Goal: Information Seeking & Learning: Learn about a topic

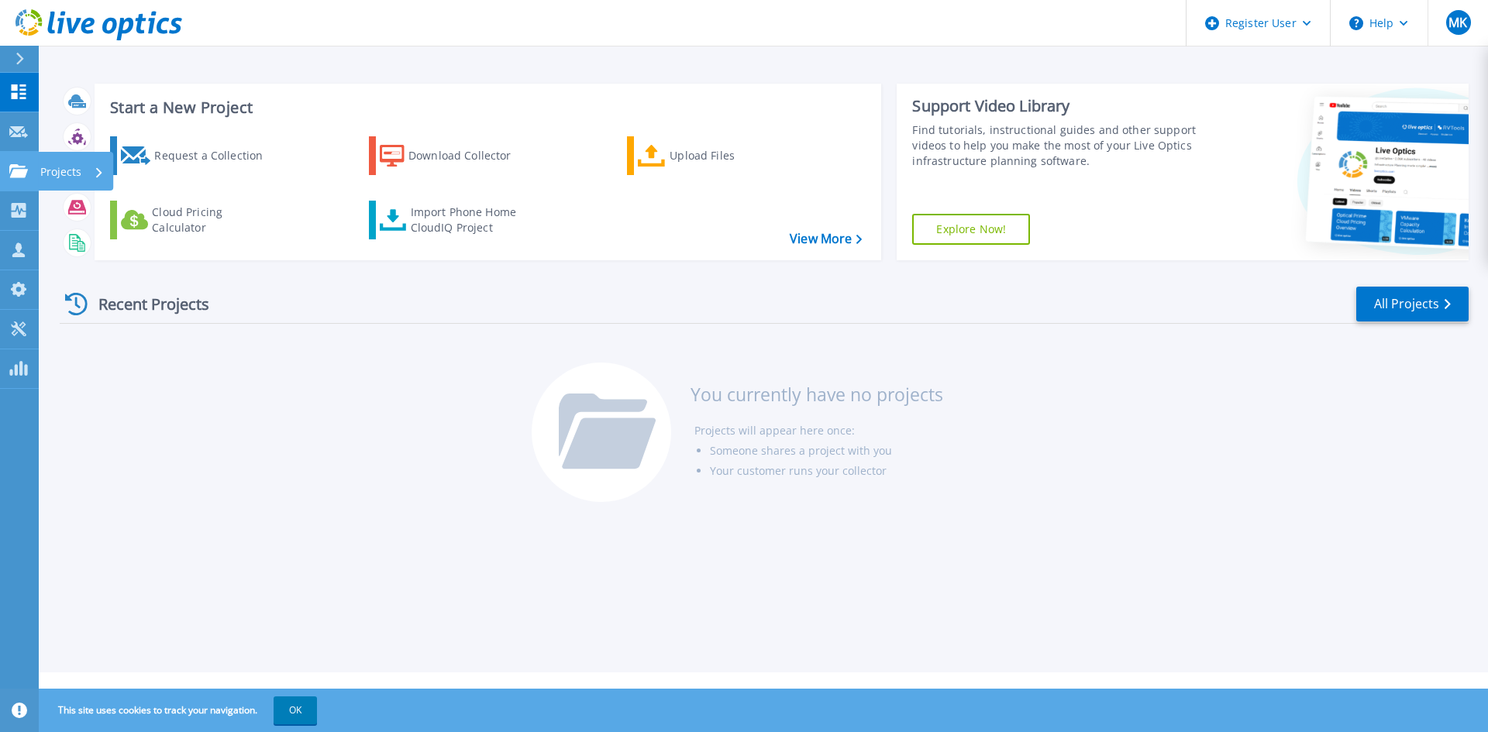
click at [27, 189] on link "Projects Projects" at bounding box center [19, 172] width 39 height 40
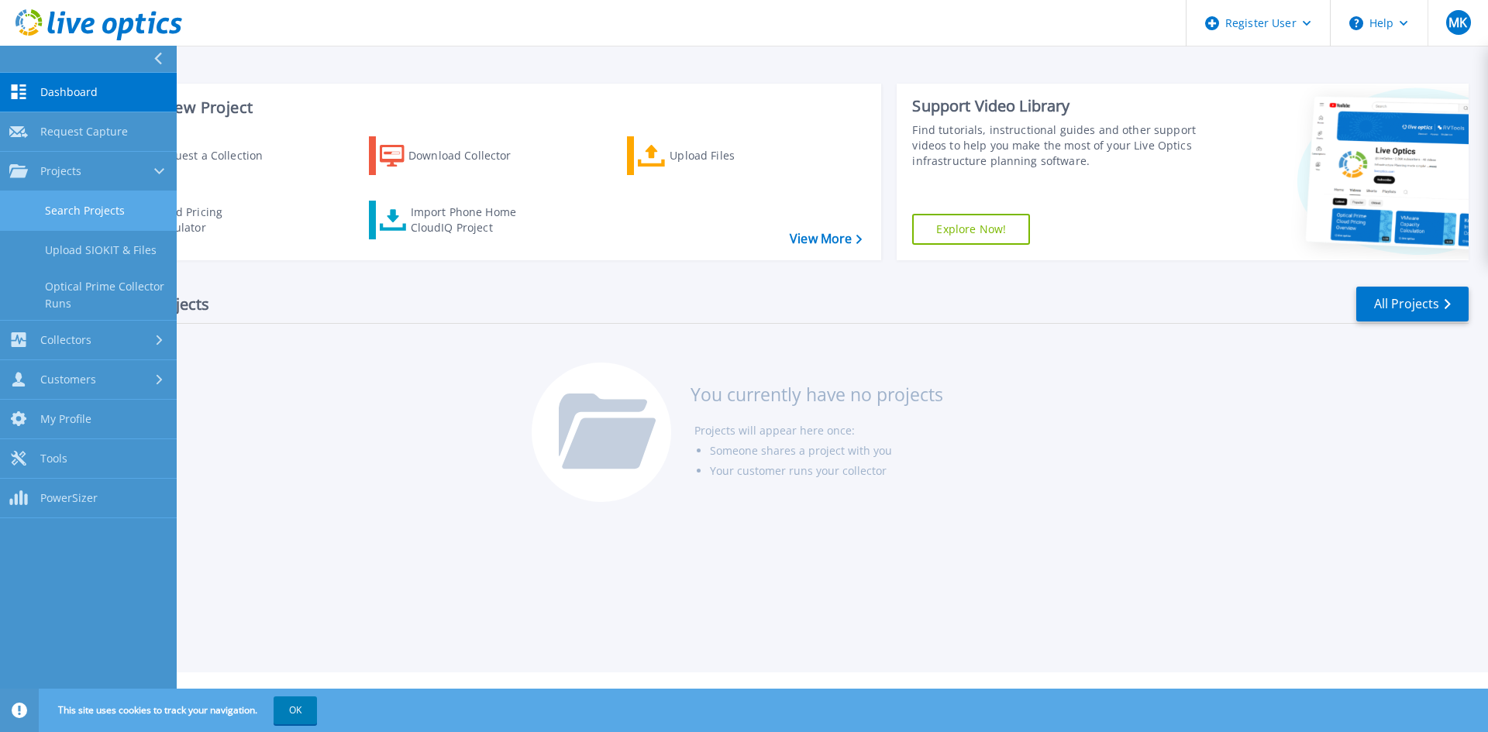
click at [69, 215] on link "Search Projects" at bounding box center [88, 211] width 177 height 40
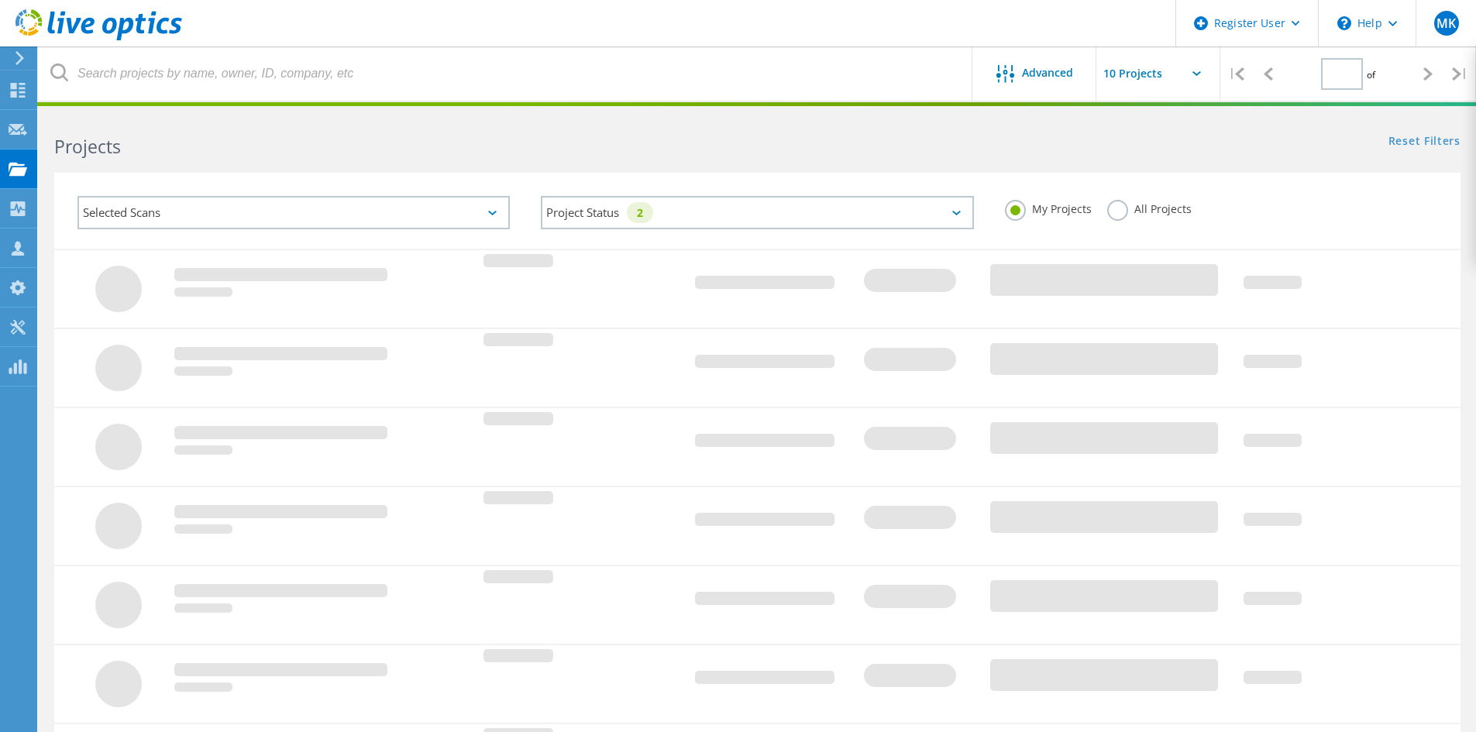
type input "1"
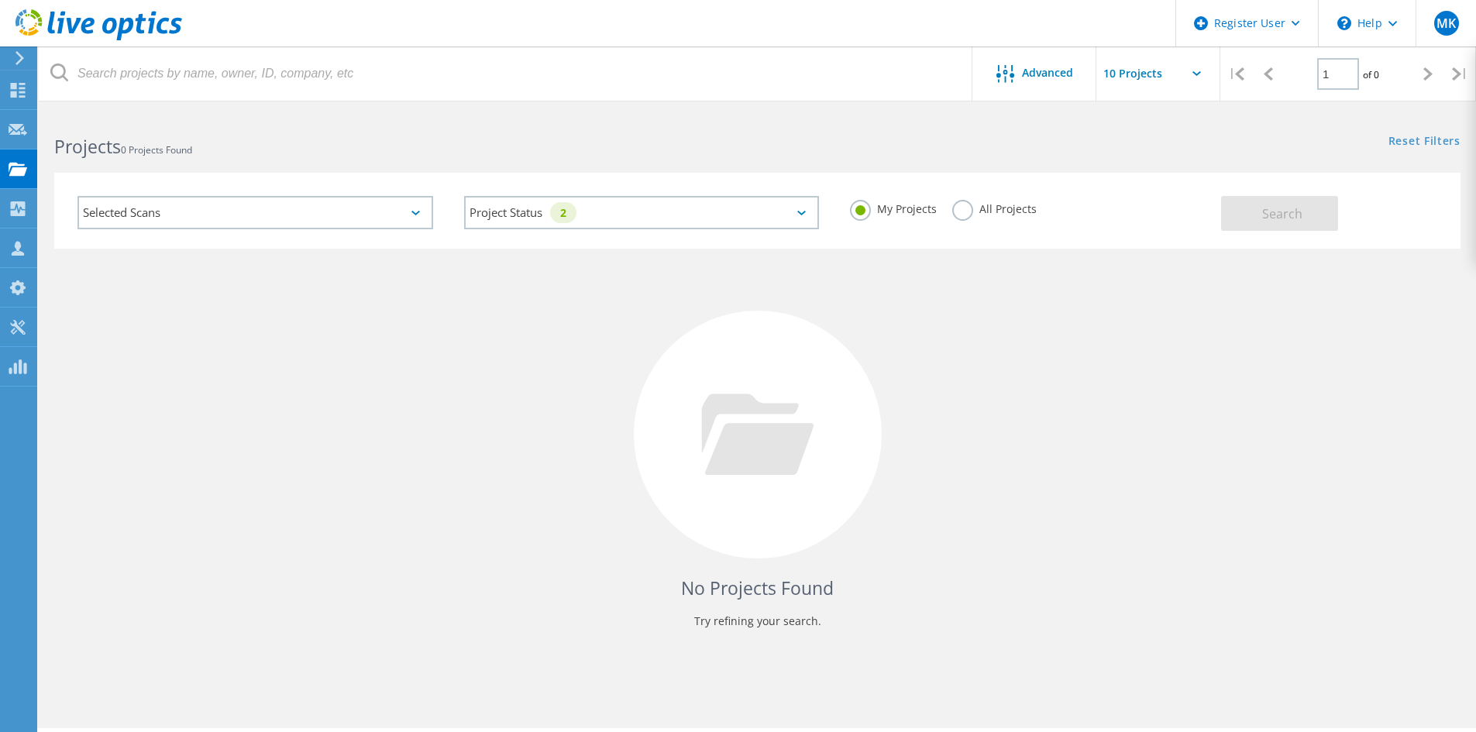
click at [962, 205] on label "All Projects" at bounding box center [994, 207] width 84 height 15
click at [0, 0] on input "All Projects" at bounding box center [0, 0] width 0 height 0
click at [1252, 218] on button "Search" at bounding box center [1279, 213] width 117 height 35
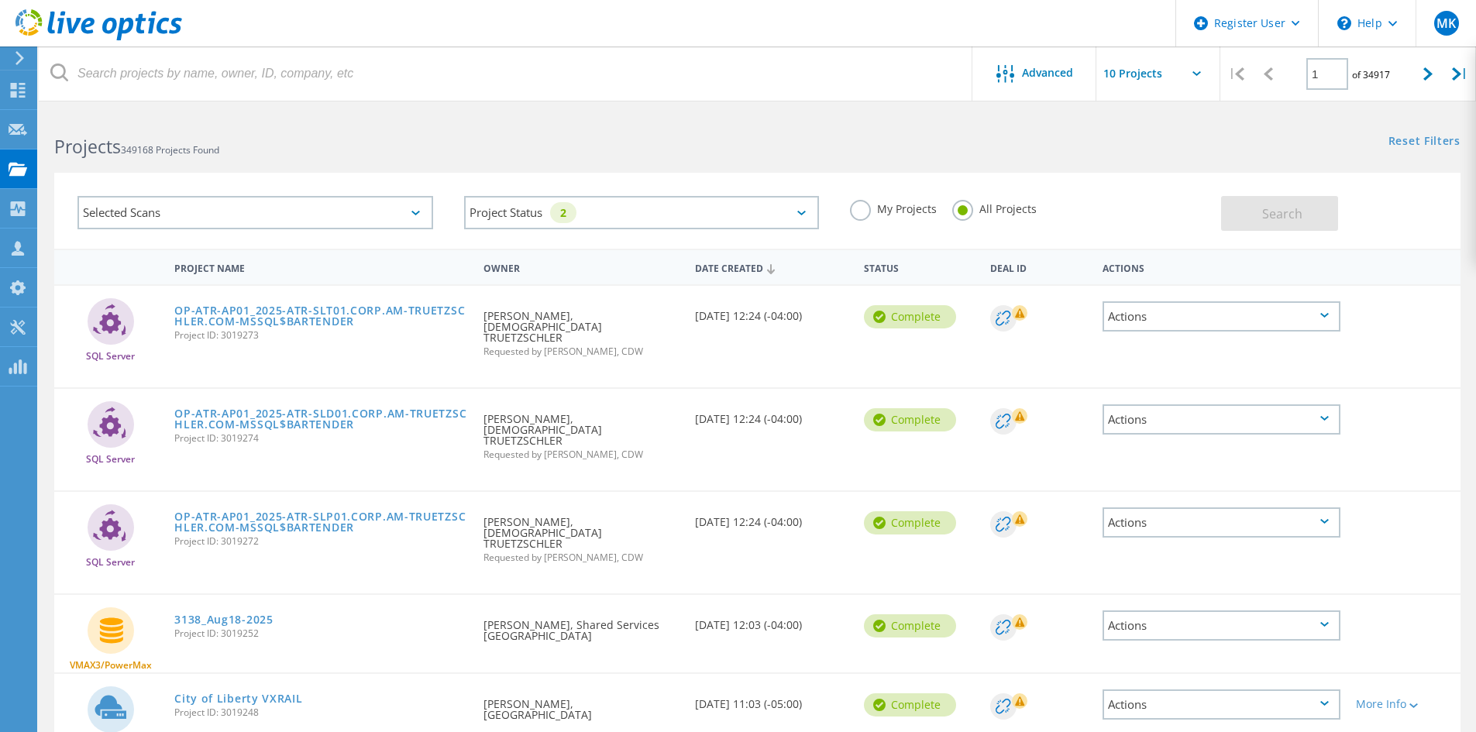
drag, startPoint x: 81, startPoint y: 355, endPoint x: 153, endPoint y: 360, distance: 71.5
click at [143, 357] on div "SQL Server" at bounding box center [110, 324] width 112 height 77
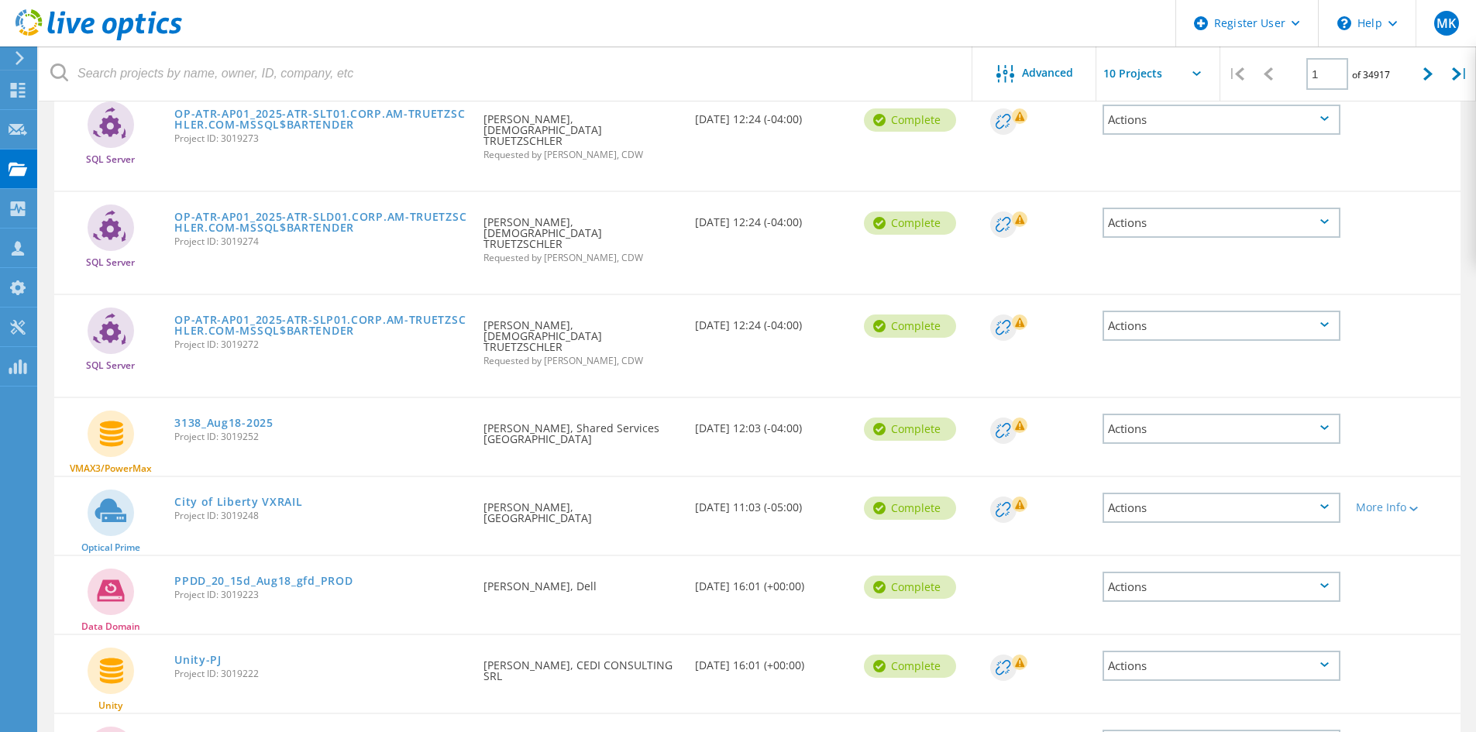
scroll to position [232, 0]
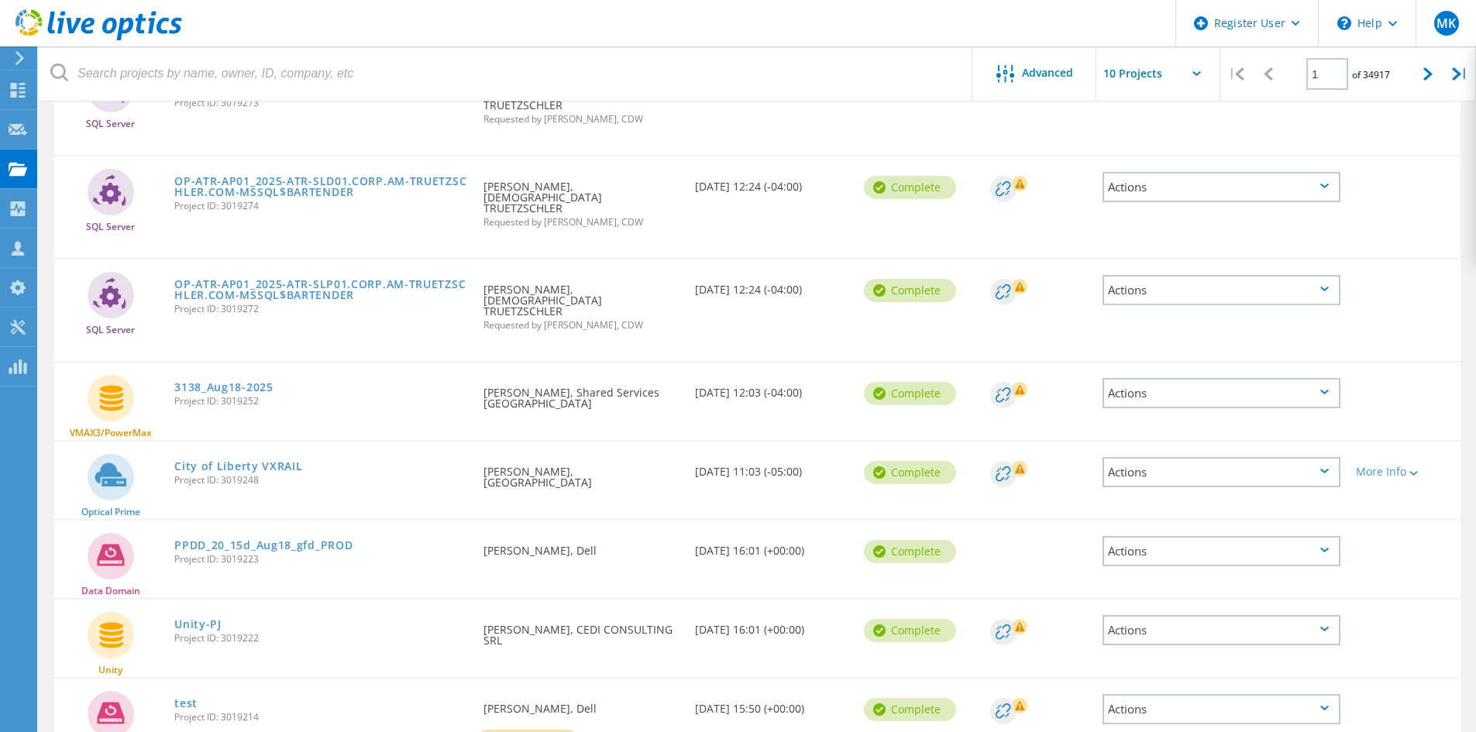
drag, startPoint x: 81, startPoint y: 474, endPoint x: 158, endPoint y: 487, distance: 78.6
click at [143, 482] on div "Optical Prime" at bounding box center [110, 480] width 112 height 77
click at [263, 461] on link "City of Liberty VXRAIL" at bounding box center [238, 466] width 128 height 11
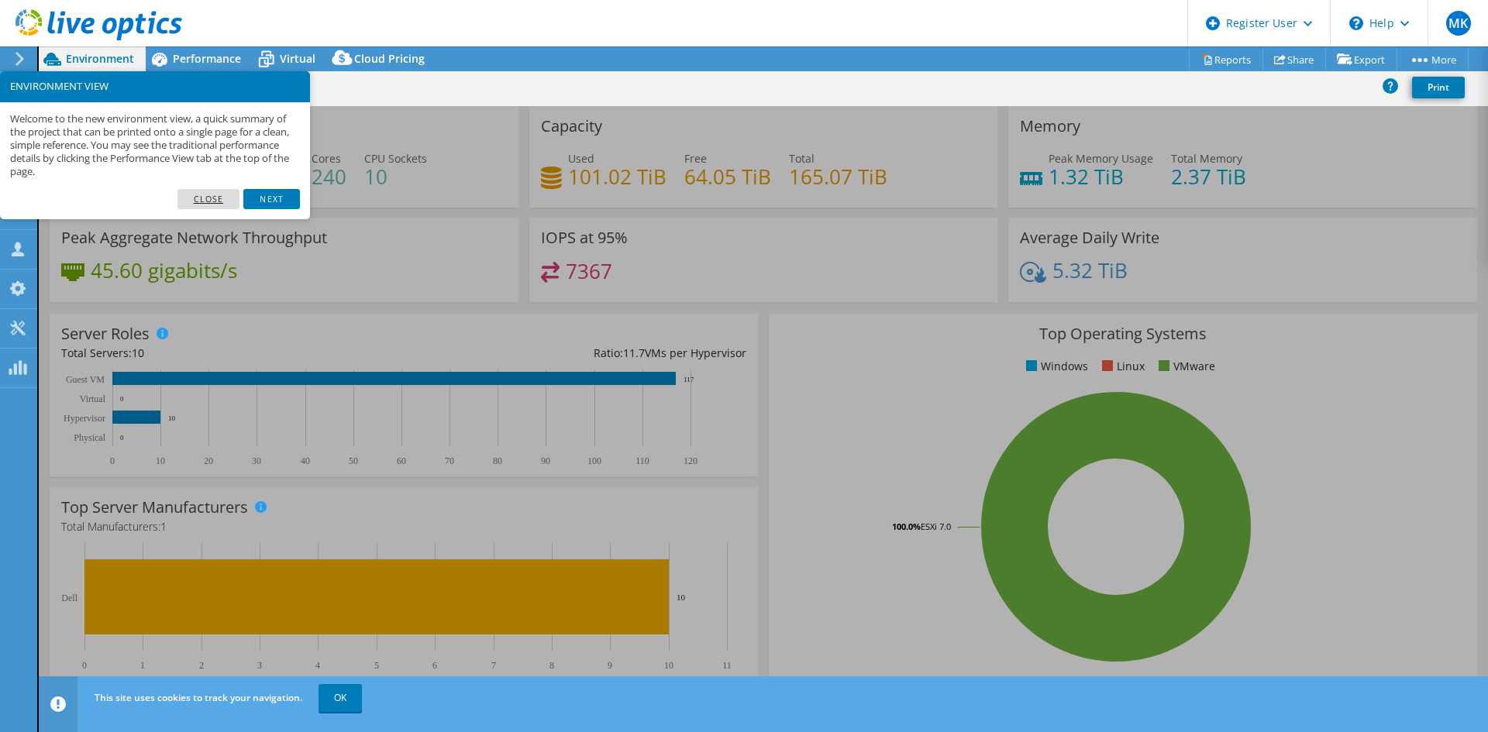
click at [198, 203] on link "Close" at bounding box center [208, 199] width 63 height 20
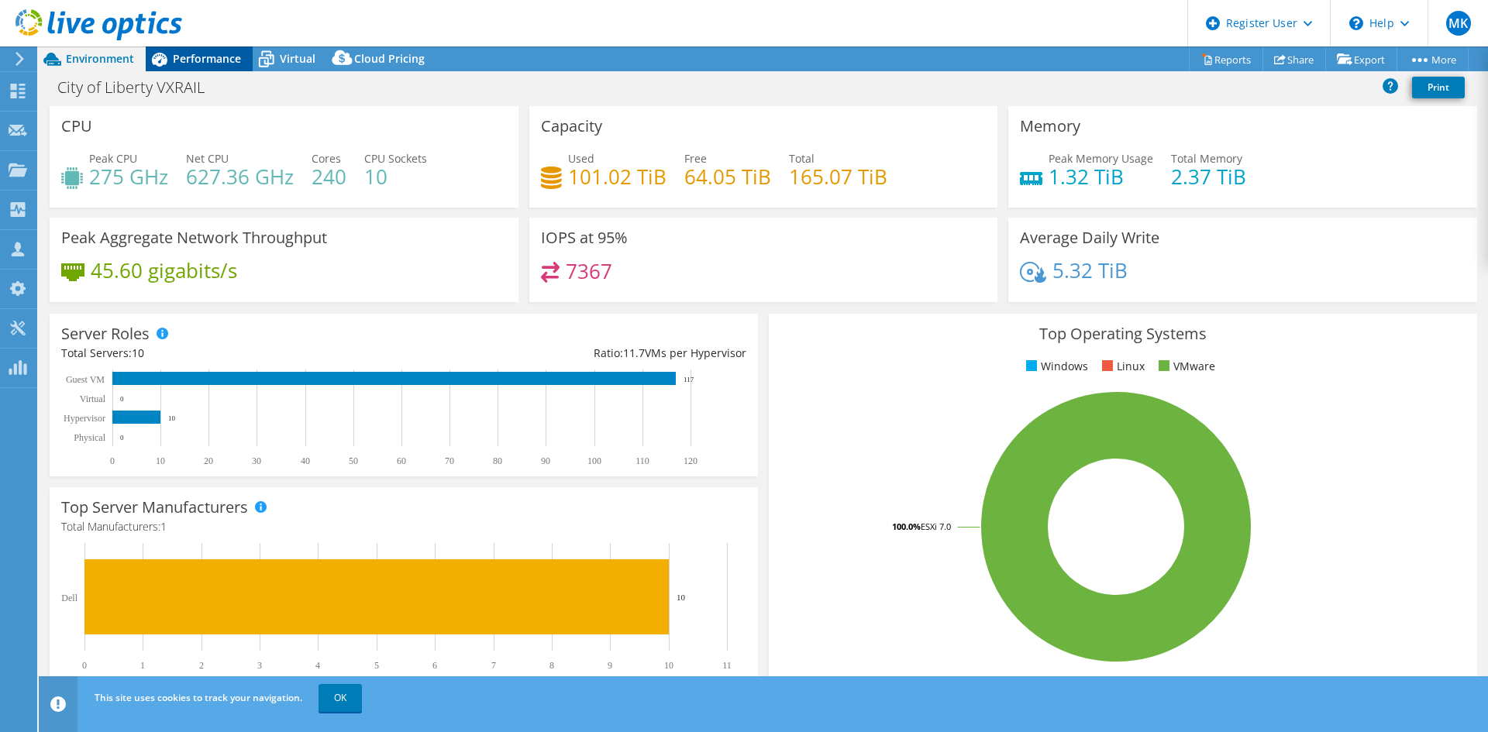
click at [207, 56] on span "Performance" at bounding box center [207, 58] width 68 height 15
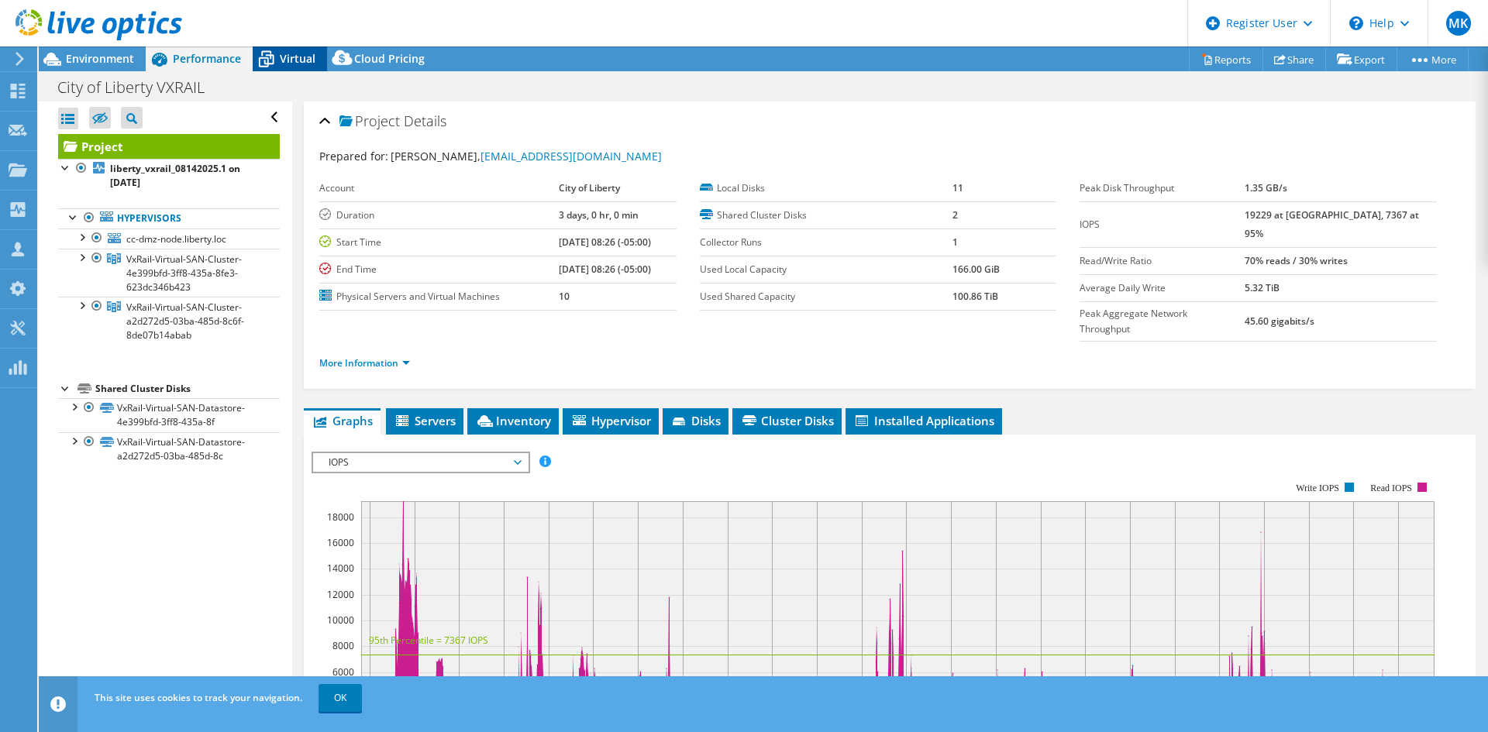
click at [295, 60] on span "Virtual" at bounding box center [298, 58] width 36 height 15
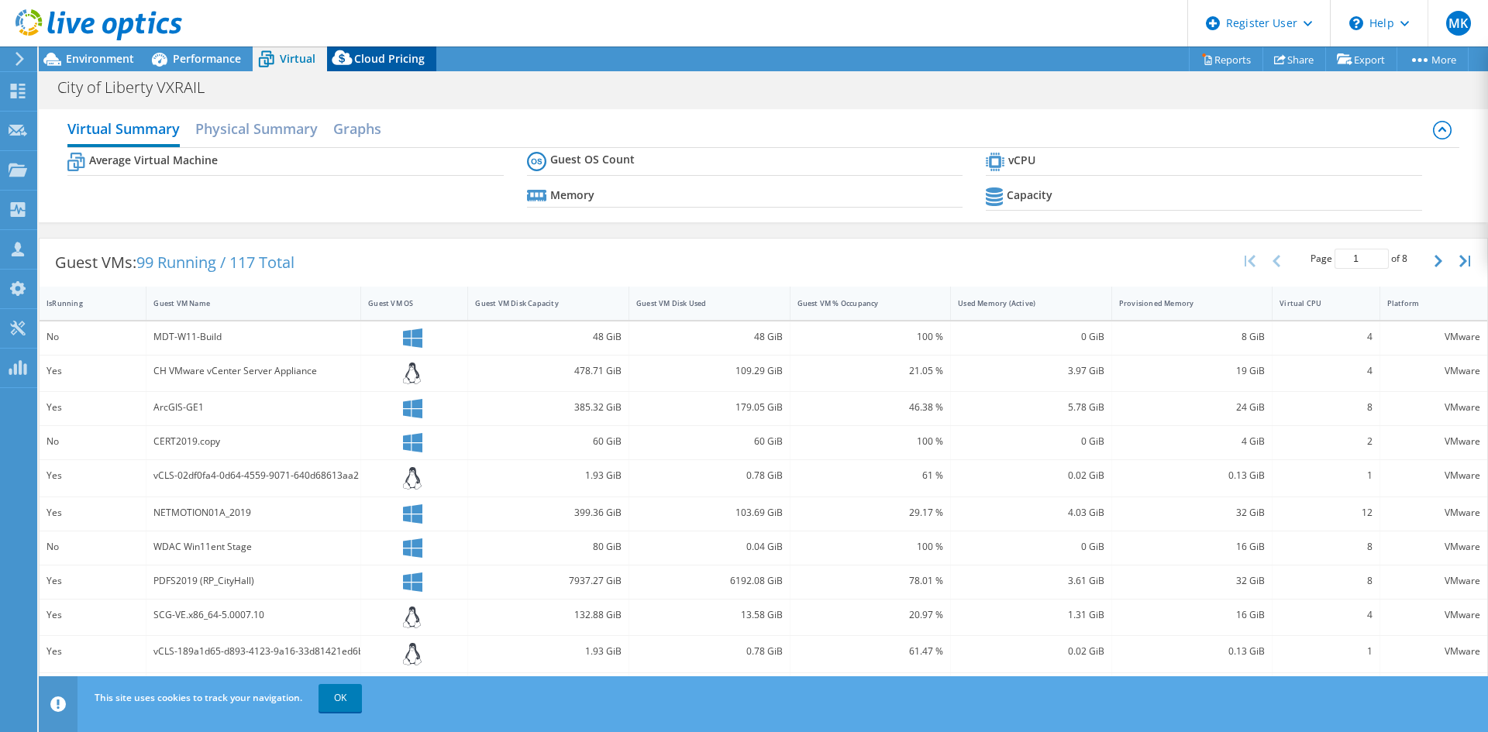
click at [377, 60] on span "Cloud Pricing" at bounding box center [389, 58] width 71 height 15
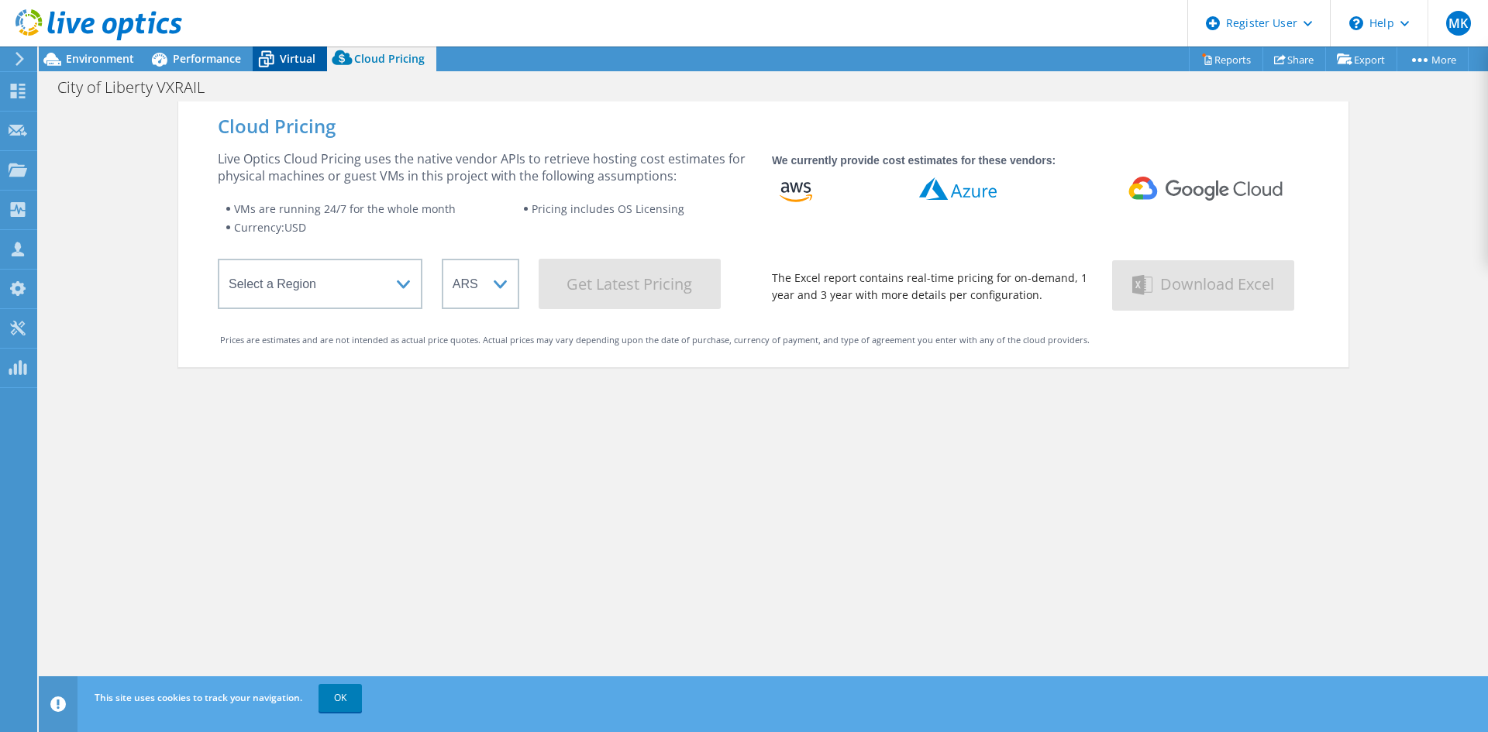
click at [257, 53] on icon at bounding box center [266, 59] width 27 height 27
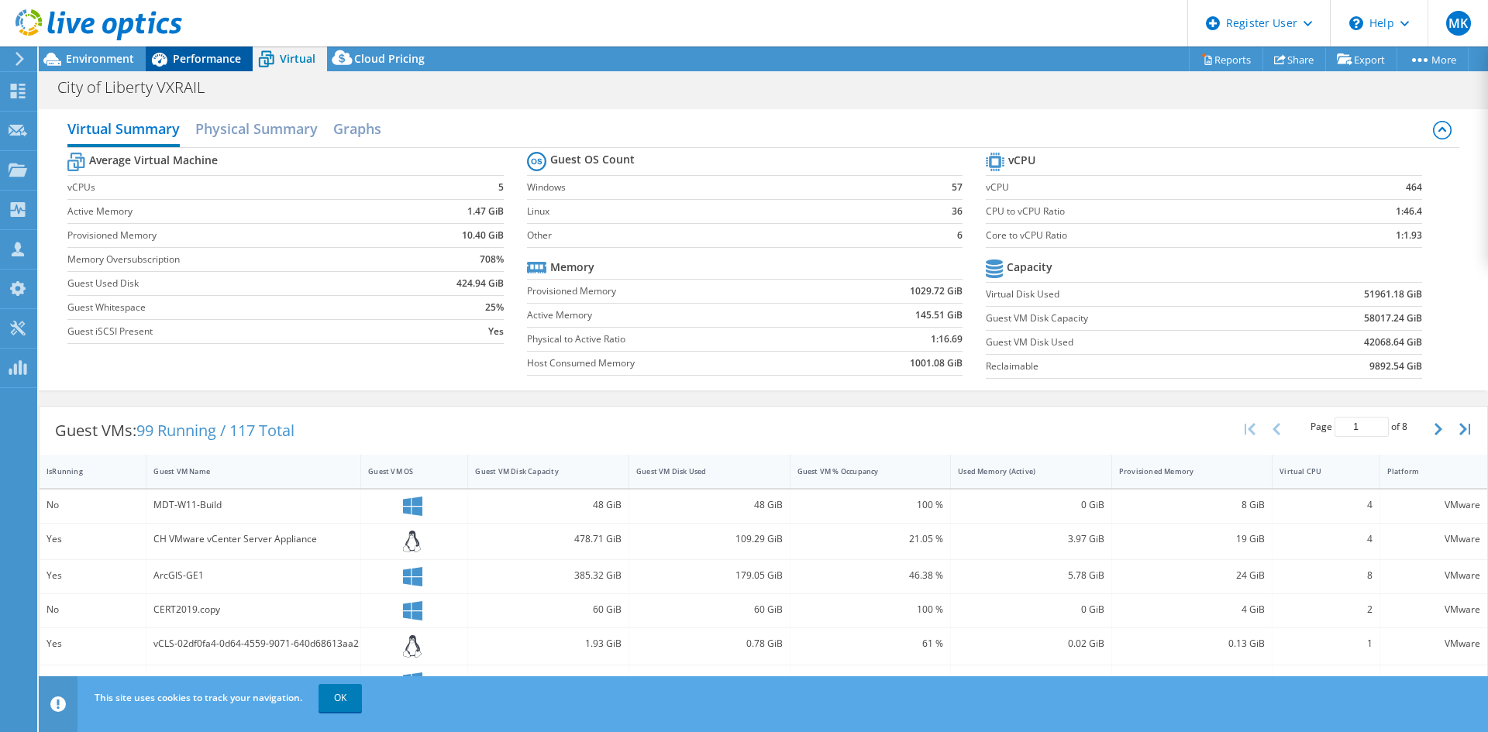
click at [212, 57] on span "Performance" at bounding box center [207, 58] width 68 height 15
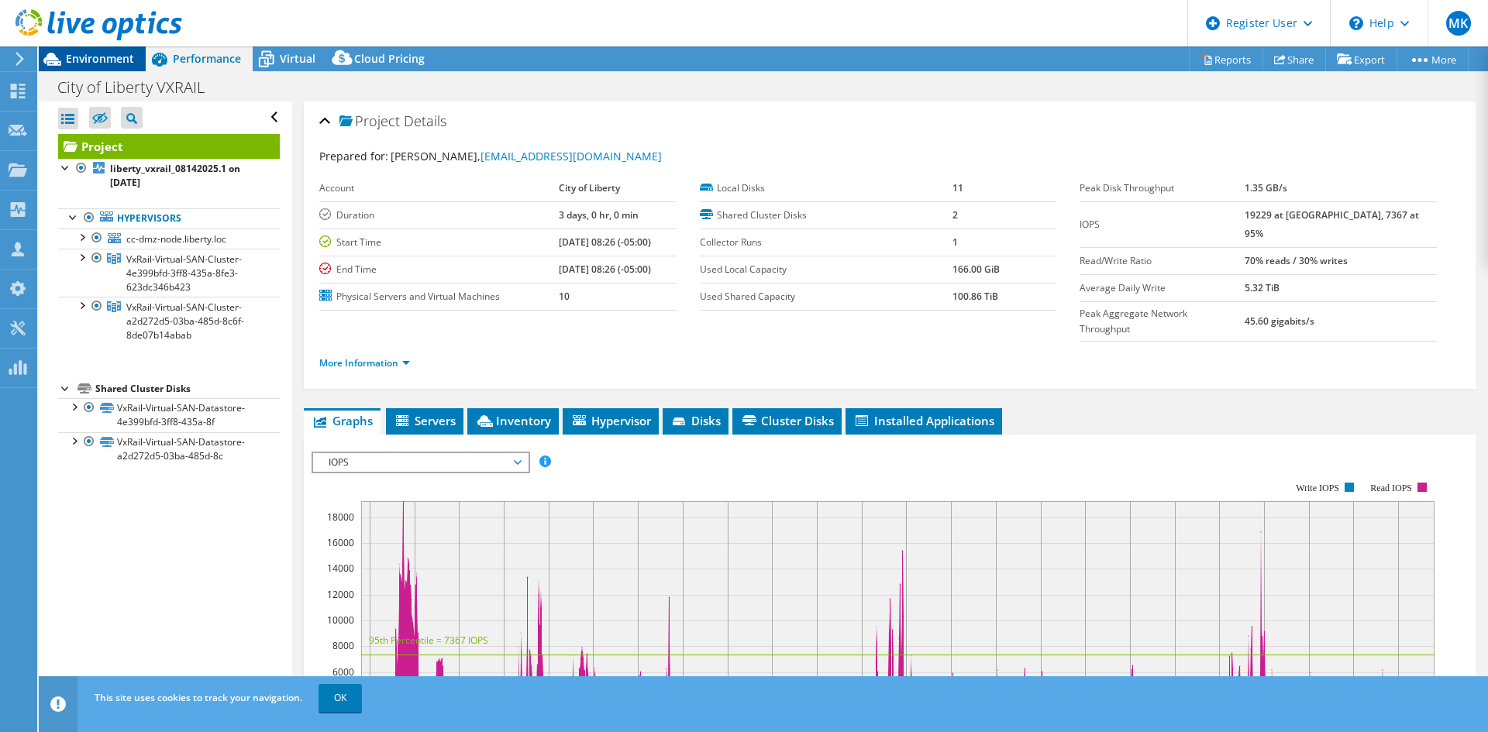
click at [105, 62] on span "Environment" at bounding box center [100, 58] width 68 height 15
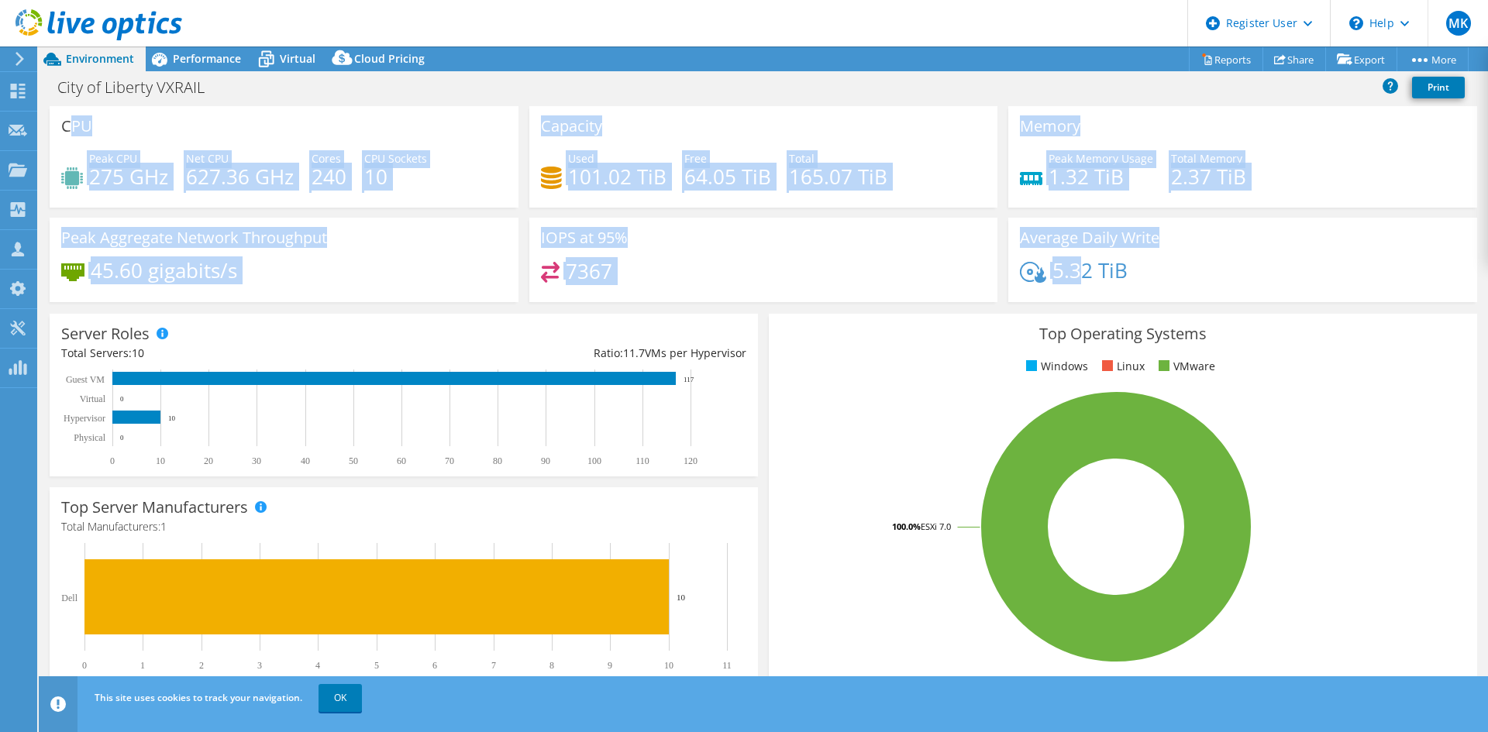
drag, startPoint x: 74, startPoint y: 128, endPoint x: 1071, endPoint y: 269, distance: 1006.3
click at [1071, 269] on div "CPU Peak CPU 275 GHz Net CPU 627.36 GHz Cores 240 CPU Sockets 10 Capacity Used …" at bounding box center [763, 209] width 1438 height 206
click at [800, 263] on div "7367" at bounding box center [764, 278] width 446 height 33
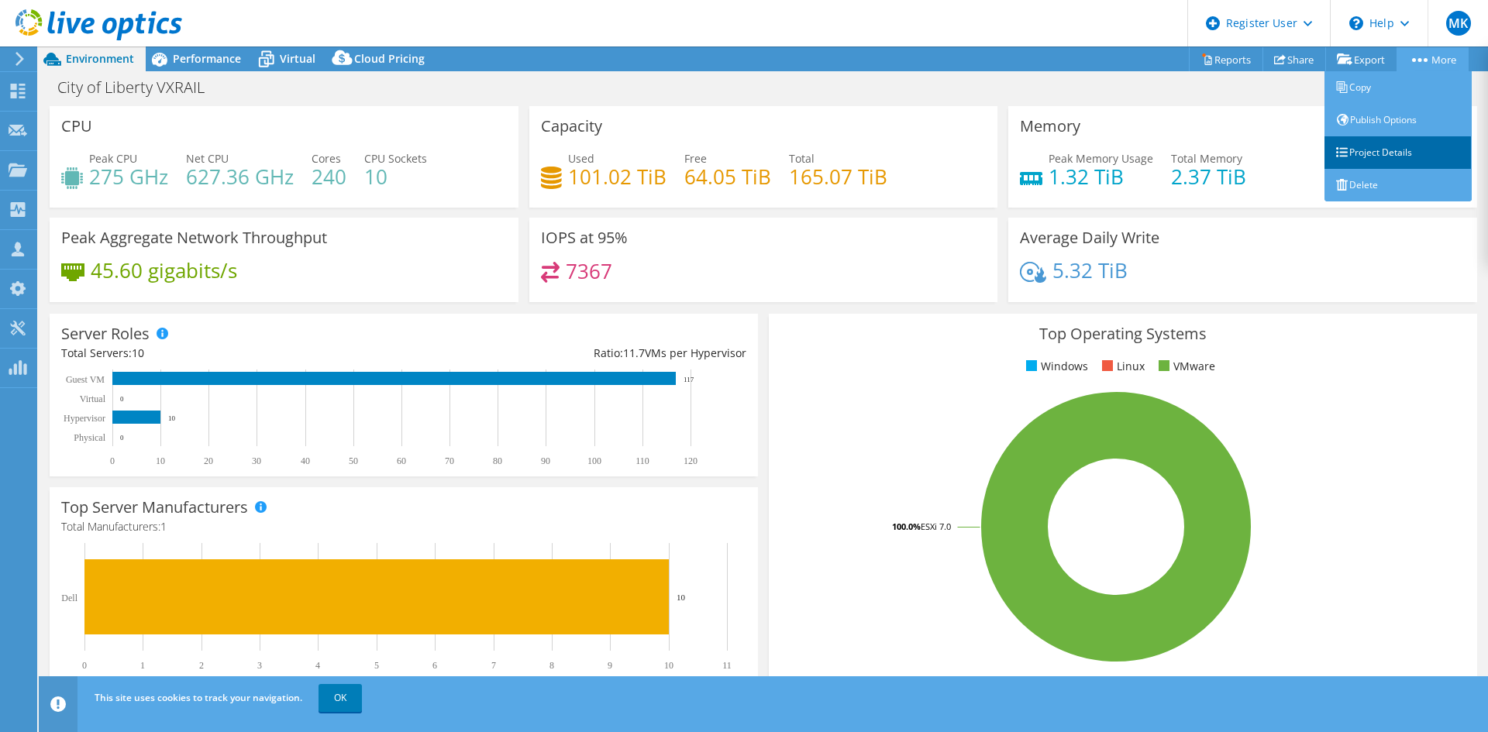
click at [1382, 150] on link "Project Details" at bounding box center [1397, 152] width 147 height 33
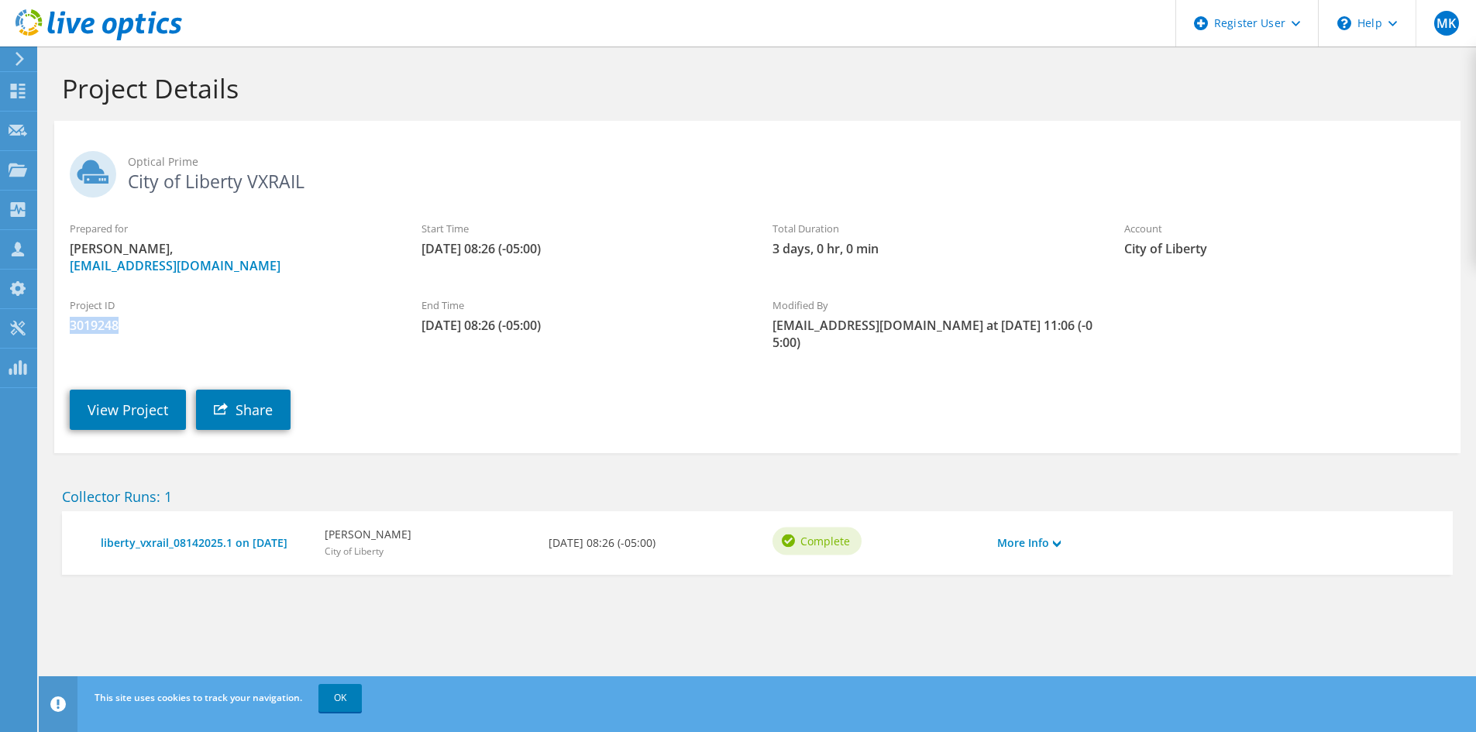
drag, startPoint x: 58, startPoint y: 325, endPoint x: 157, endPoint y: 322, distance: 98.4
click at [136, 322] on div "Project ID 3019248" at bounding box center [230, 316] width 352 height 52
click at [229, 330] on span "3019248" at bounding box center [230, 325] width 321 height 17
click at [151, 390] on link "View Project" at bounding box center [128, 410] width 116 height 40
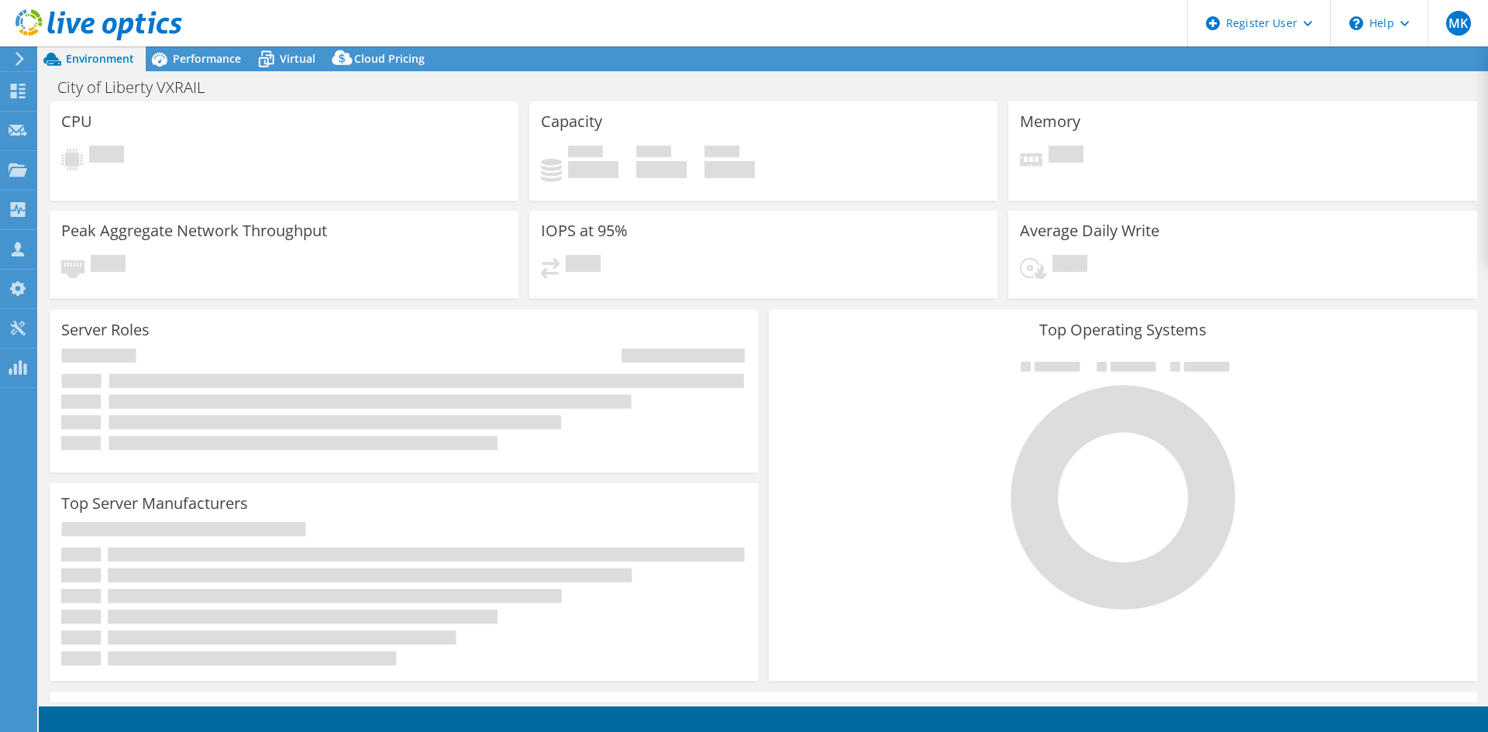
select select "USD"
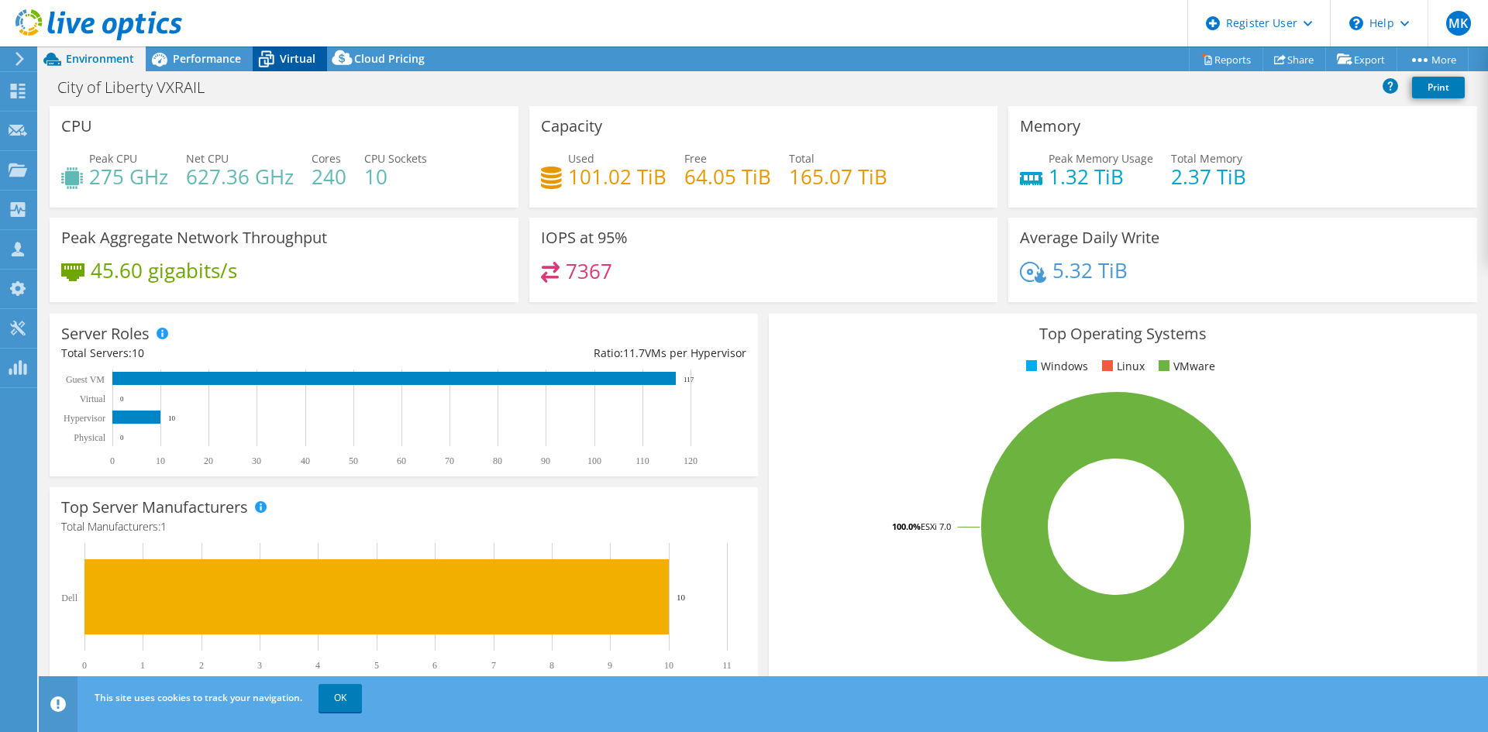
click at [282, 57] on span "Virtual" at bounding box center [298, 58] width 36 height 15
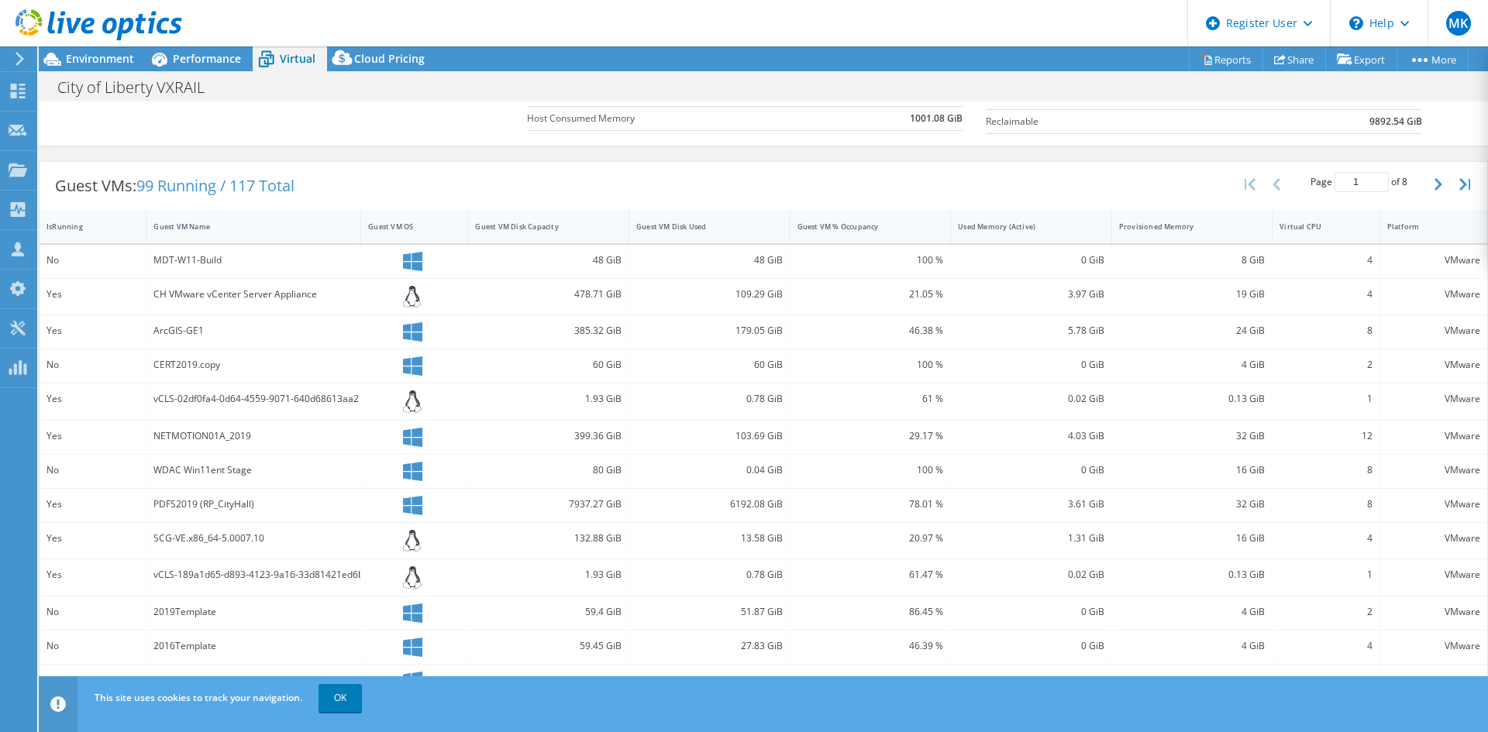
scroll to position [323, 0]
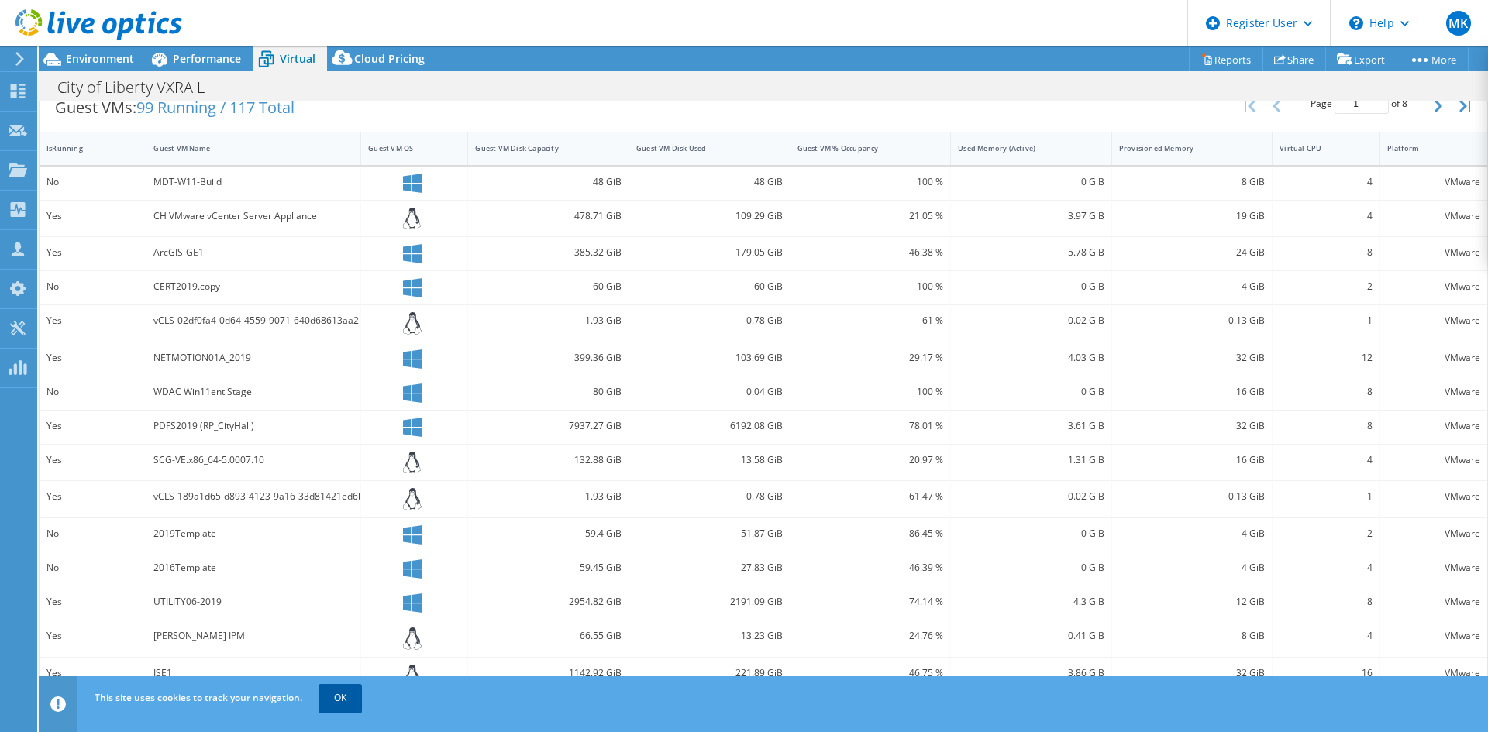
click at [323, 692] on link "OK" at bounding box center [339, 698] width 43 height 28
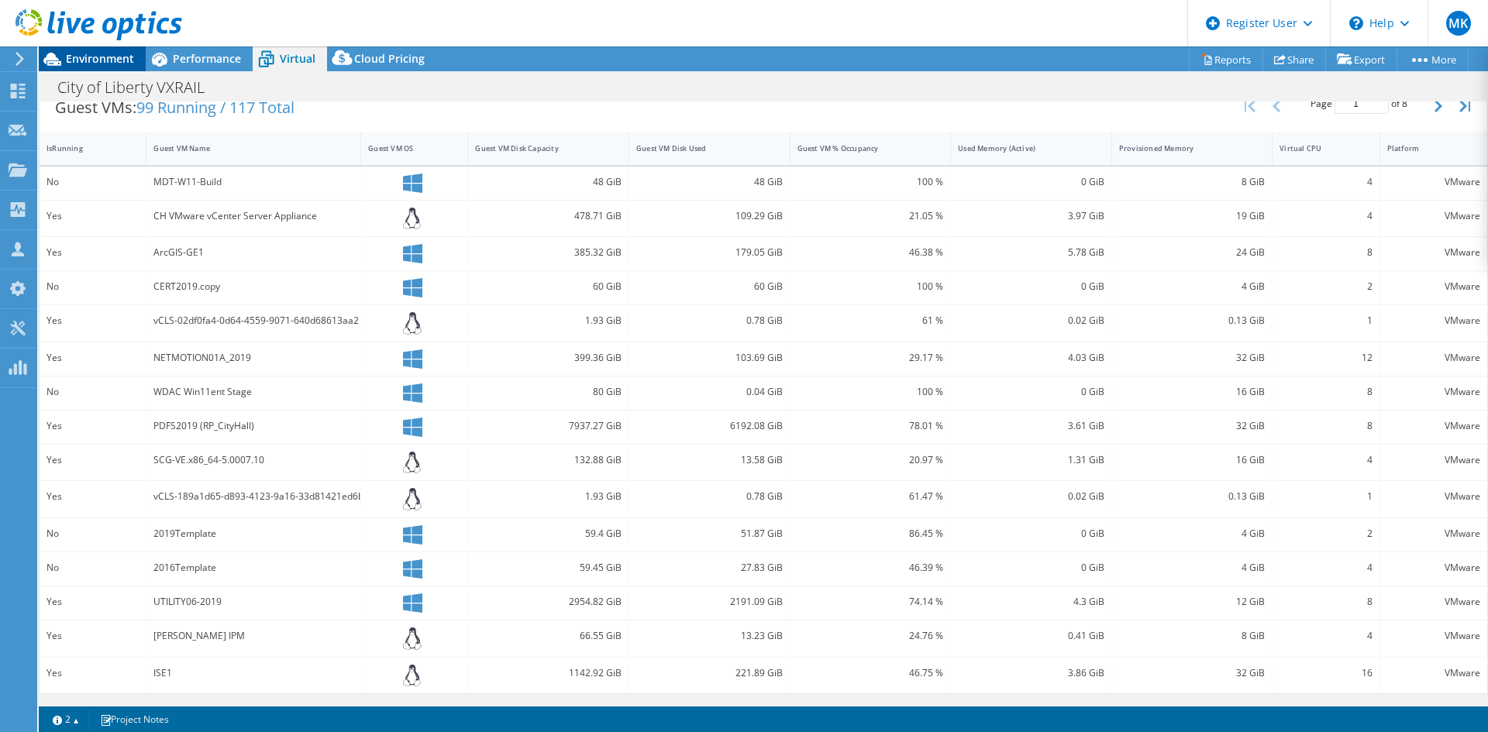
click at [101, 66] on div "Environment" at bounding box center [92, 58] width 107 height 25
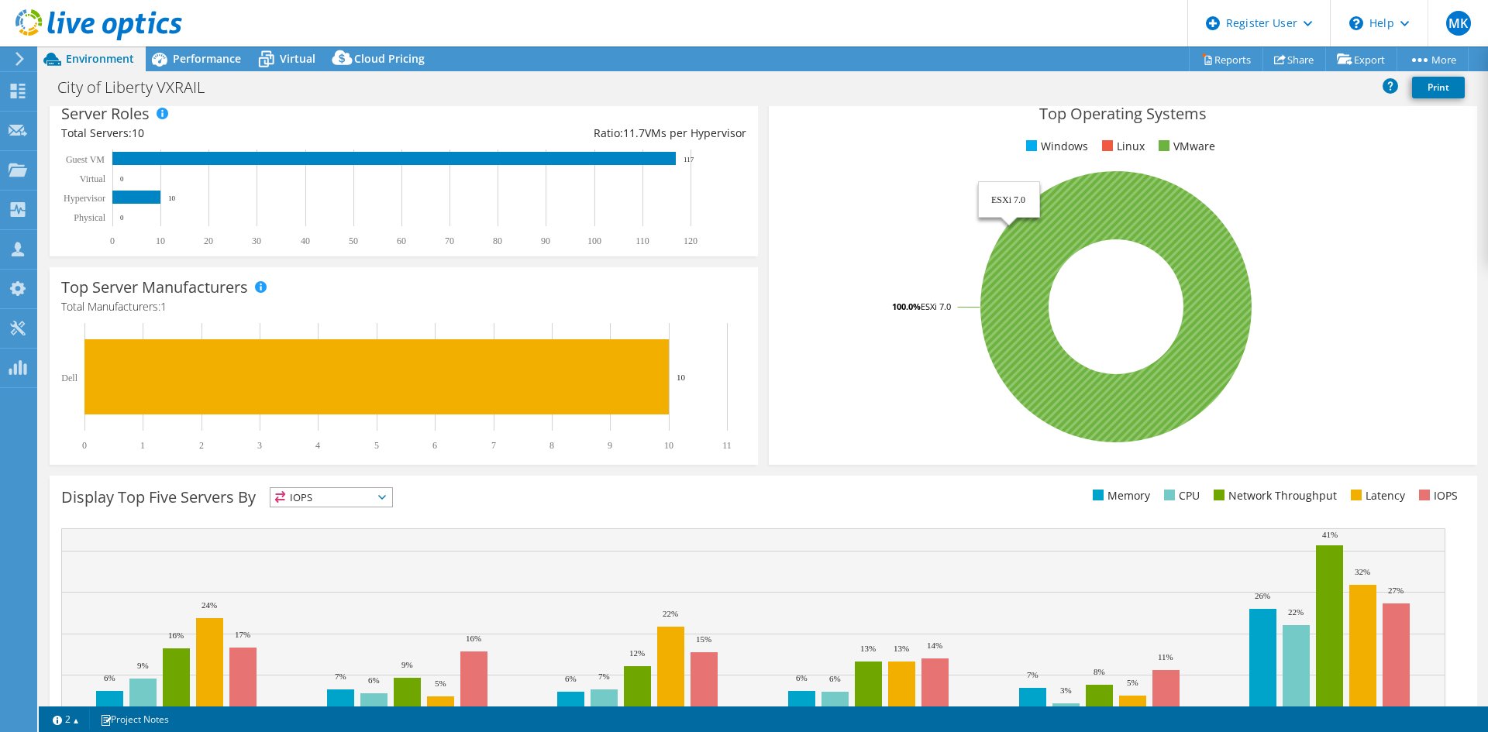
scroll to position [147, 0]
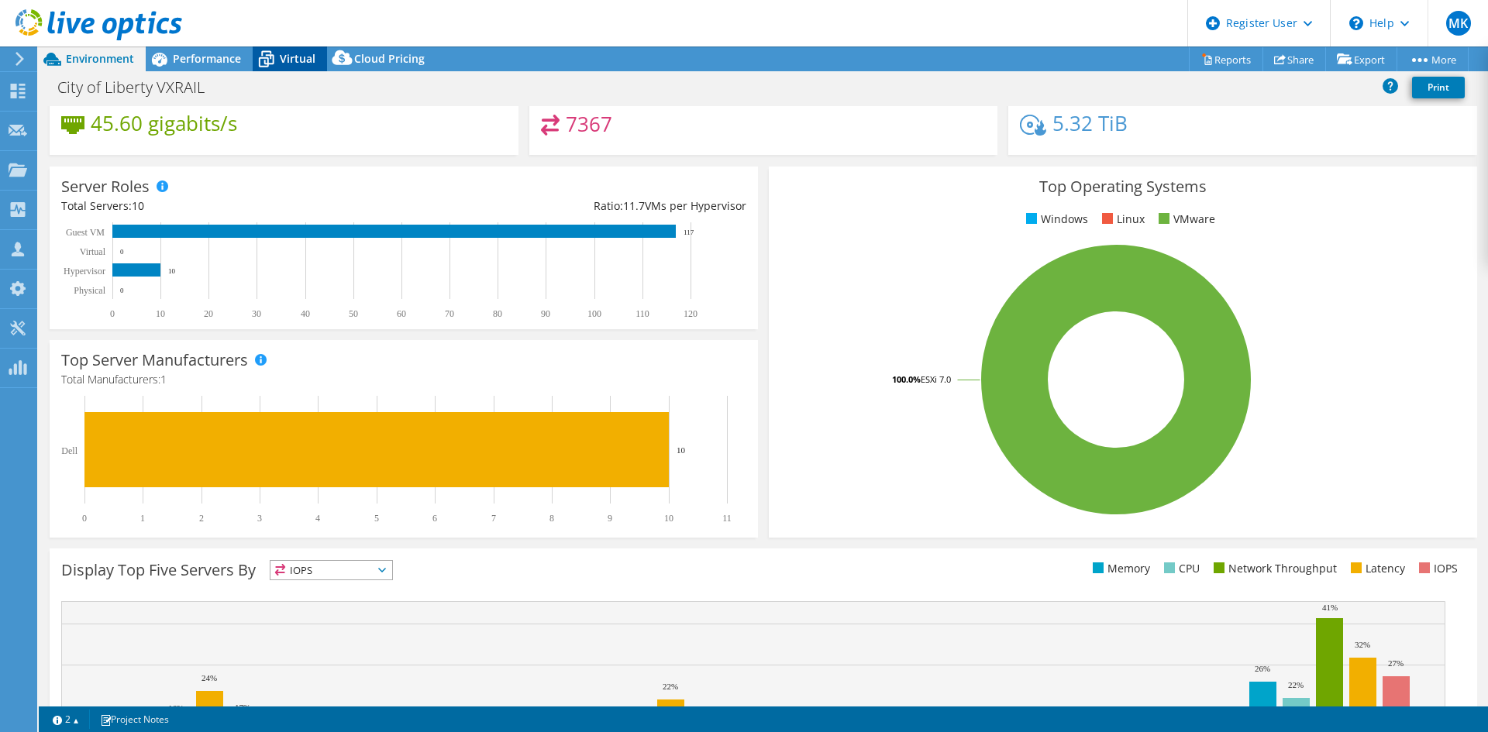
click at [289, 60] on span "Virtual" at bounding box center [298, 58] width 36 height 15
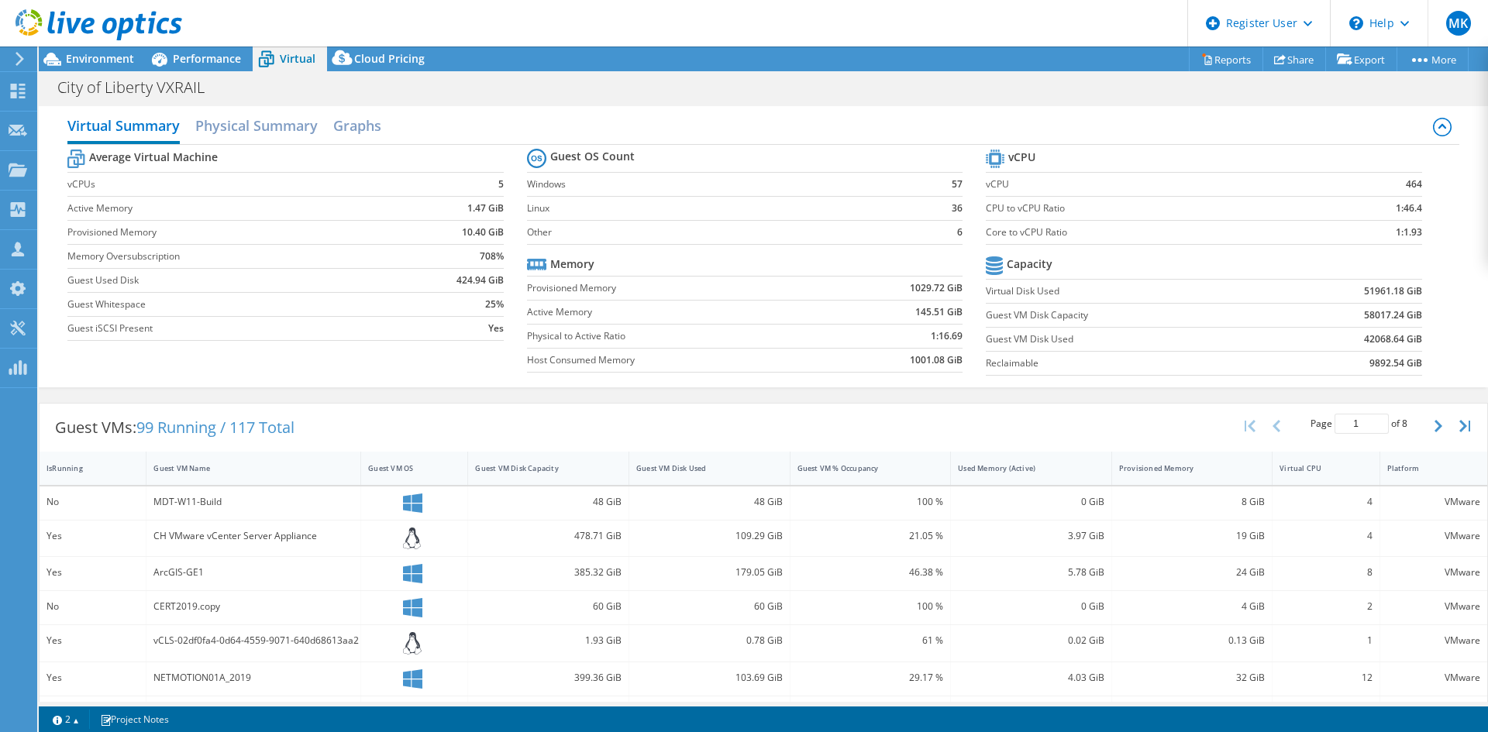
scroll to position [0, 0]
click at [236, 139] on h2 "Physical Summary" at bounding box center [256, 130] width 122 height 34
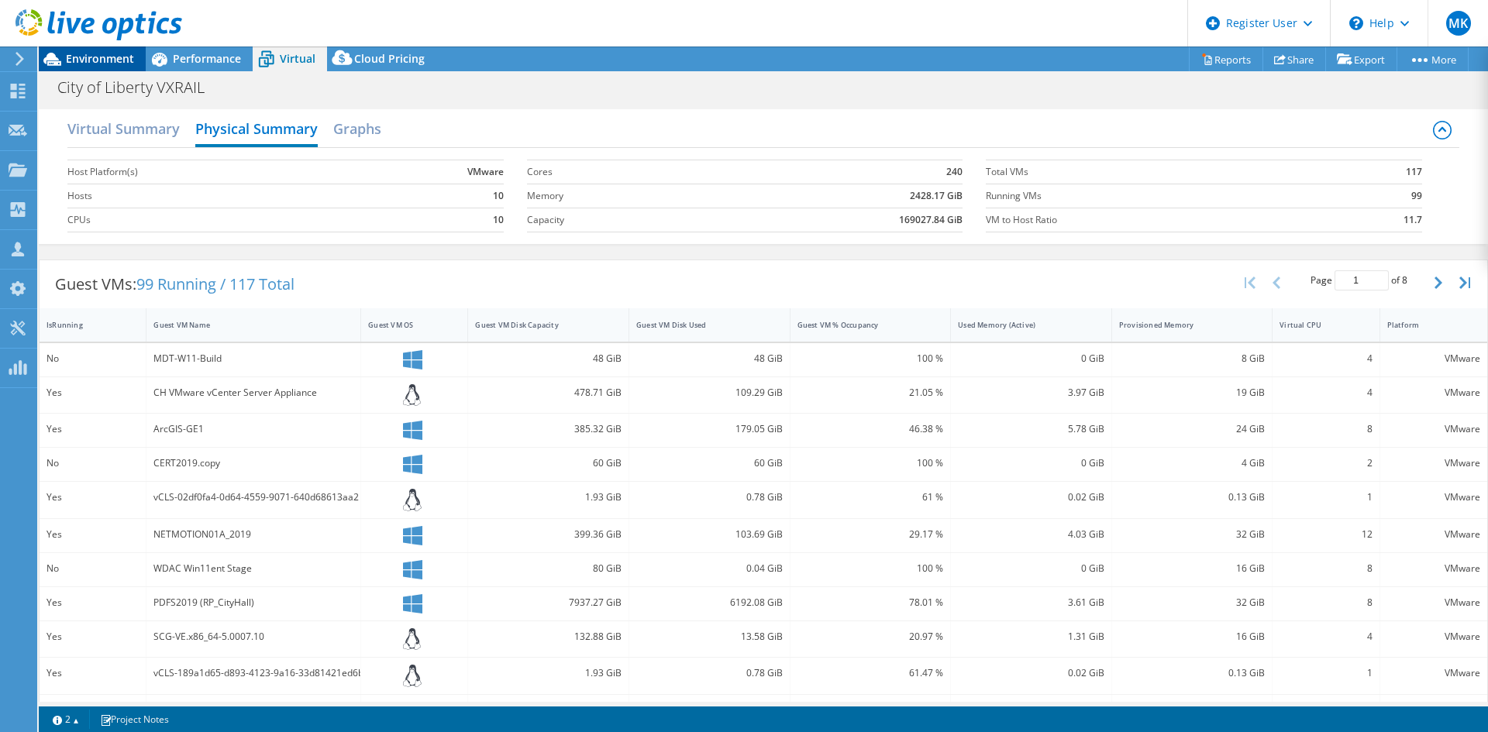
click at [91, 61] on span "Environment" at bounding box center [100, 58] width 68 height 15
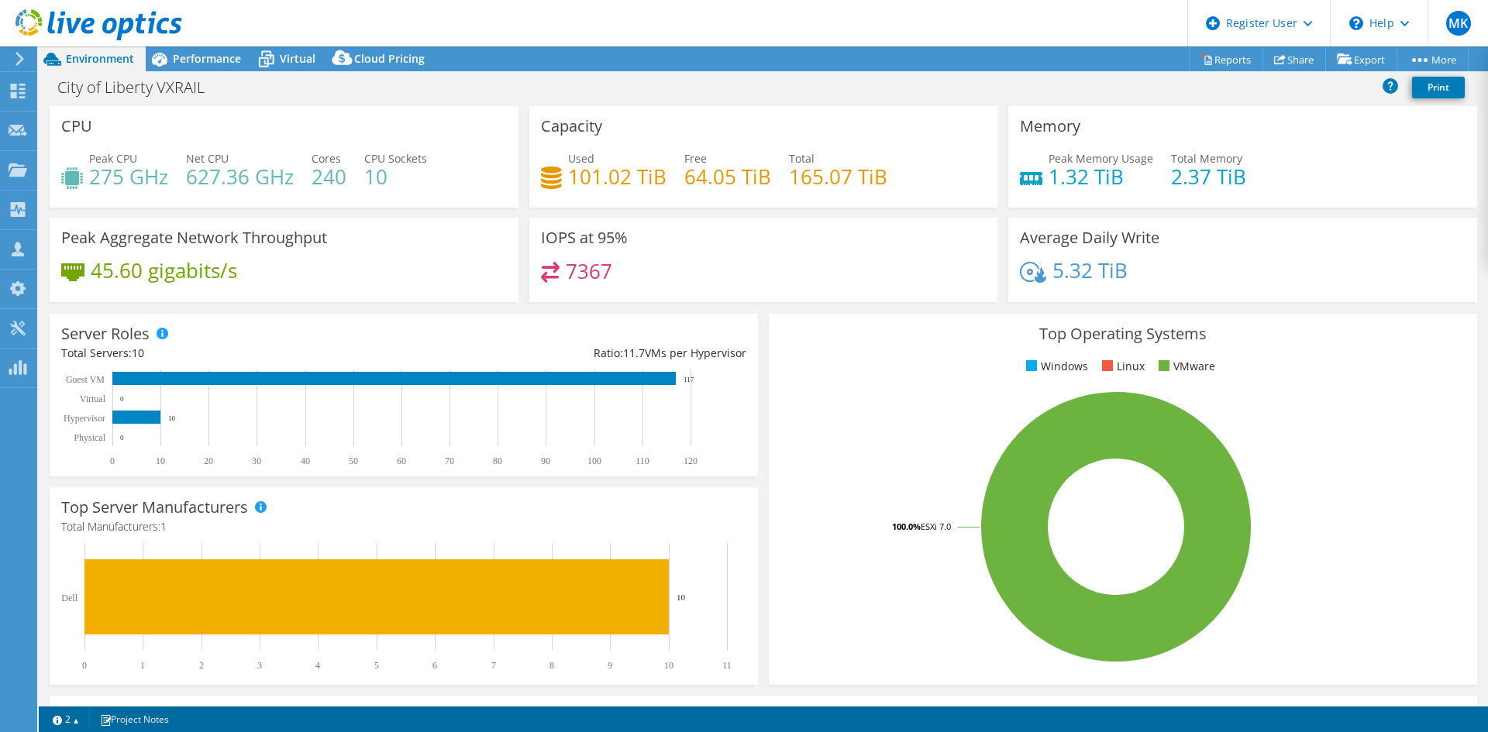
click at [185, 45] on header "MK Dell User Marcin Kruk Marcin.Kruk1@dell.com Dell My Profile Log Out \n Help …" at bounding box center [744, 23] width 1488 height 46
click at [185, 53] on span "Performance" at bounding box center [207, 58] width 68 height 15
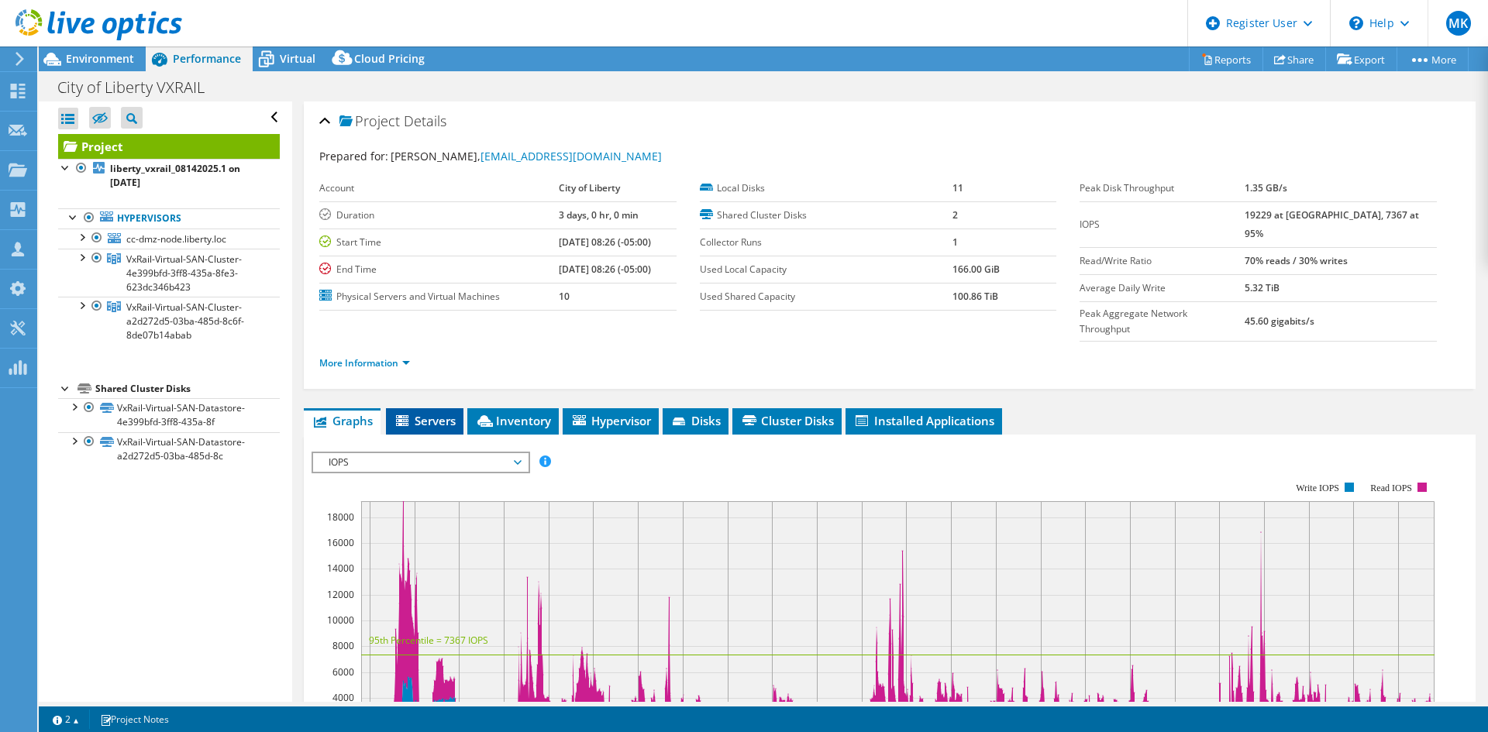
click at [433, 413] on span "Servers" at bounding box center [425, 420] width 62 height 15
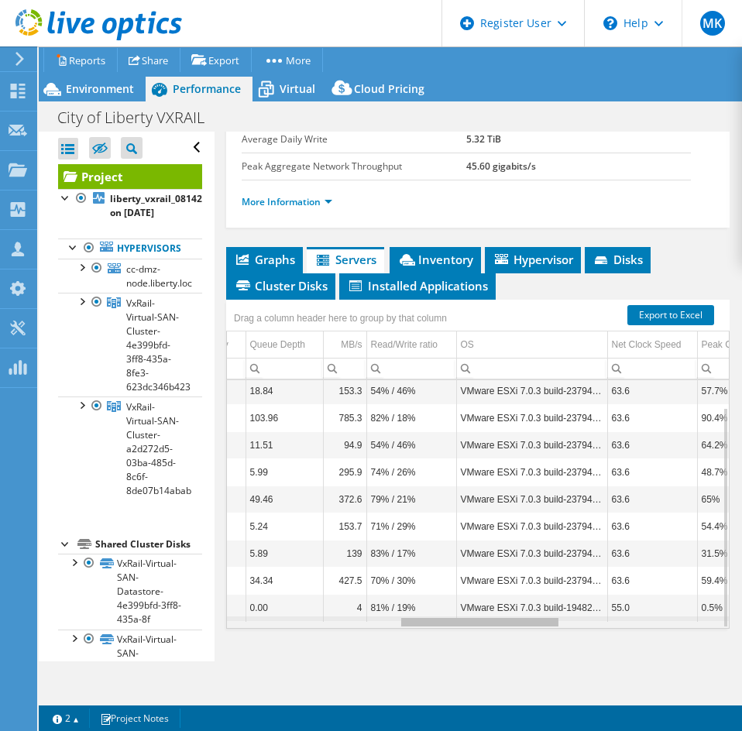
drag, startPoint x: 356, startPoint y: 626, endPoint x: 556, endPoint y: 621, distance: 199.9
click at [556, 621] on body "MK Dell User Marcin Kruk Marcin.Kruk1@dell.com Dell My Profile Log Out \n Help …" at bounding box center [371, 365] width 742 height 731
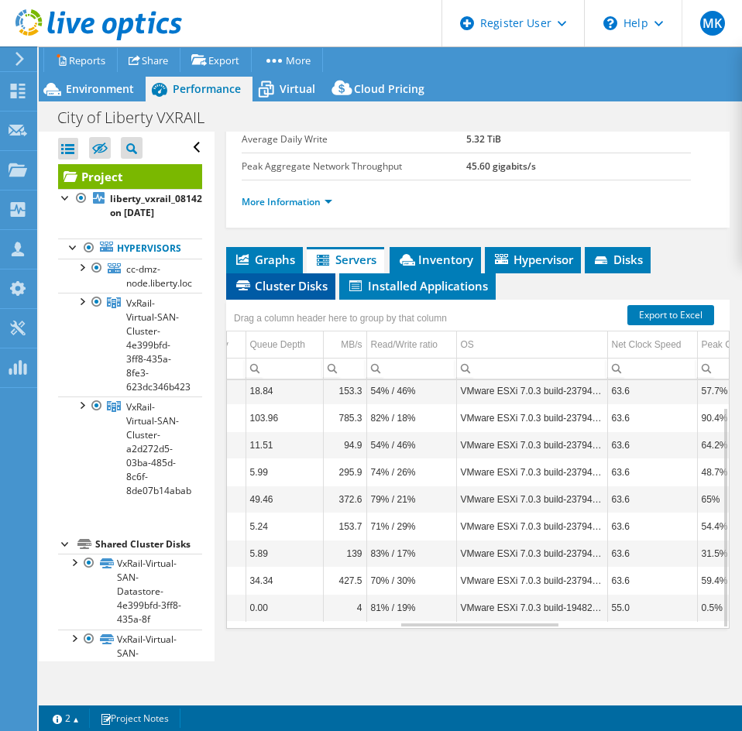
click at [273, 291] on span "Cluster Disks" at bounding box center [281, 285] width 94 height 15
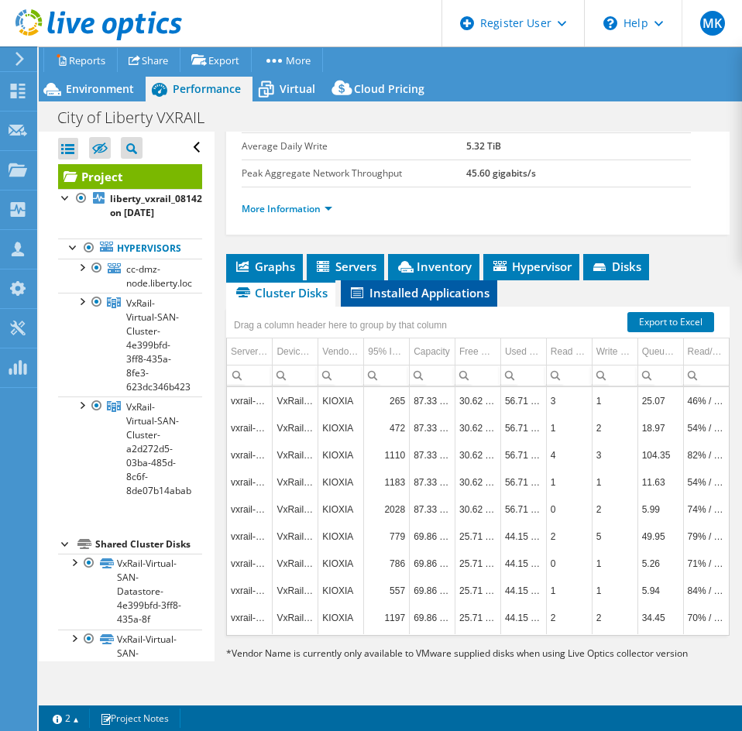
scroll to position [324, 0]
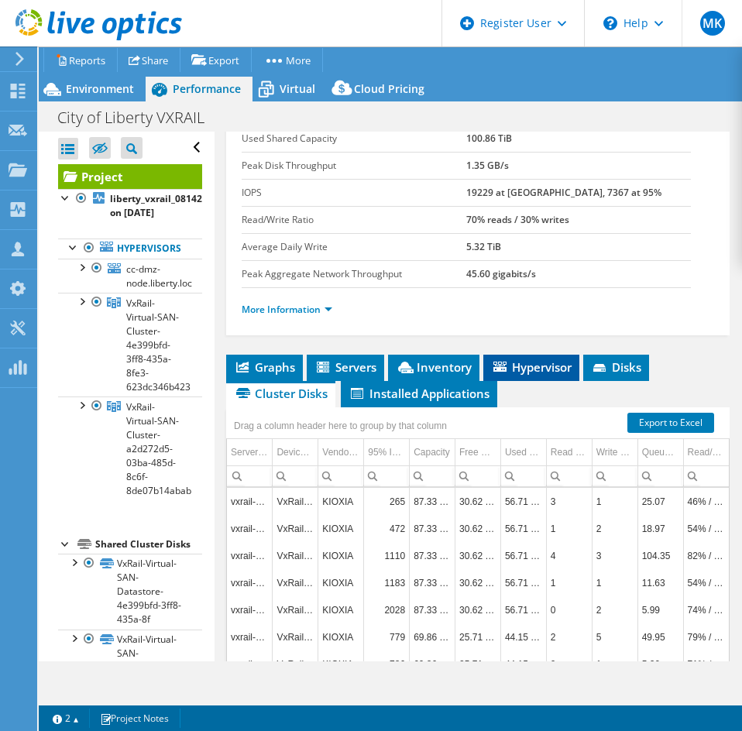
click at [542, 361] on span "Hypervisor" at bounding box center [531, 367] width 81 height 15
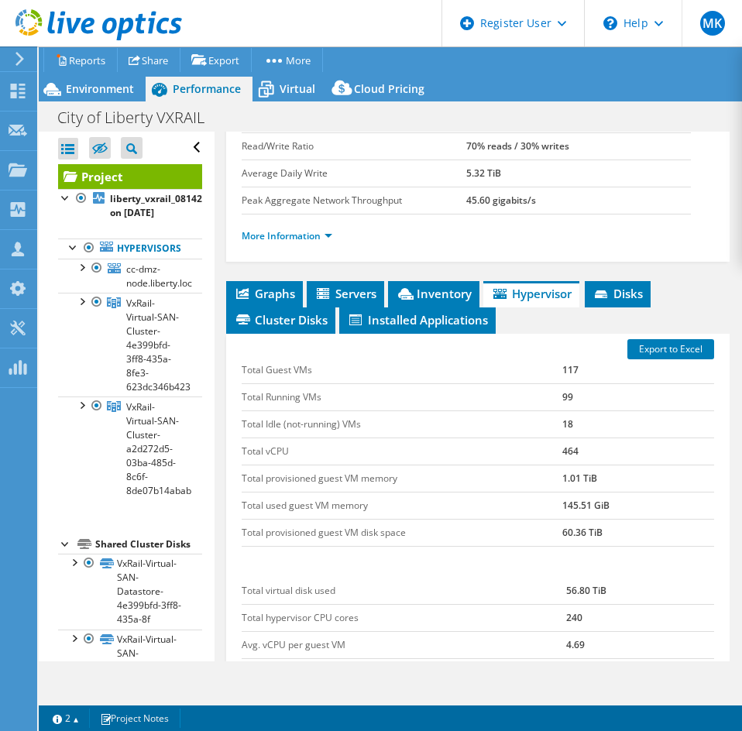
scroll to position [538, 0]
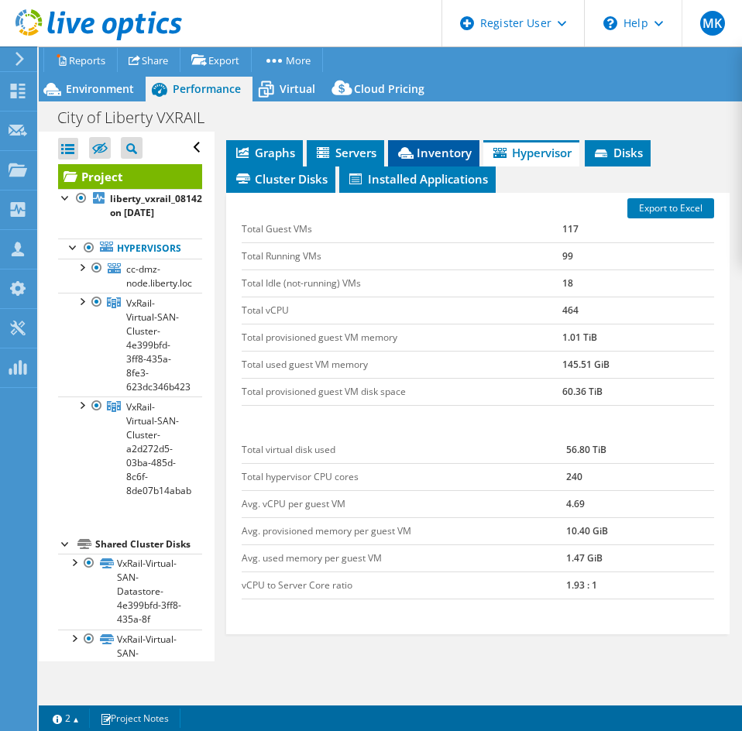
click at [452, 153] on span "Inventory" at bounding box center [434, 152] width 76 height 15
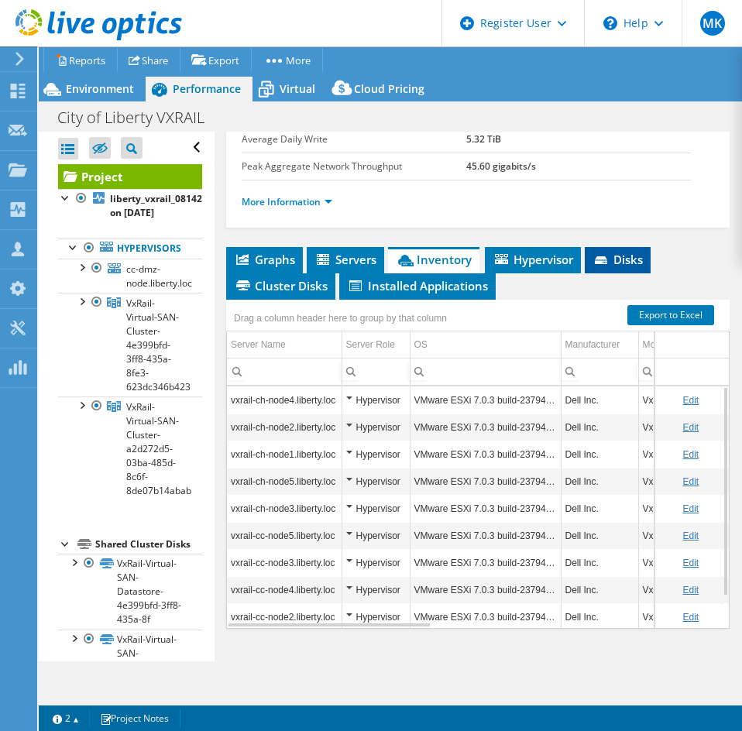
click at [620, 254] on span "Disks" at bounding box center [618, 259] width 50 height 15
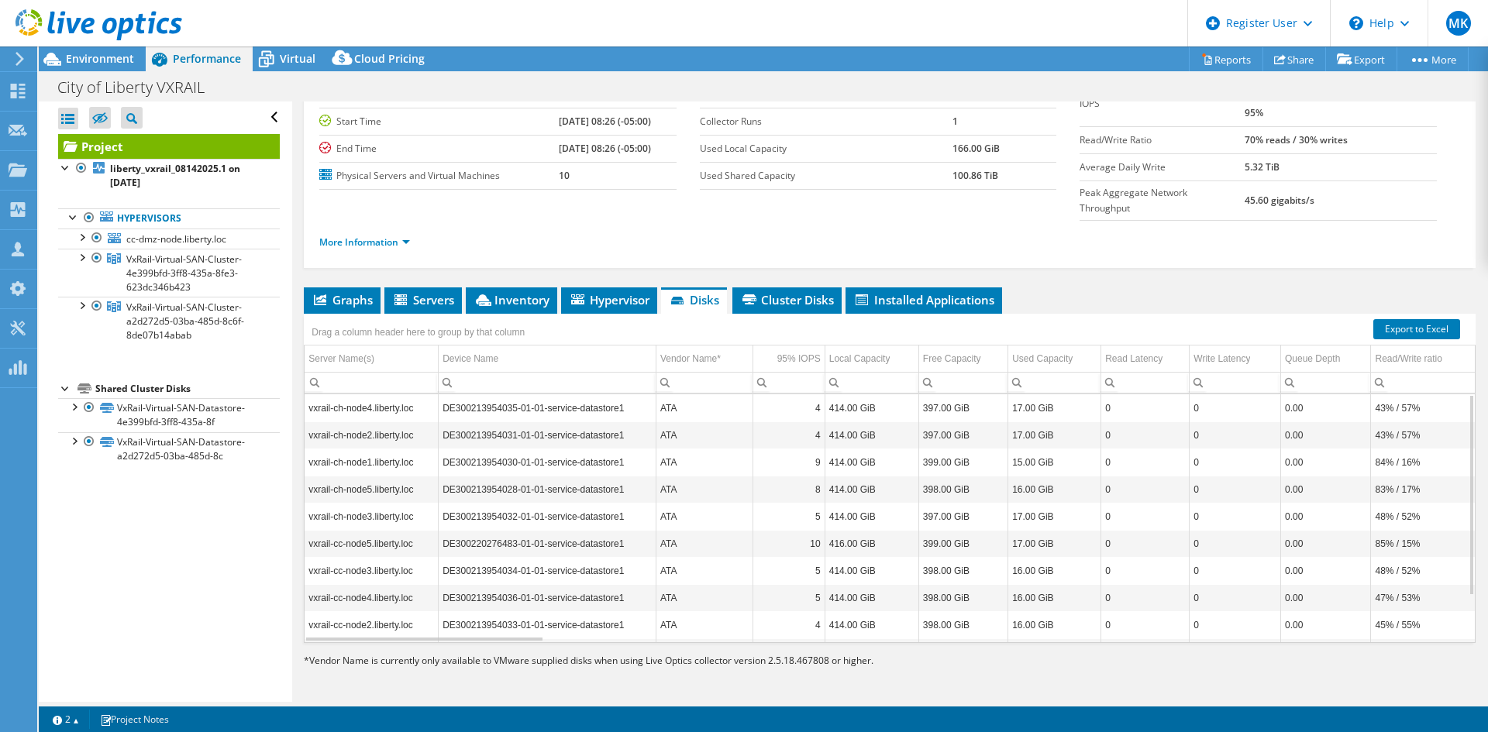
scroll to position [90, 0]
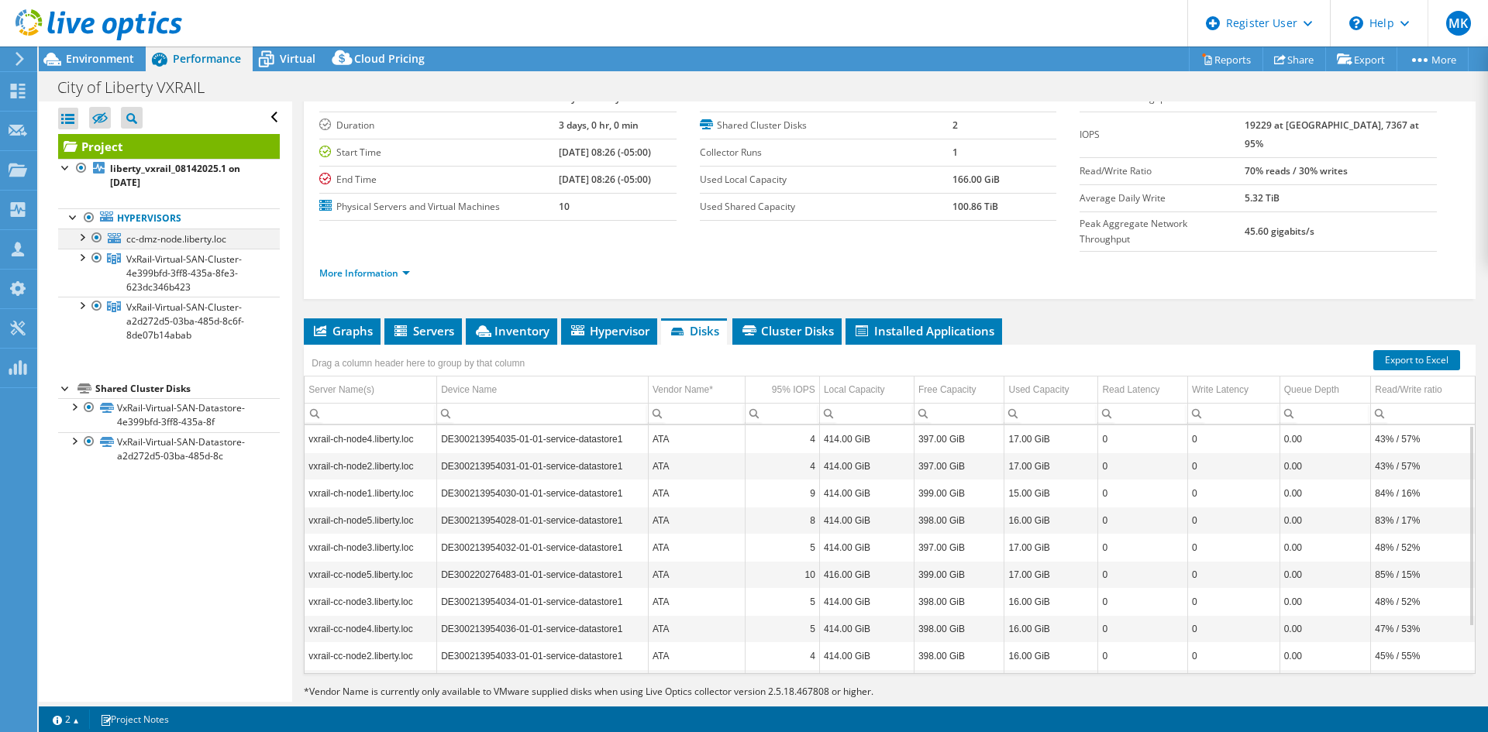
click at [97, 238] on div at bounding box center [96, 238] width 15 height 19
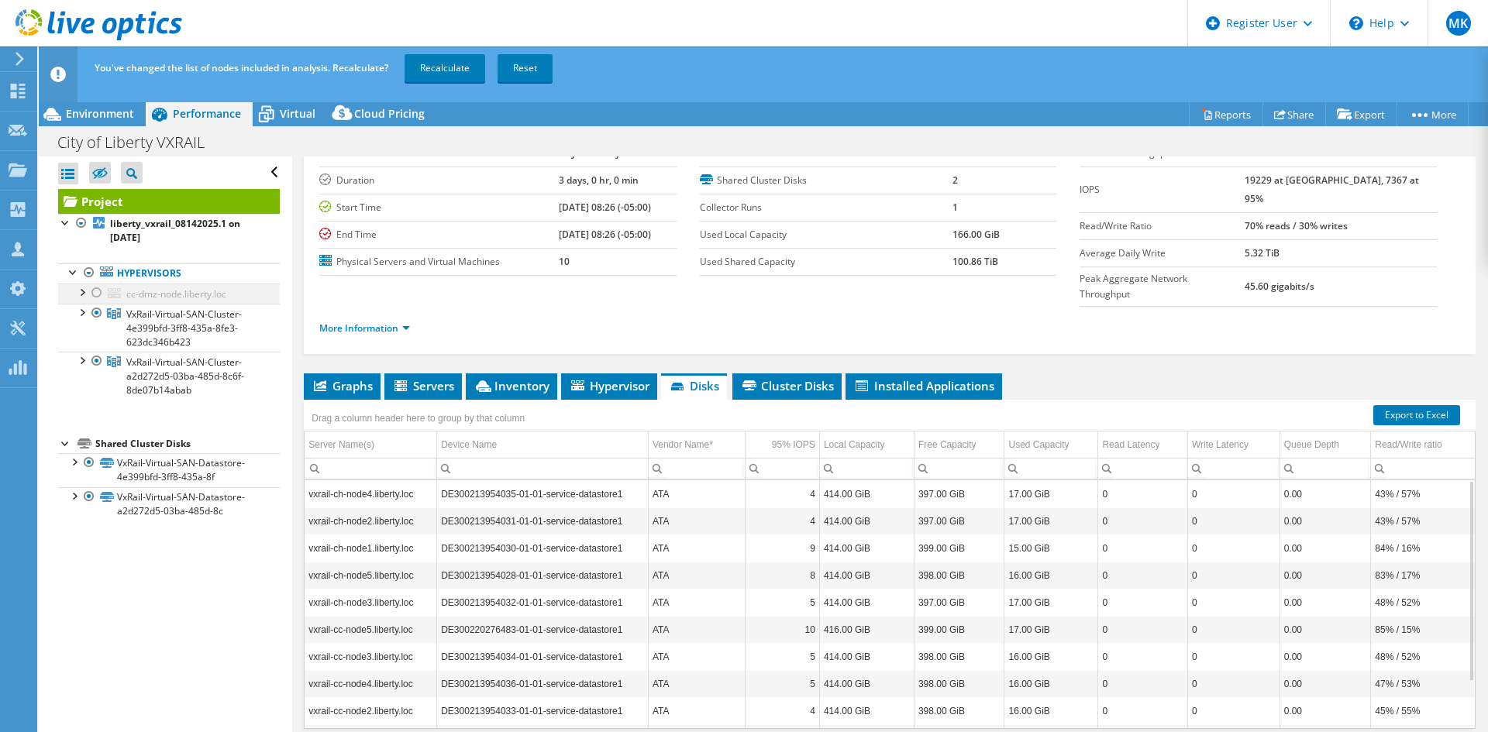
click at [99, 294] on div at bounding box center [96, 293] width 15 height 19
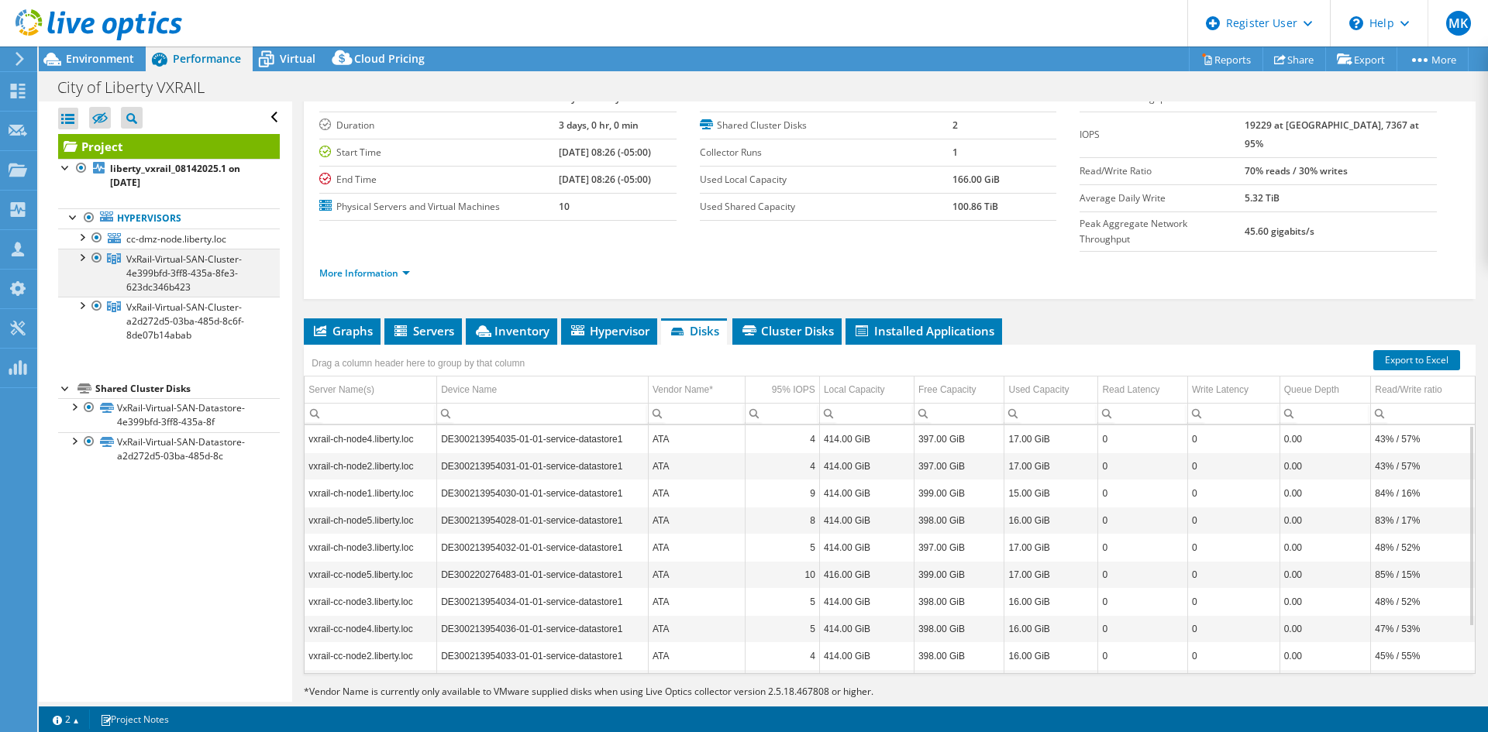
click at [95, 260] on div at bounding box center [96, 258] width 15 height 19
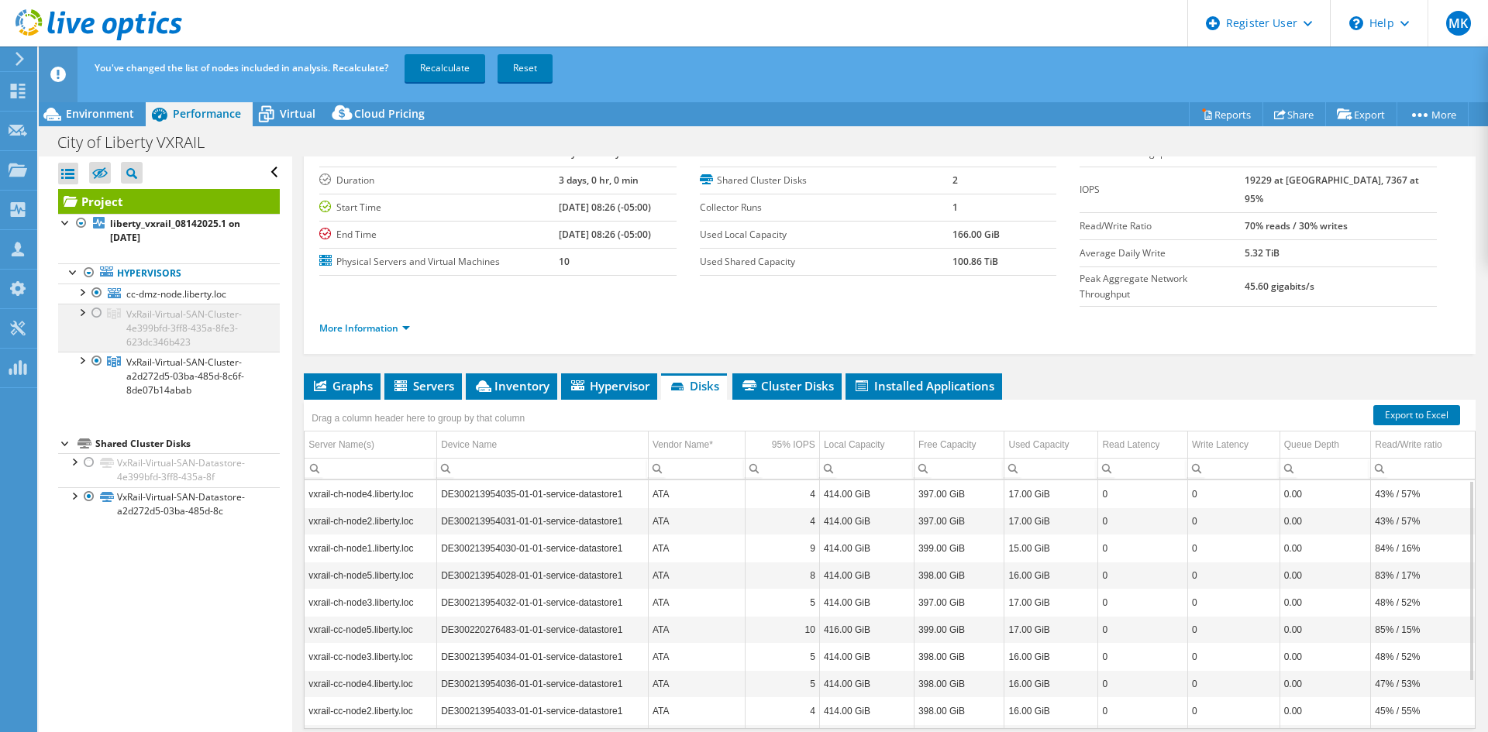
click at [98, 311] on div at bounding box center [96, 313] width 15 height 19
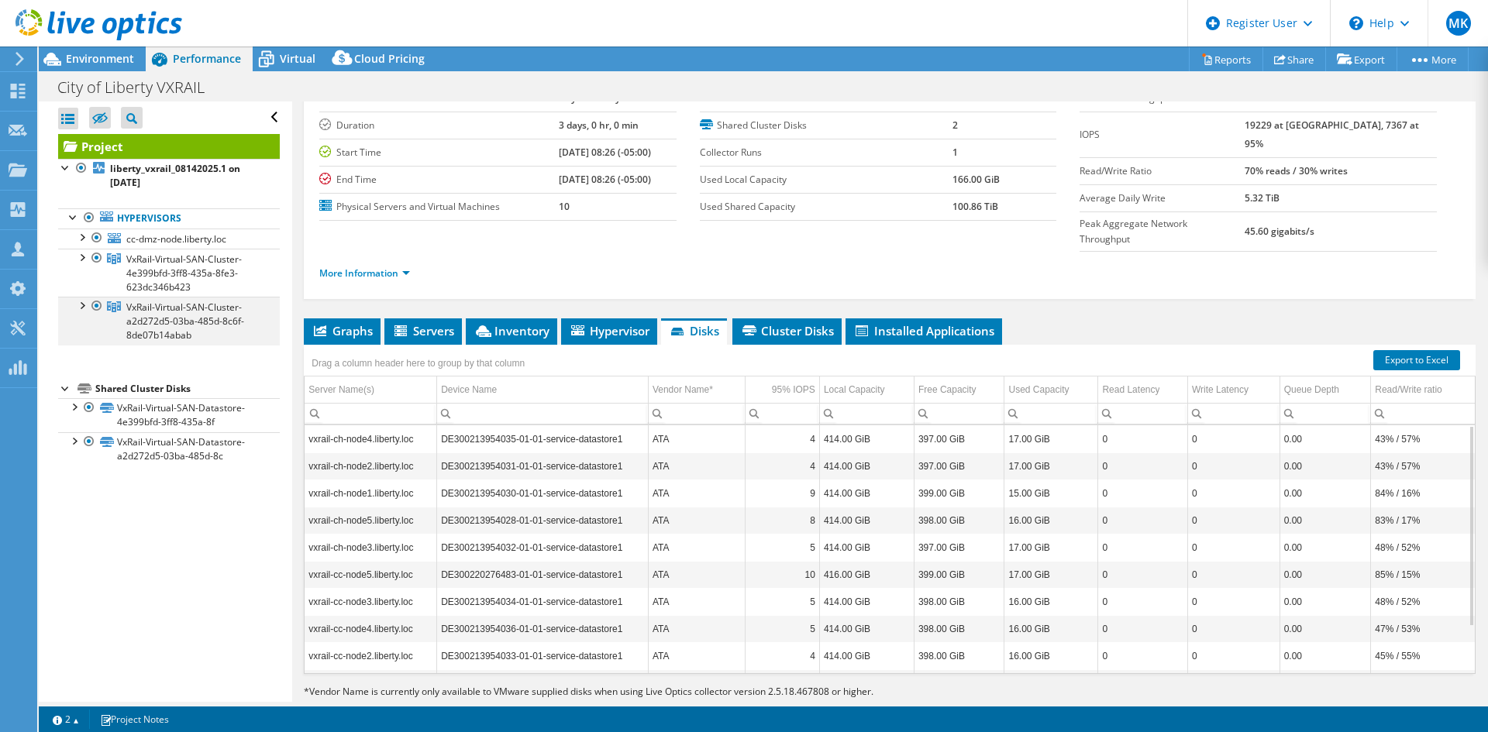
click at [95, 308] on div at bounding box center [96, 306] width 15 height 19
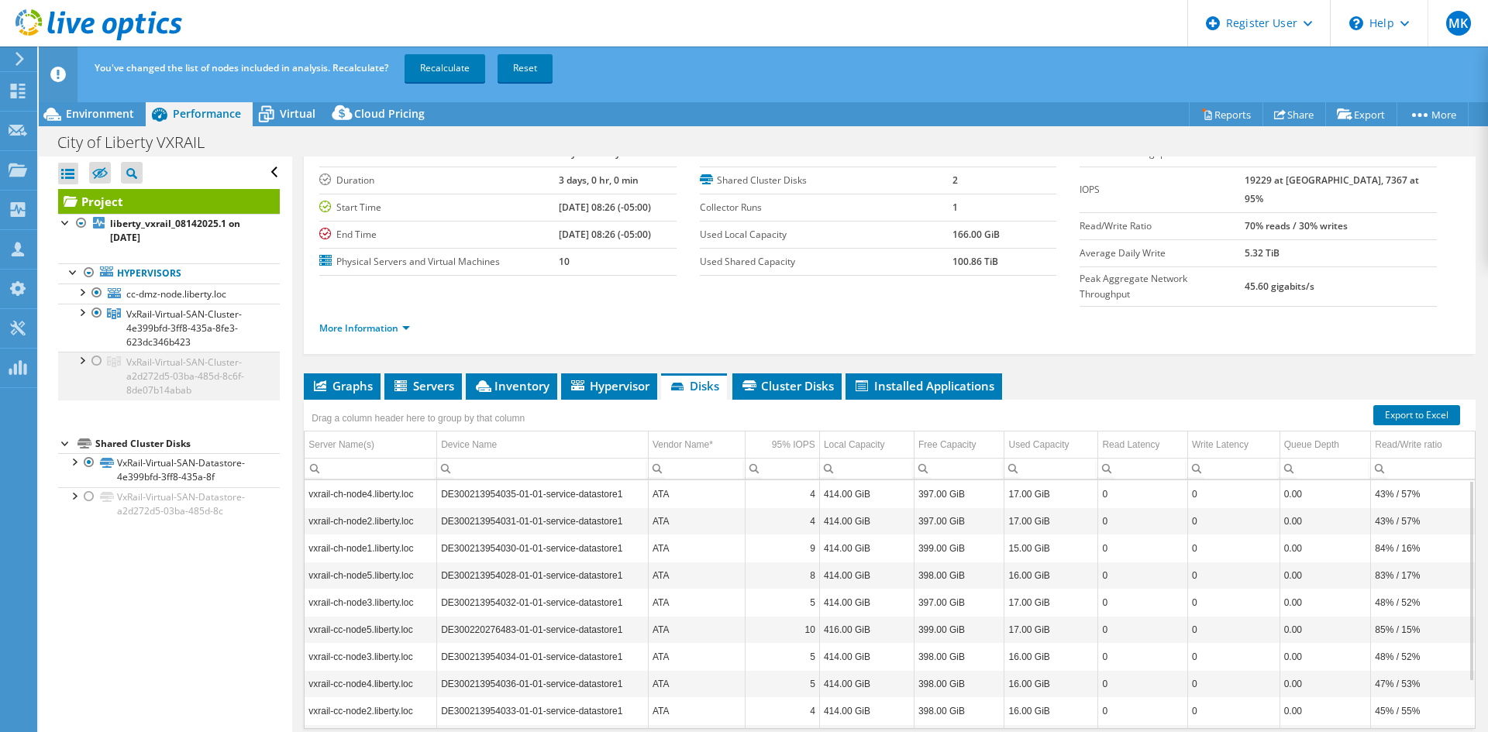
click at [96, 360] on div at bounding box center [96, 361] width 15 height 19
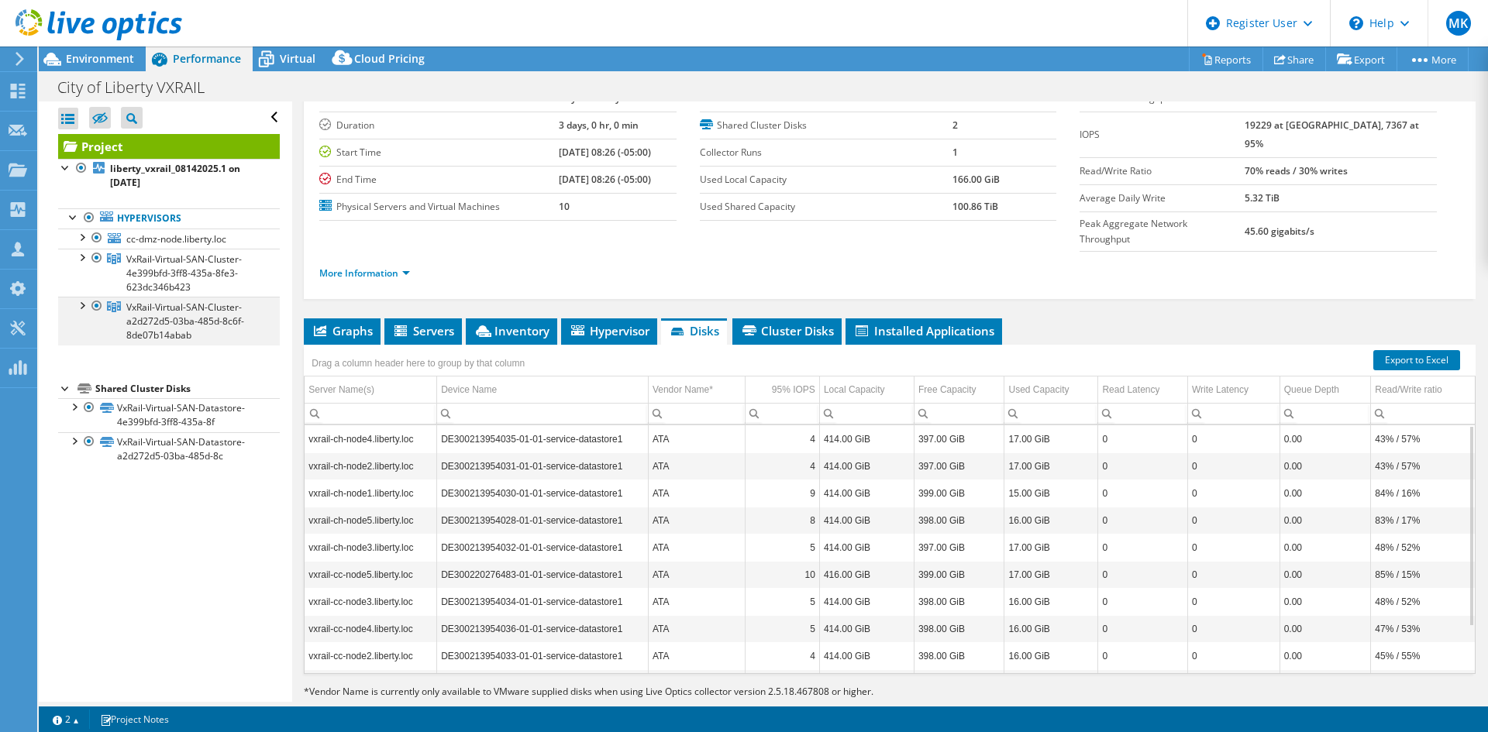
click at [93, 302] on div at bounding box center [96, 306] width 15 height 19
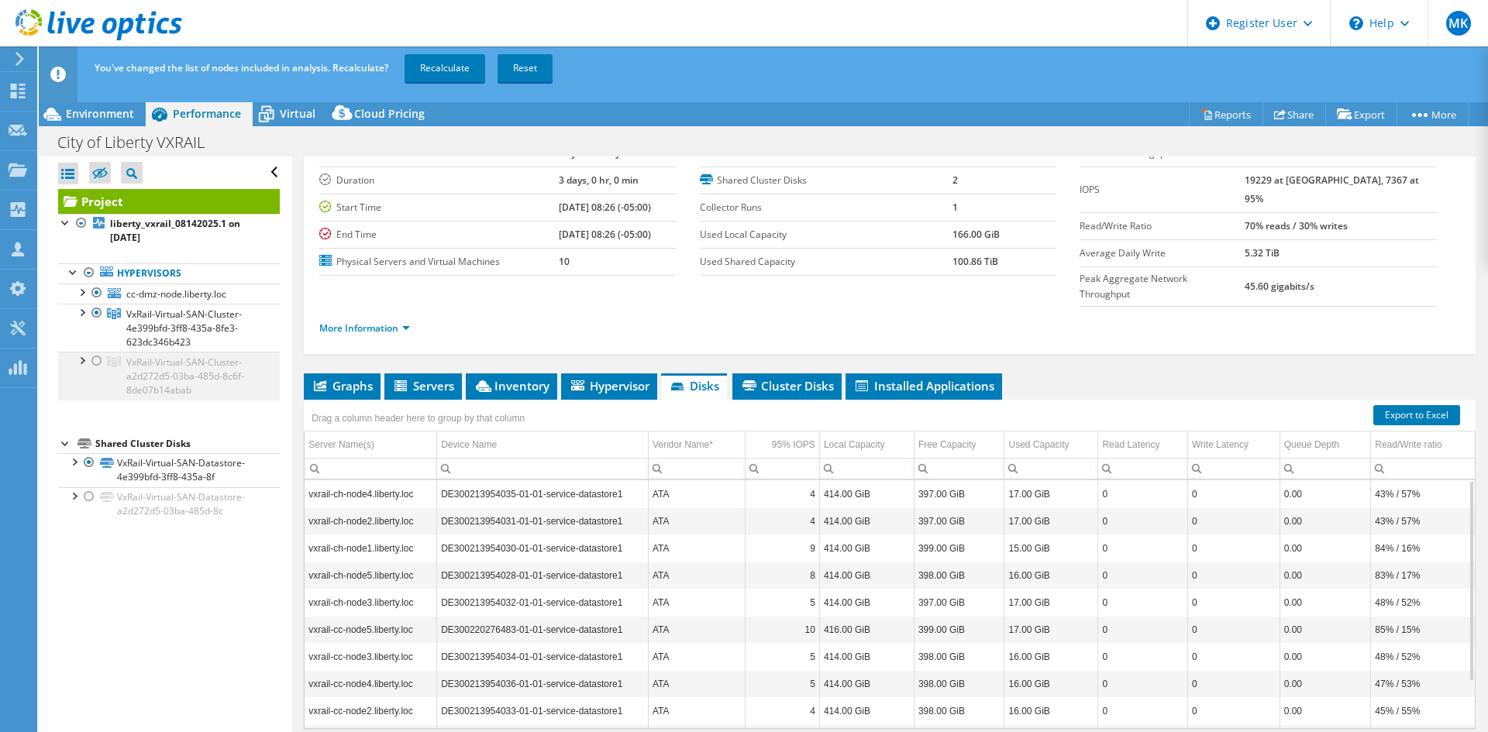
click at [78, 363] on div at bounding box center [81, 359] width 15 height 15
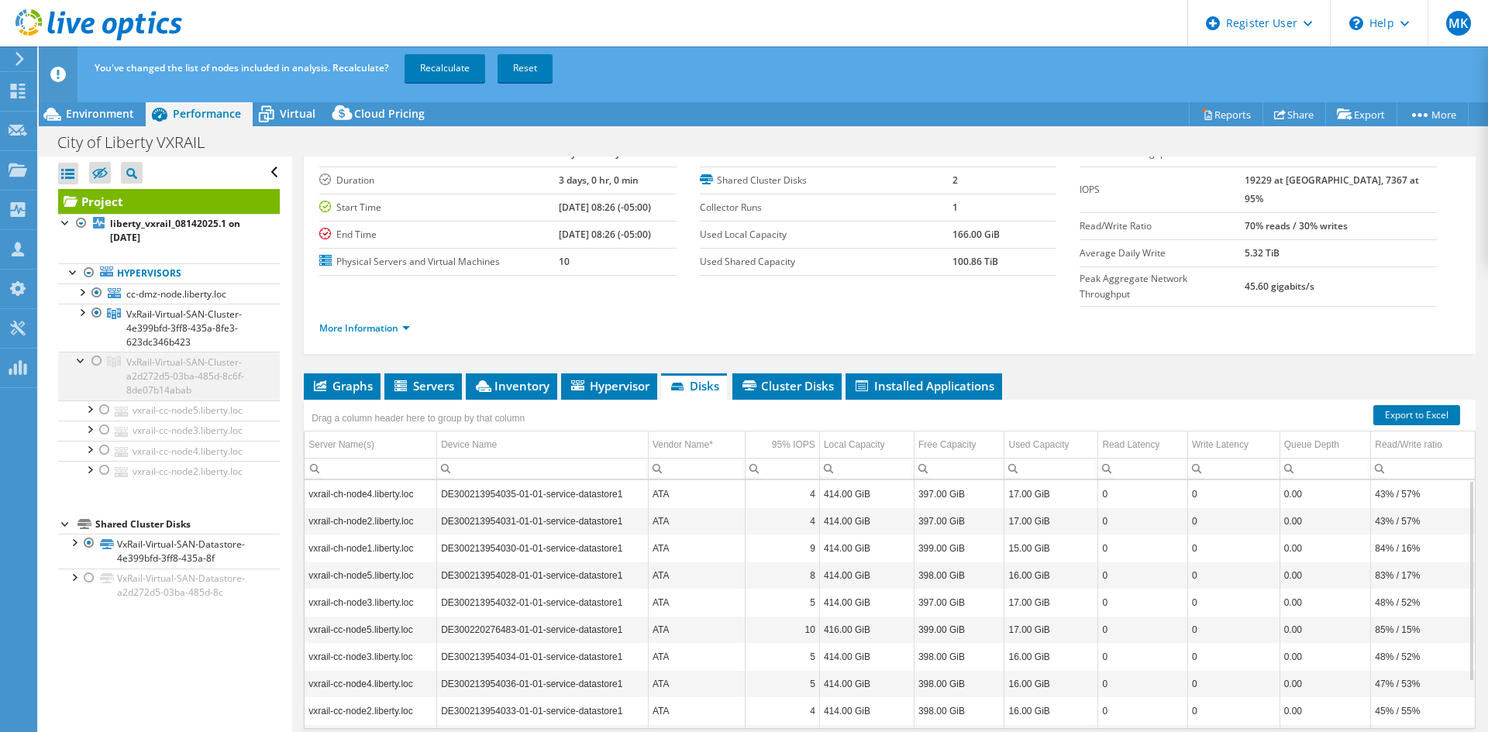
click at [98, 360] on div at bounding box center [96, 361] width 15 height 19
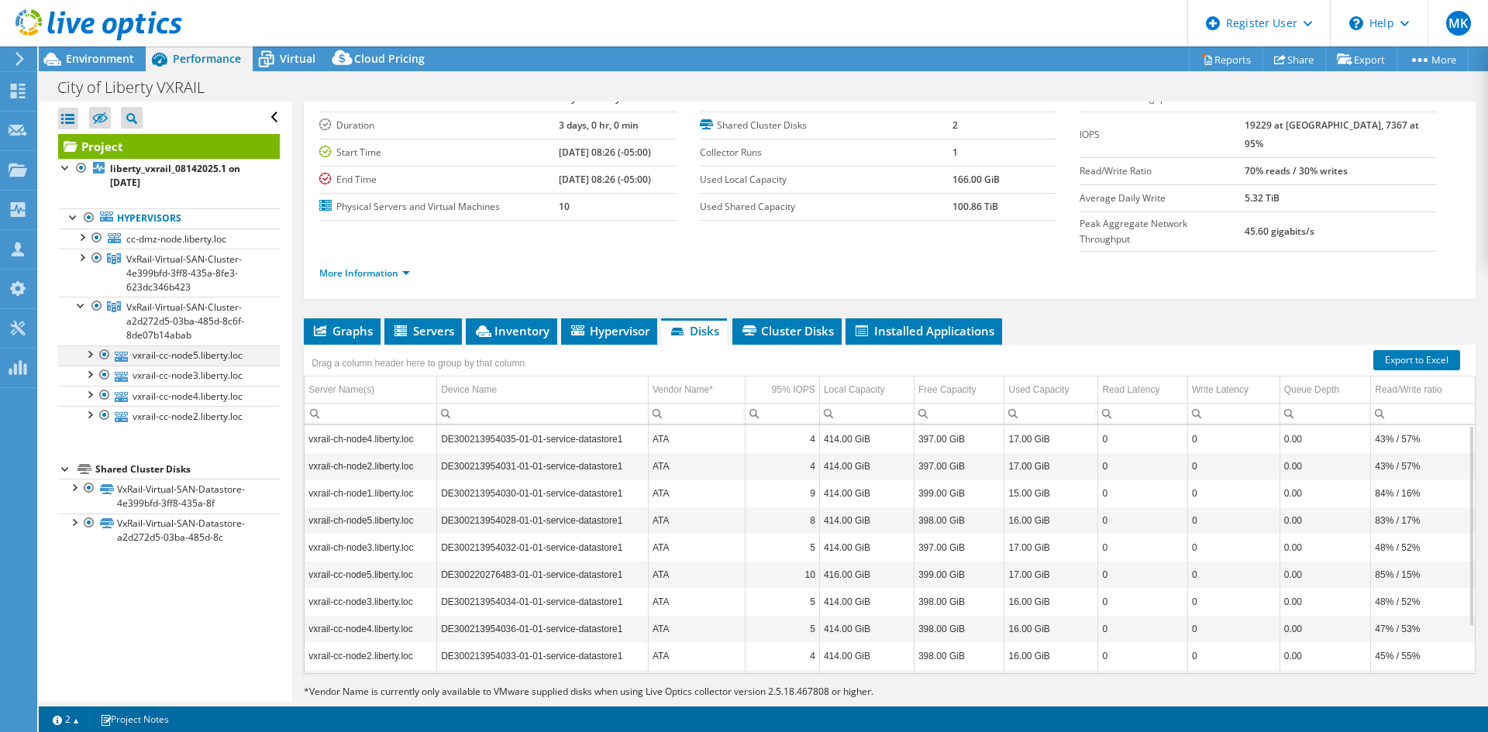
click at [109, 355] on div at bounding box center [104, 355] width 15 height 19
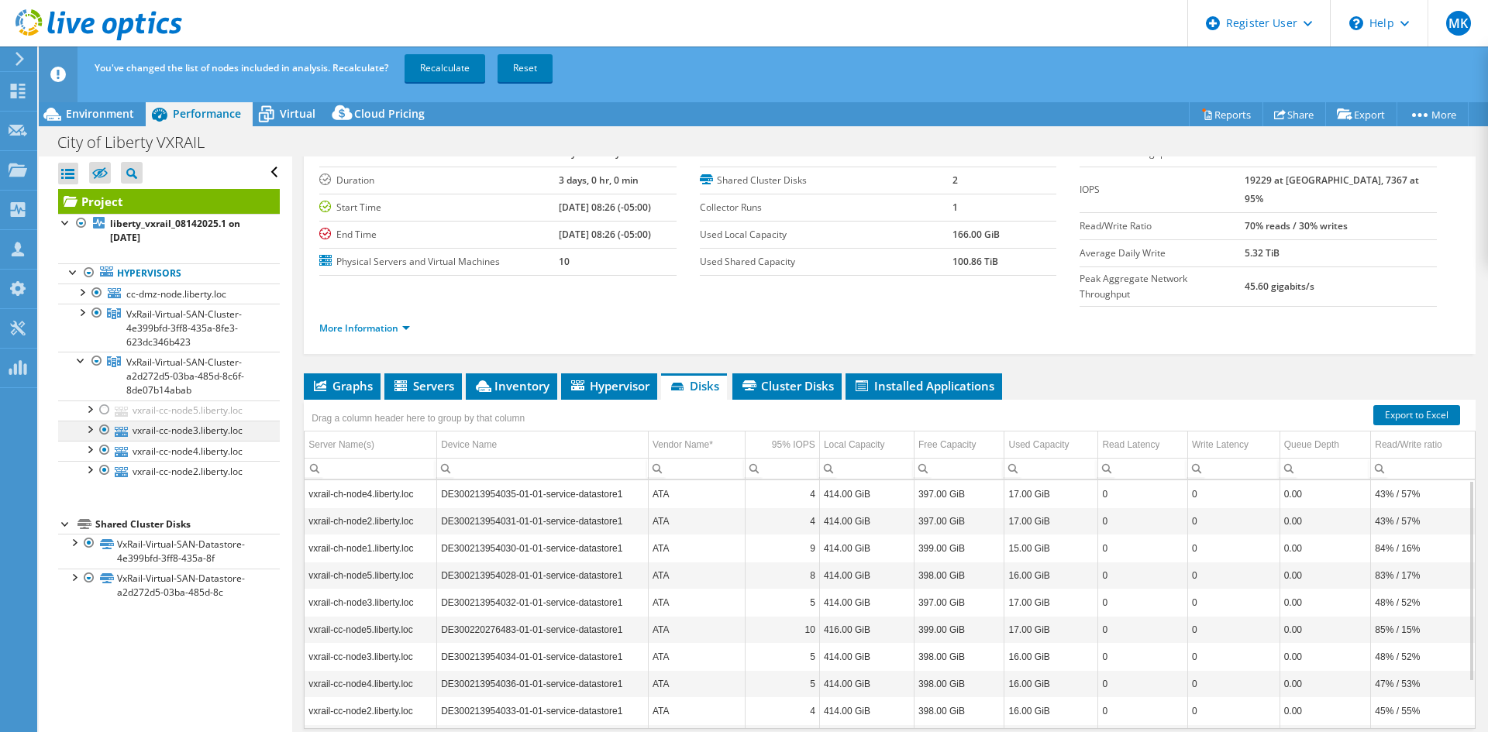
click at [105, 428] on div at bounding box center [104, 430] width 15 height 19
drag, startPoint x: 105, startPoint y: 404, endPoint x: 105, endPoint y: 418, distance: 14.7
click at [105, 408] on div at bounding box center [104, 410] width 15 height 19
click at [105, 428] on div at bounding box center [104, 430] width 15 height 19
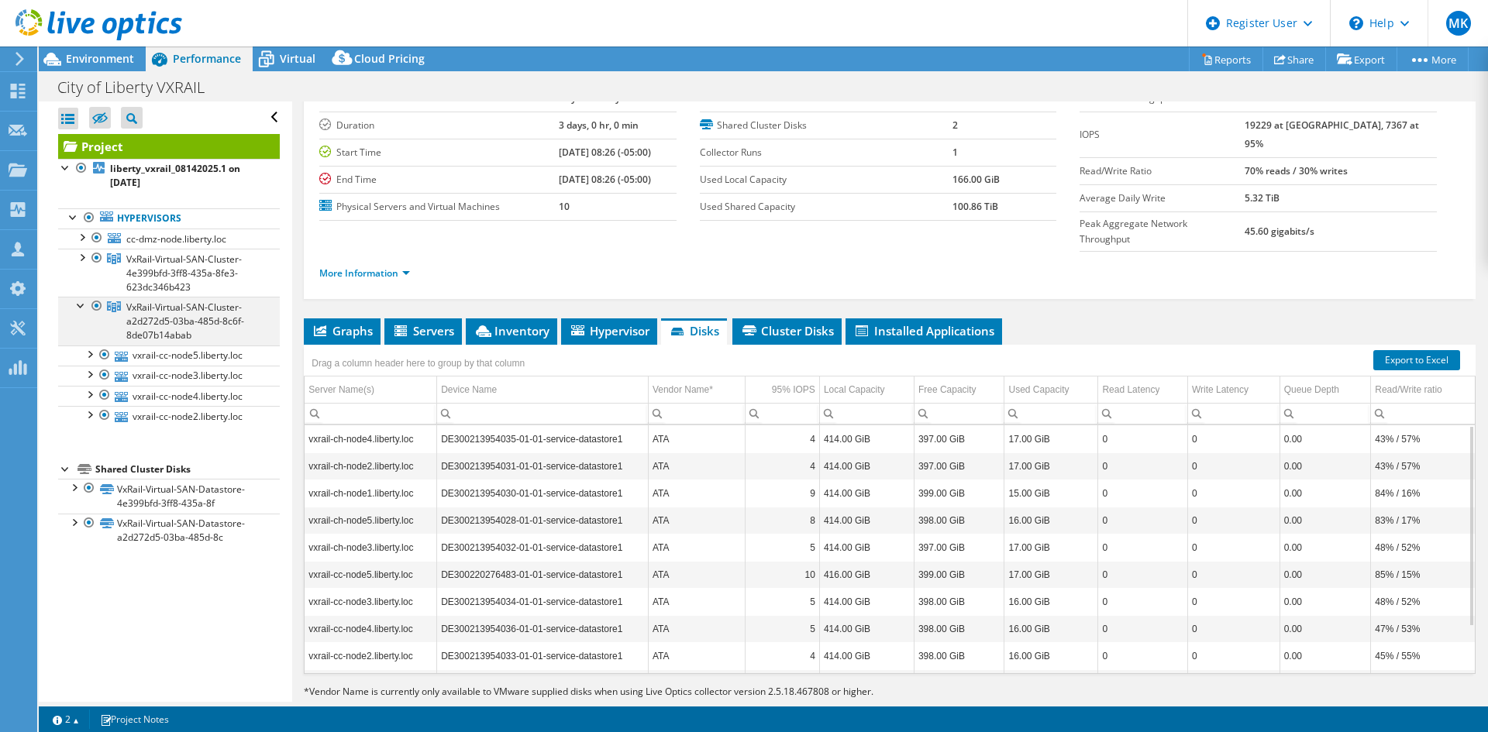
click at [81, 304] on div at bounding box center [81, 304] width 15 height 15
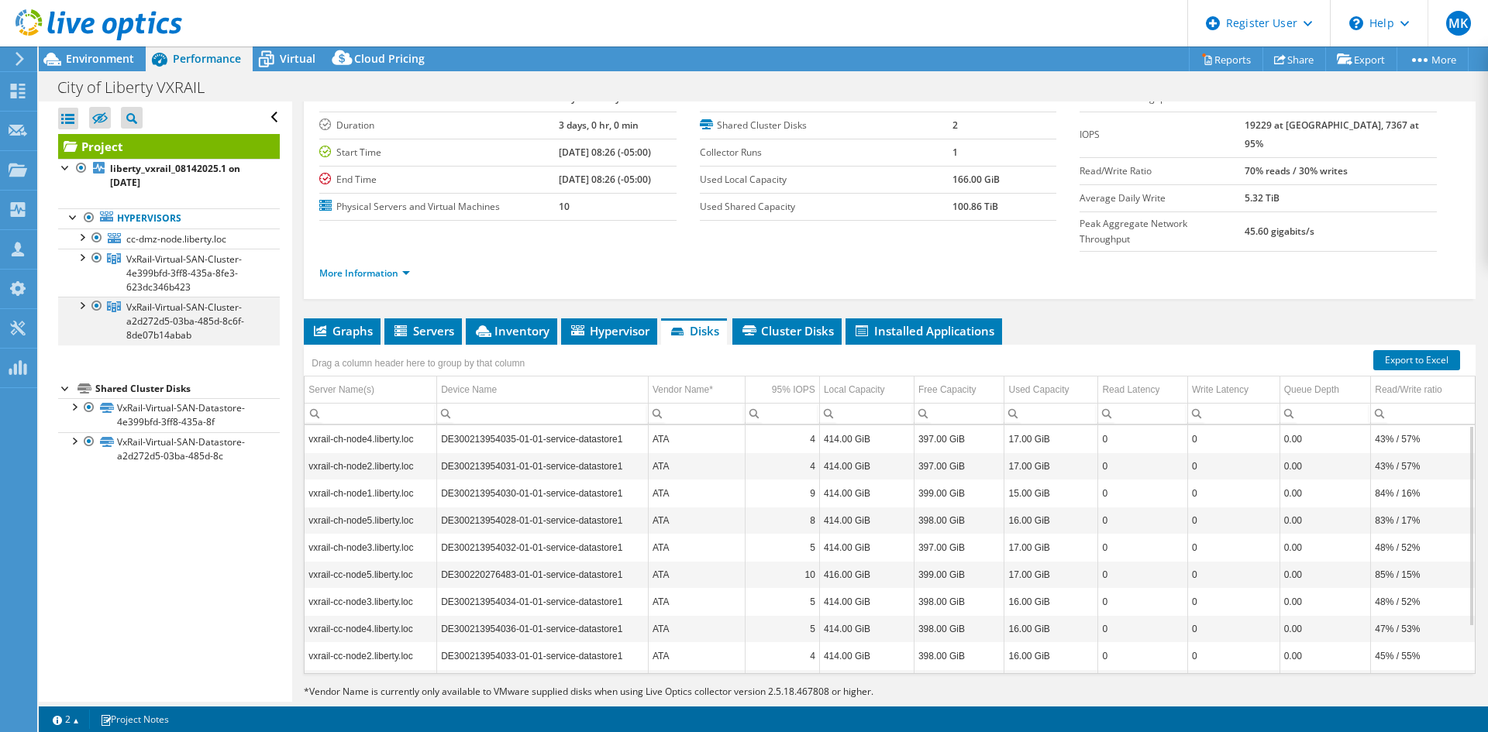
click at [80, 304] on div at bounding box center [81, 304] width 15 height 15
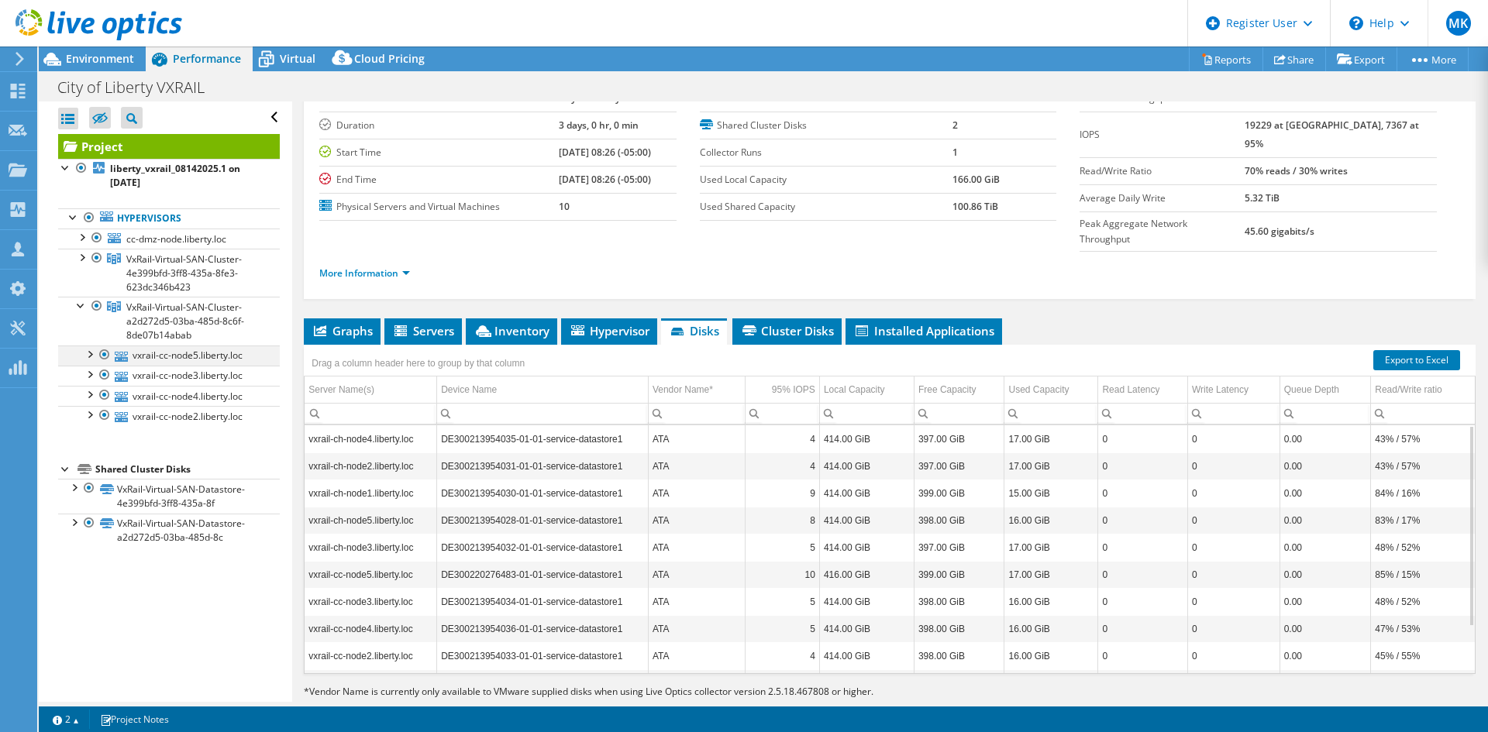
click at [86, 352] on div at bounding box center [88, 353] width 15 height 15
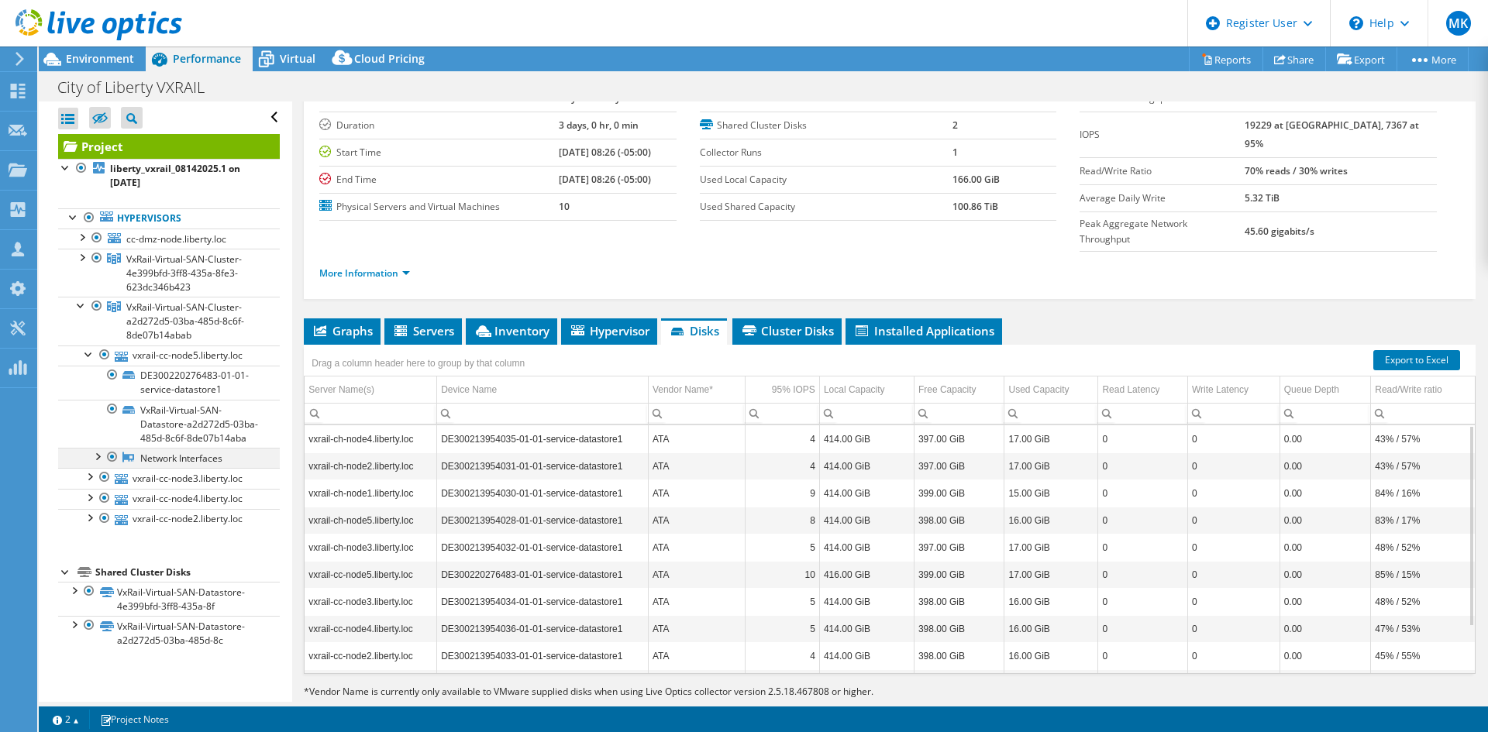
click at [98, 463] on div at bounding box center [96, 455] width 15 height 15
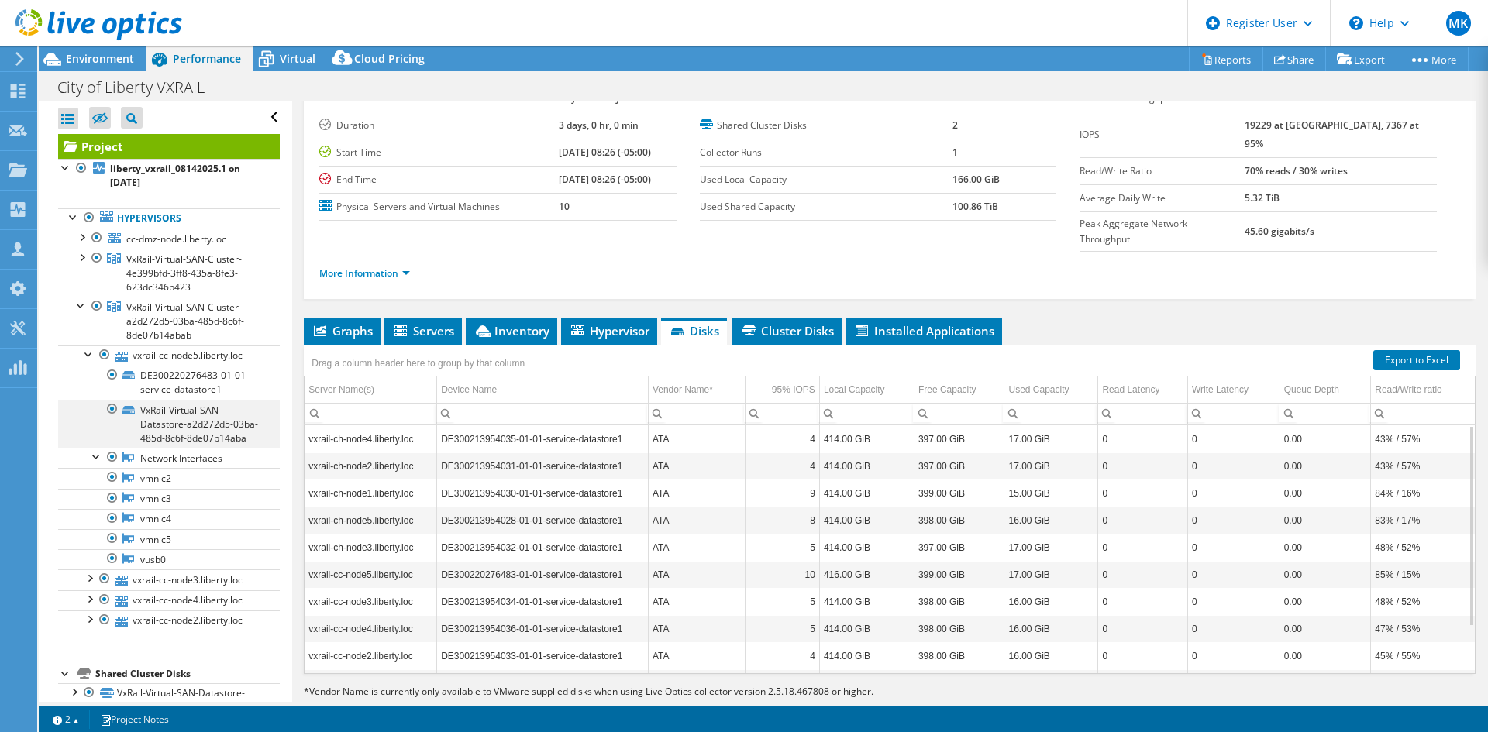
click at [110, 410] on div at bounding box center [112, 409] width 15 height 19
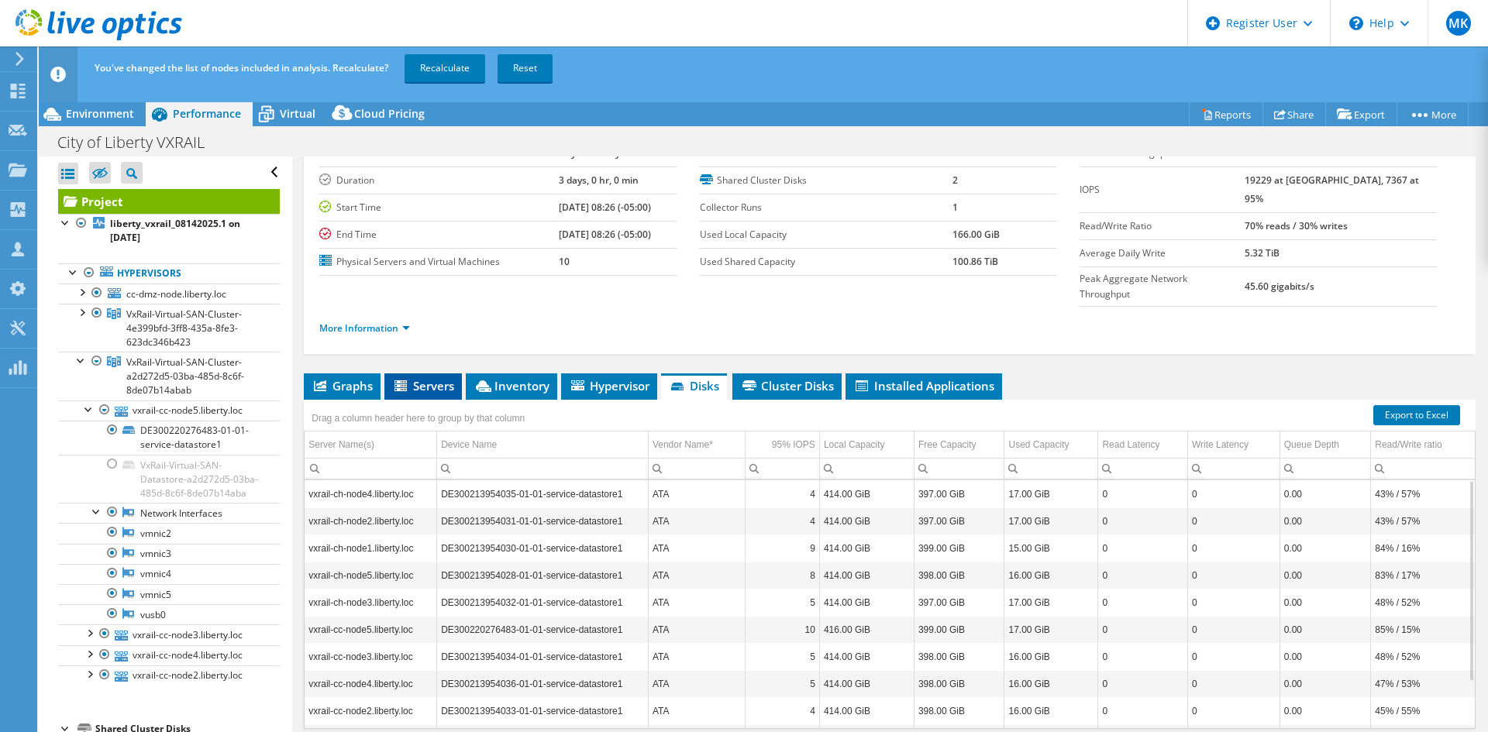
click at [414, 373] on li "Servers" at bounding box center [422, 386] width 77 height 26
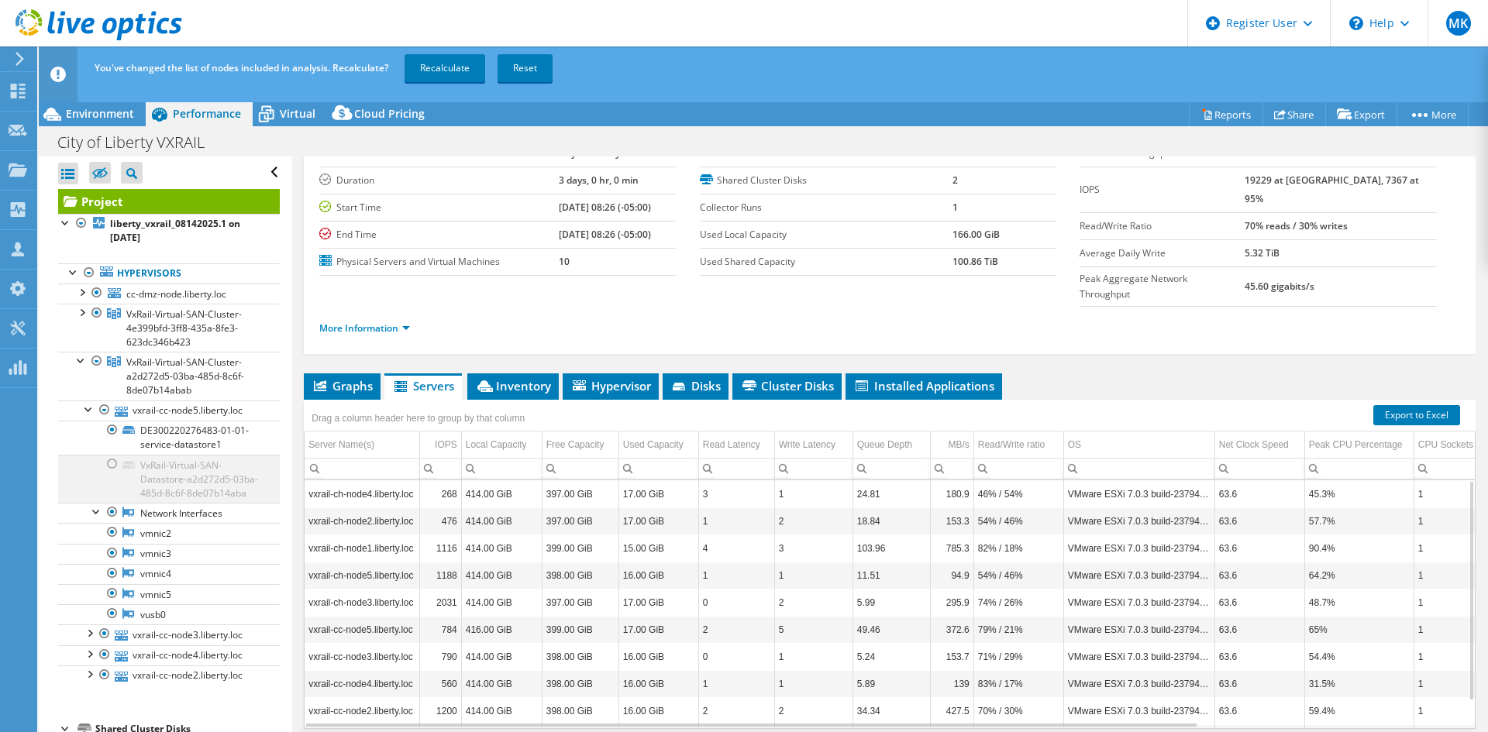
click at [111, 463] on div at bounding box center [112, 464] width 15 height 19
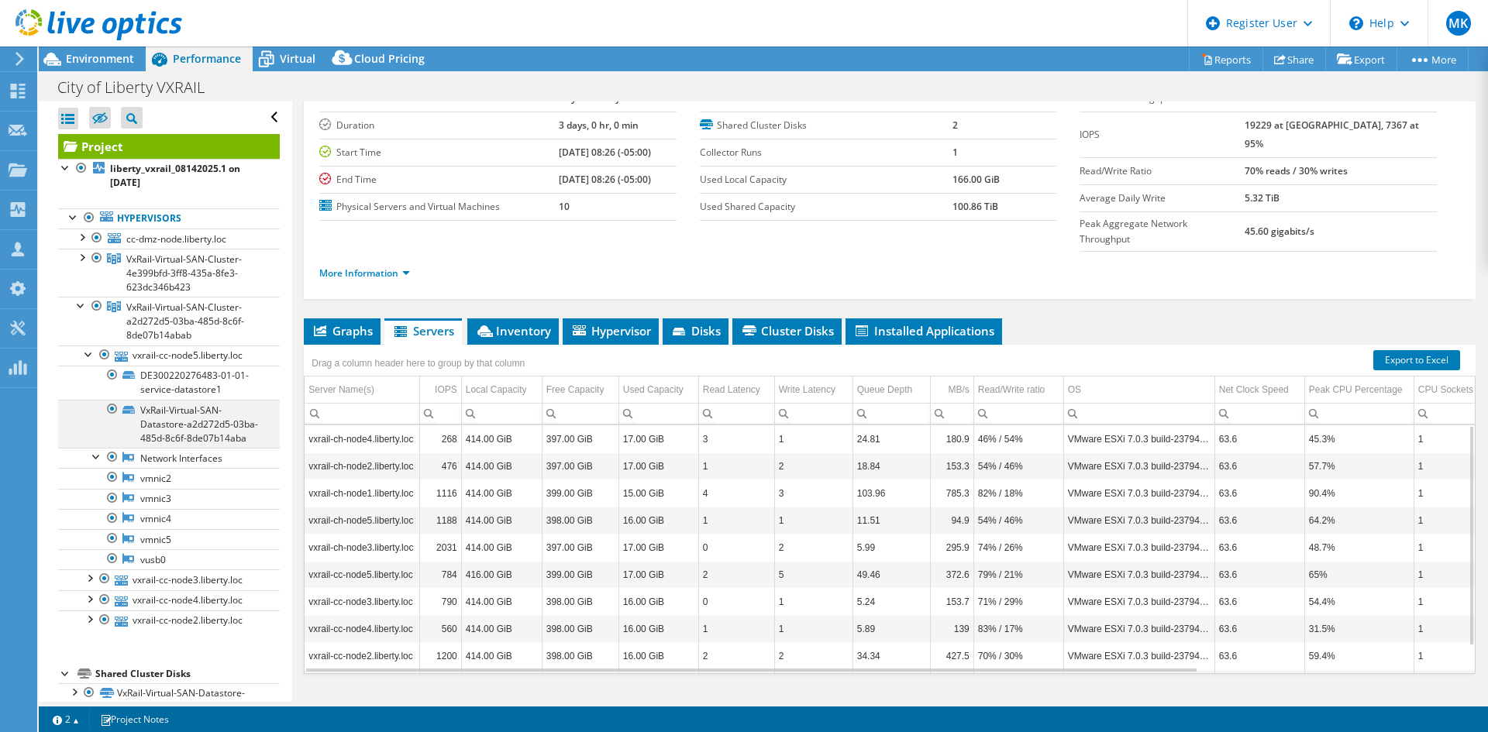
click at [112, 411] on div at bounding box center [112, 409] width 15 height 19
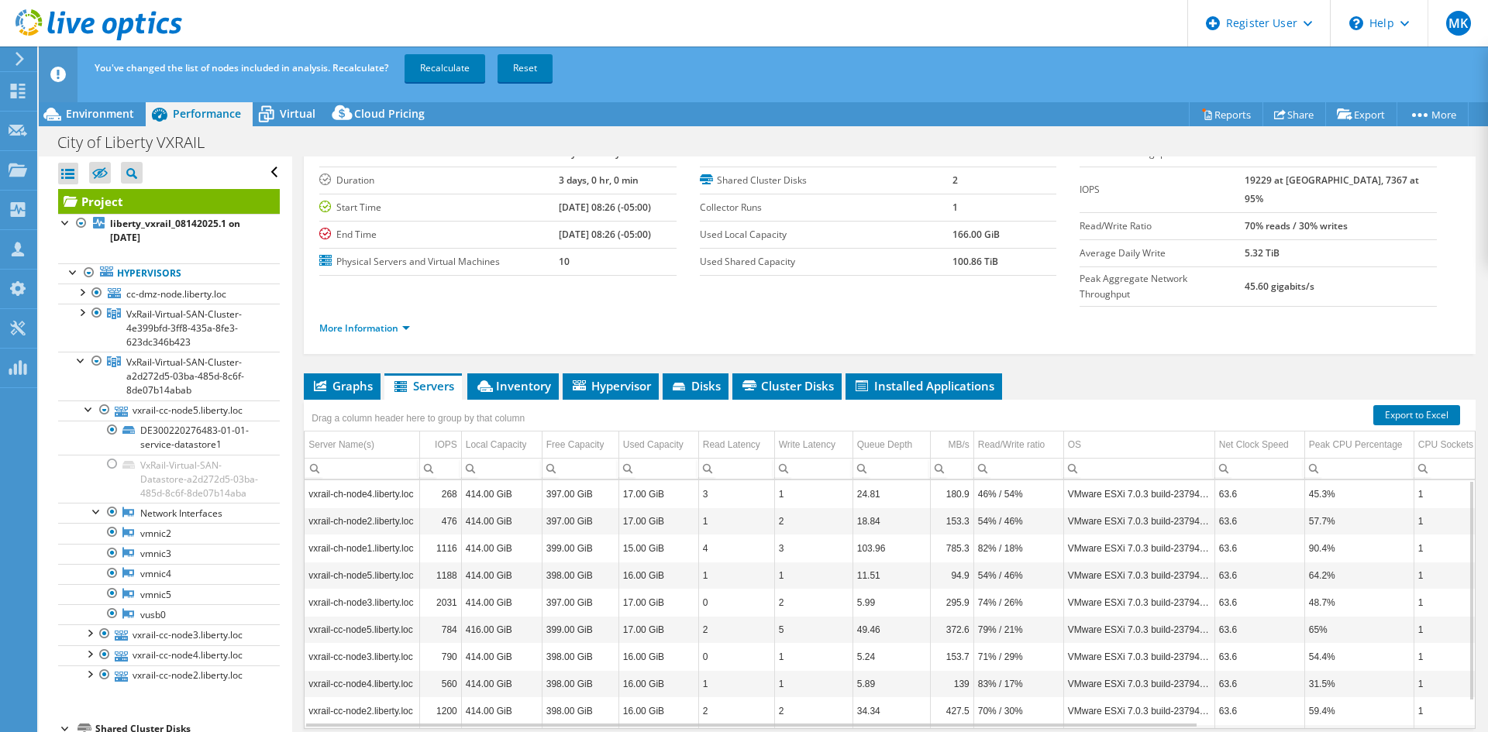
scroll to position [30, 0]
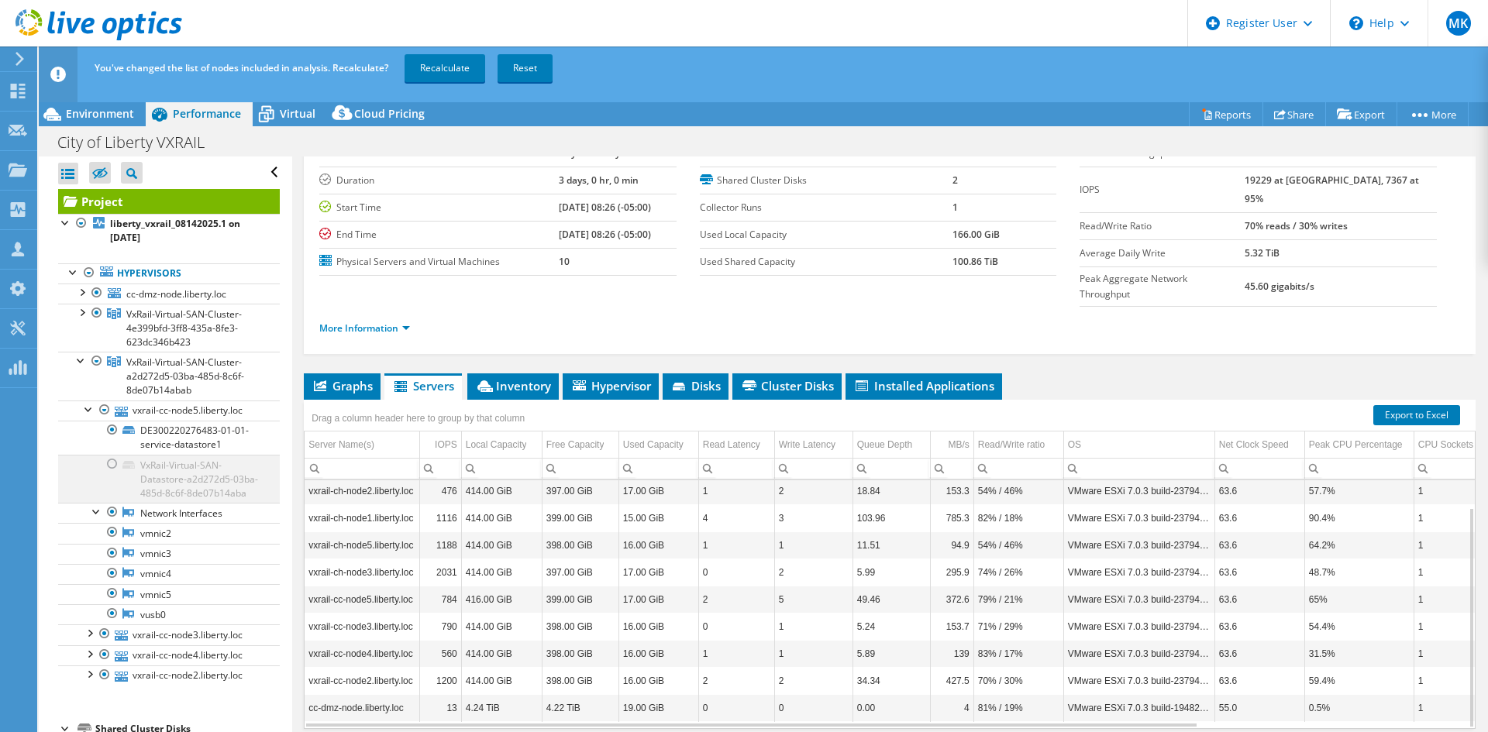
click at [111, 463] on div at bounding box center [112, 464] width 15 height 19
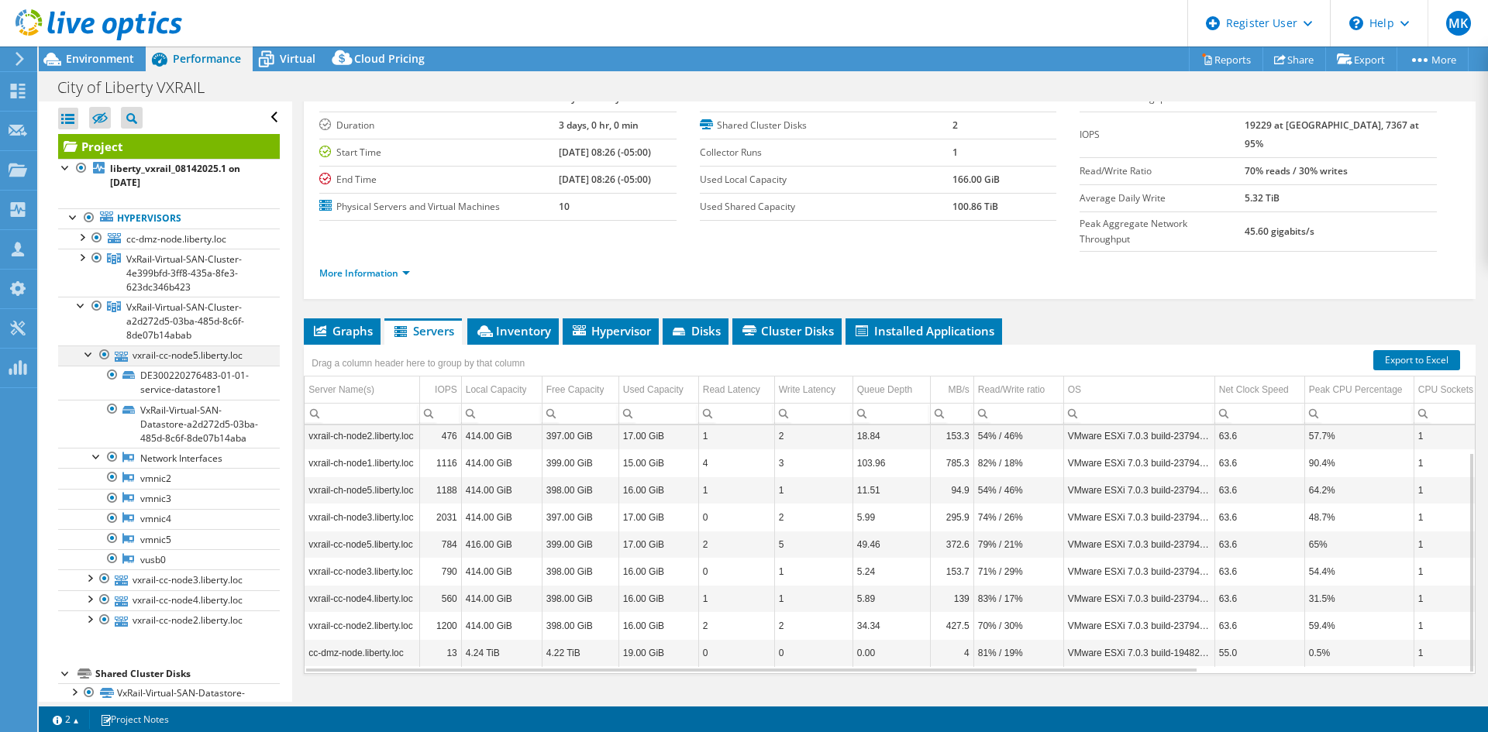
click at [103, 353] on div at bounding box center [104, 355] width 15 height 19
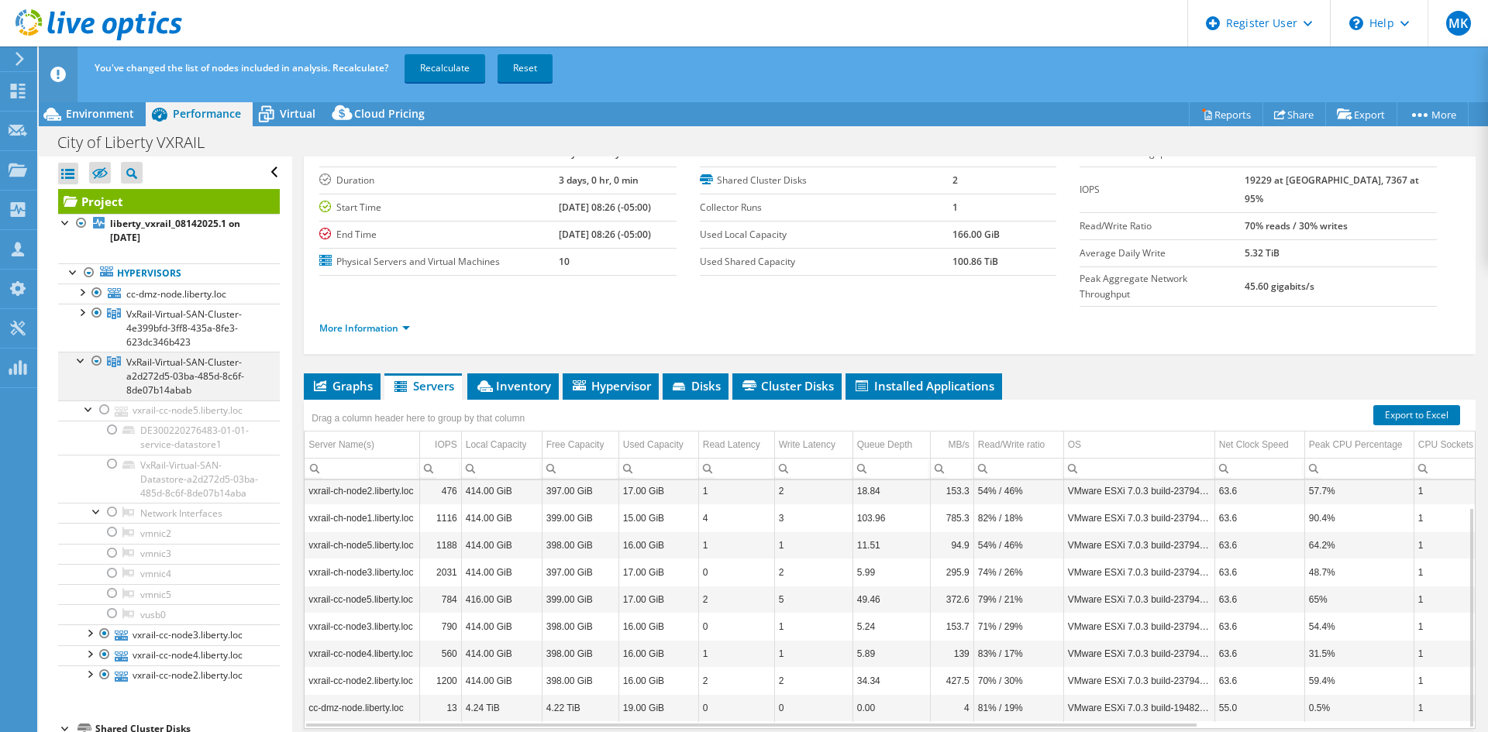
click at [95, 363] on div at bounding box center [96, 361] width 15 height 19
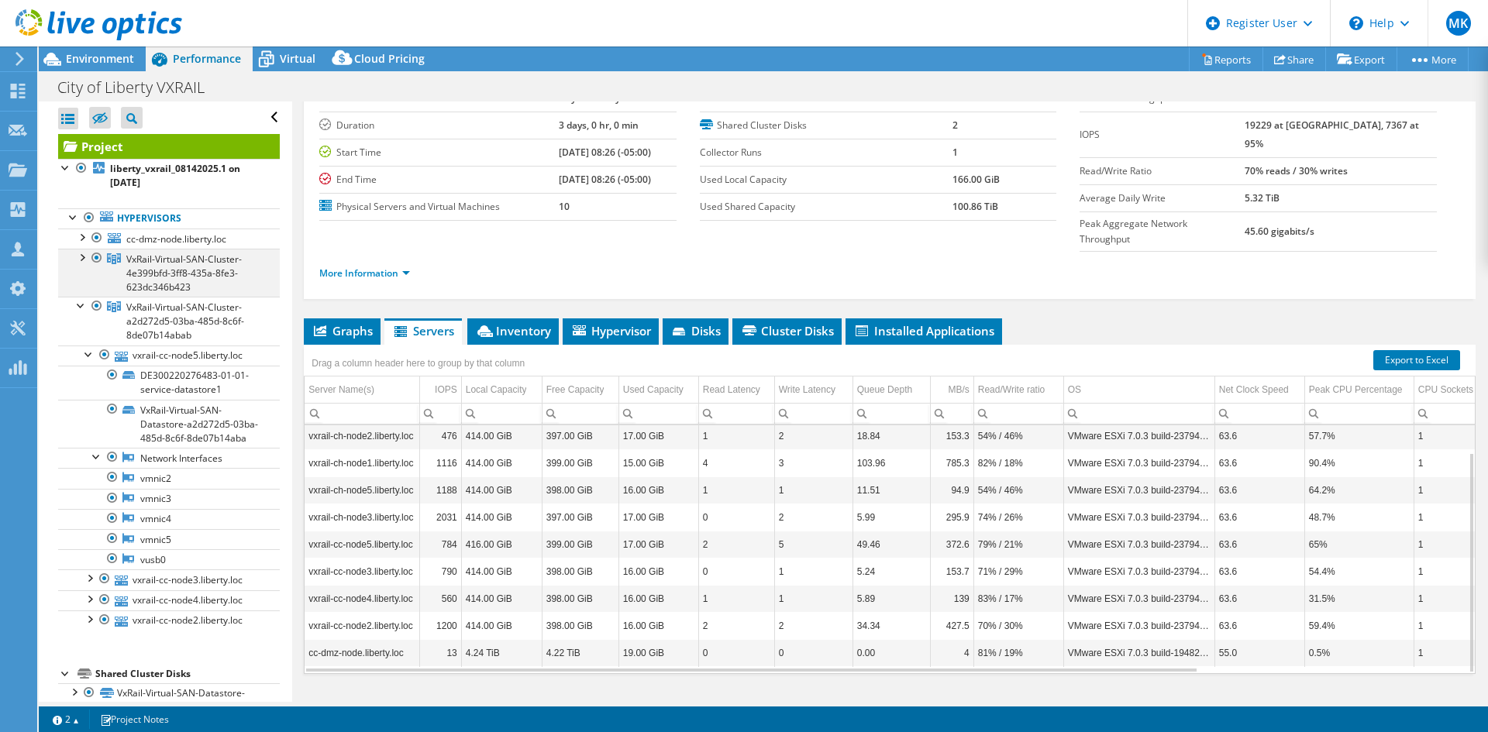
click at [98, 256] on div at bounding box center [96, 258] width 15 height 19
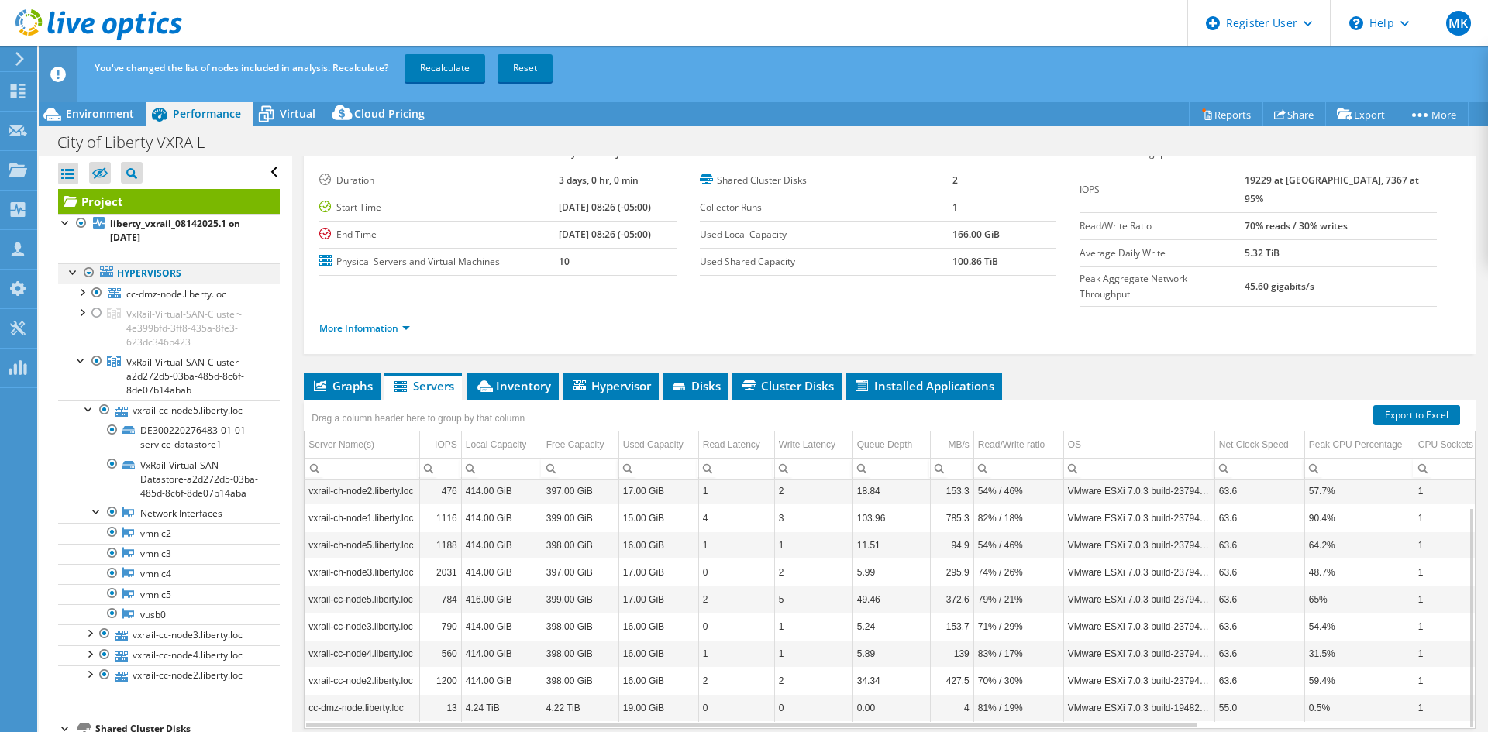
click at [87, 271] on div at bounding box center [88, 272] width 15 height 19
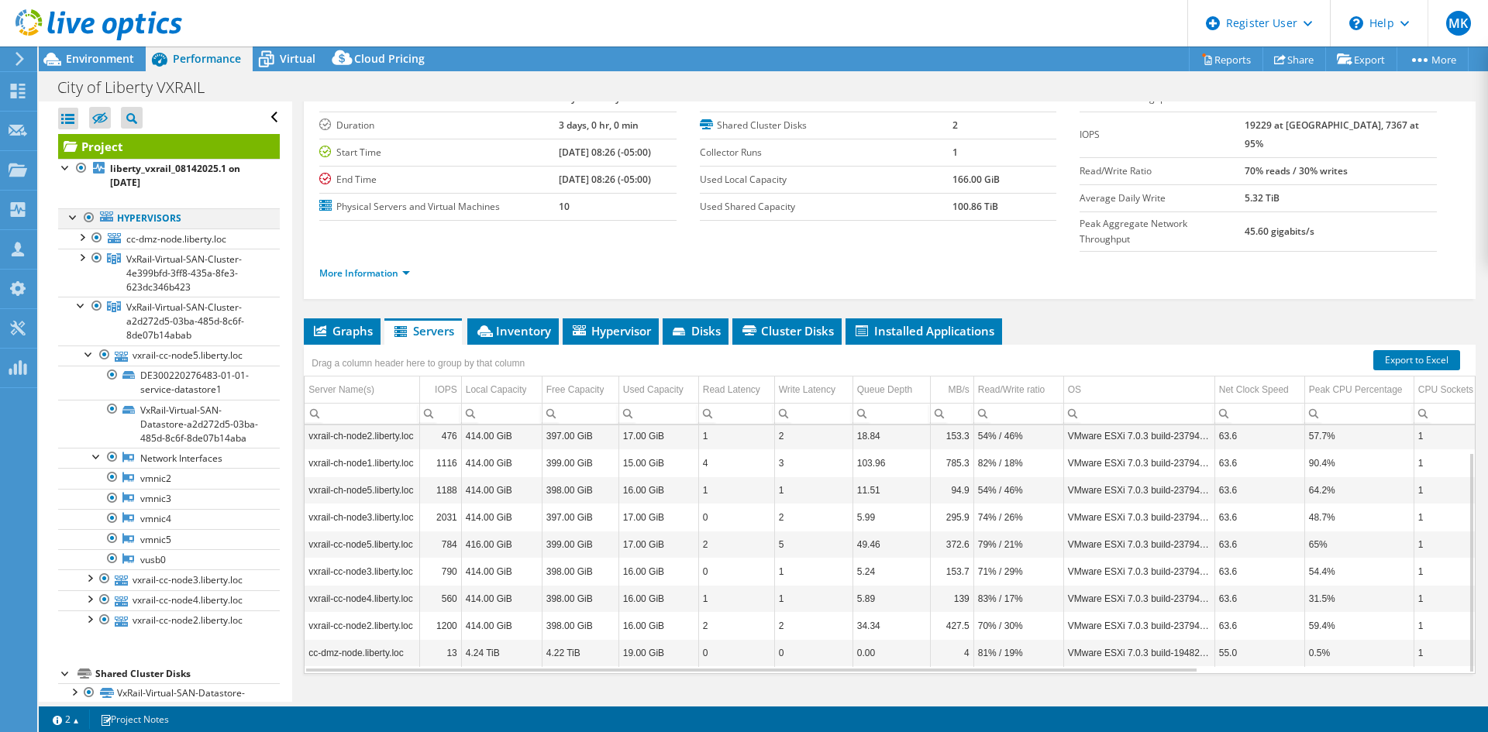
click at [88, 216] on div at bounding box center [88, 217] width 15 height 19
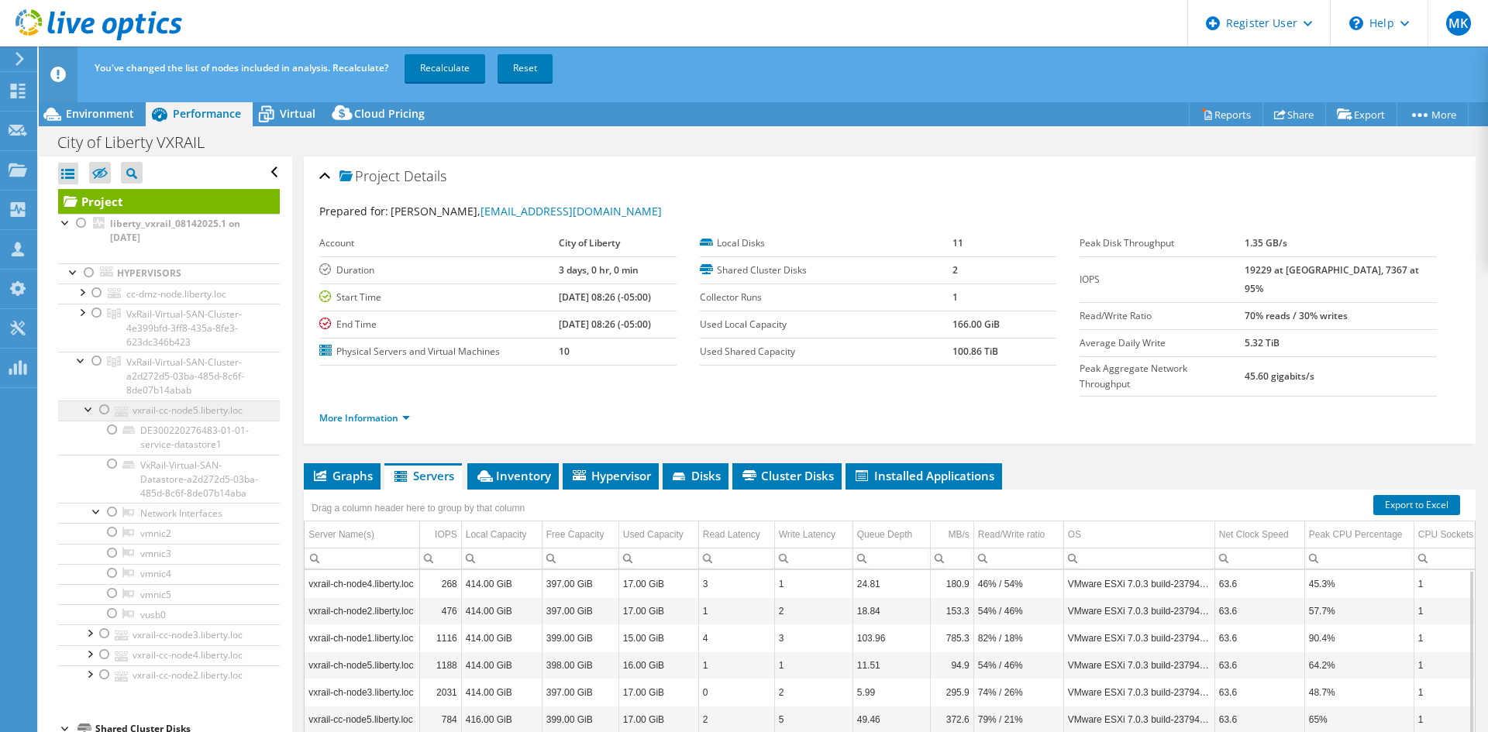
scroll to position [82, 0]
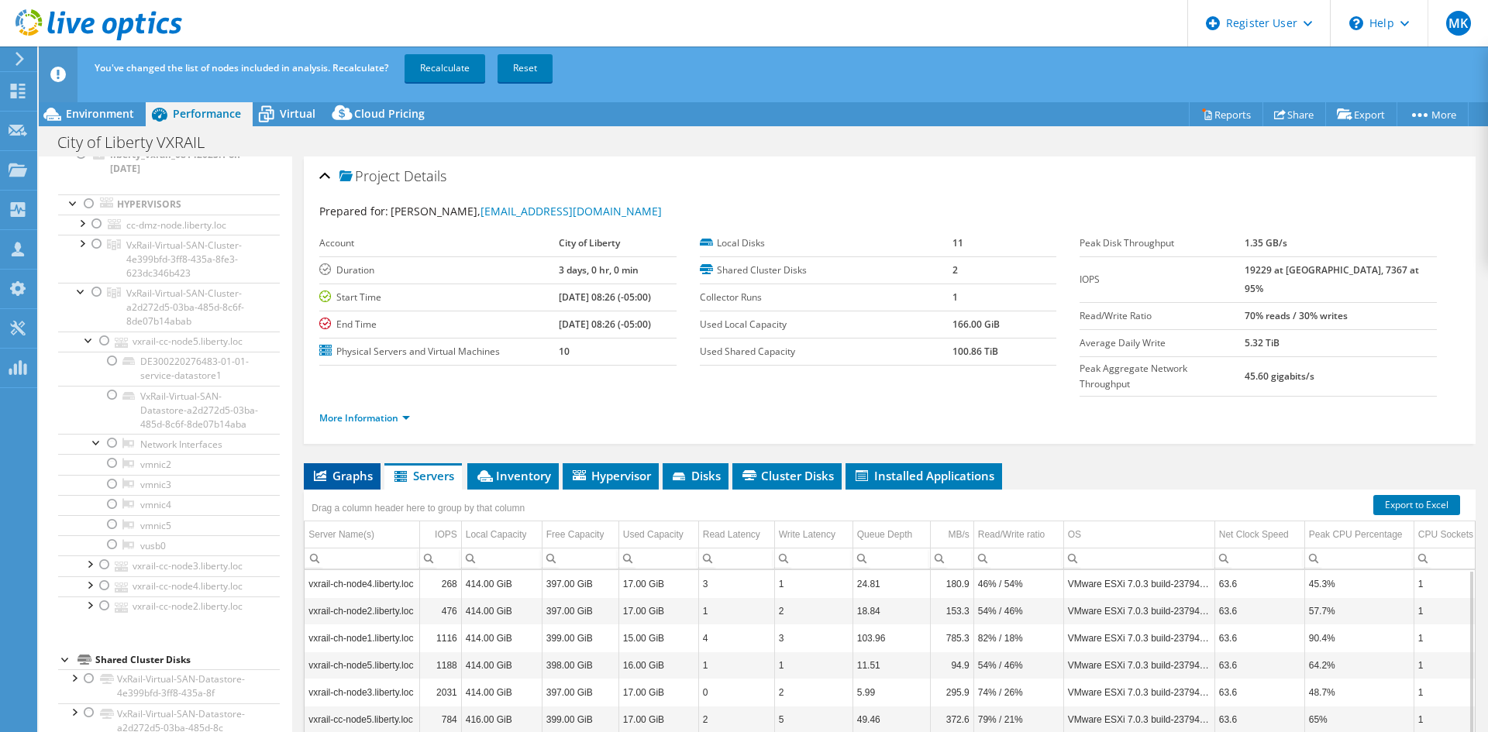
click at [359, 468] on span "Graphs" at bounding box center [341, 475] width 61 height 15
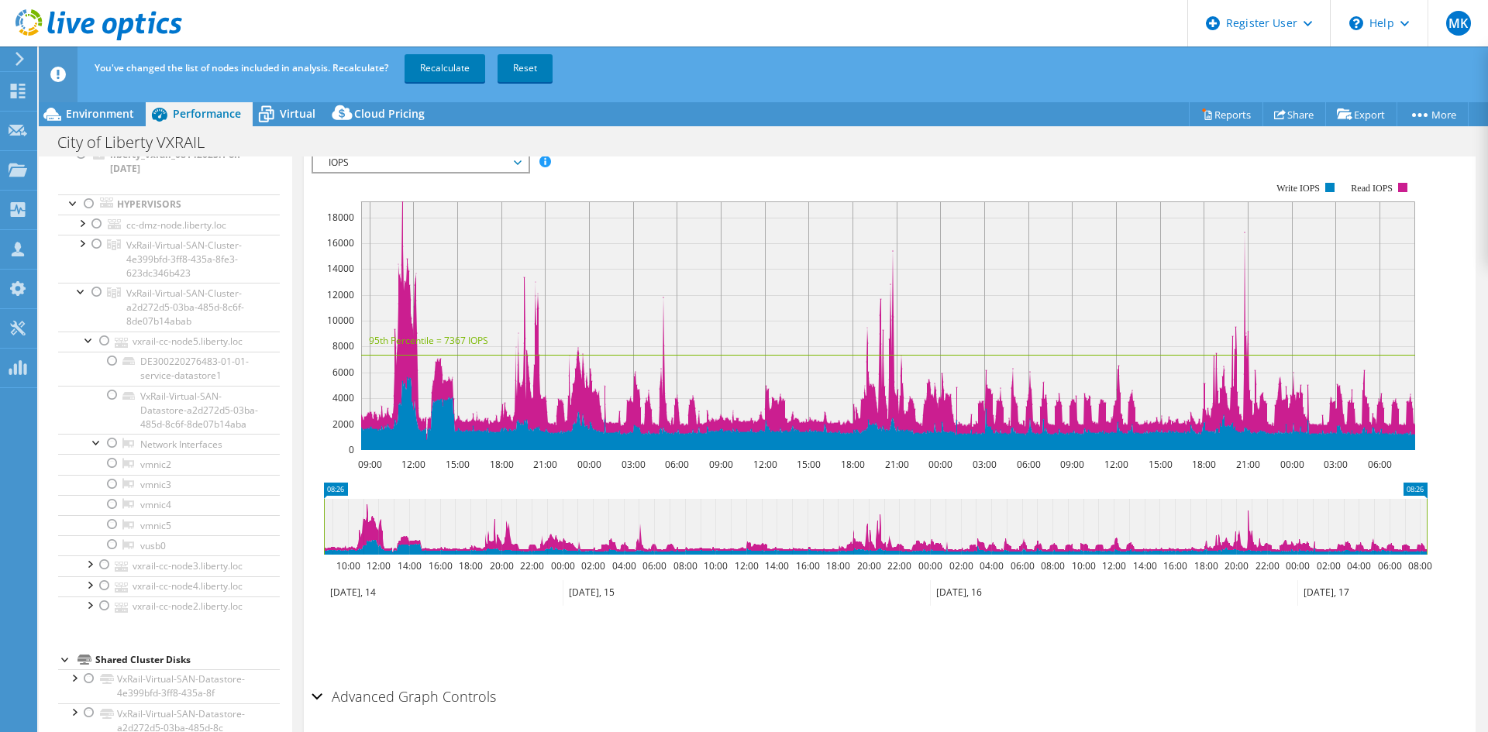
scroll to position [200, 0]
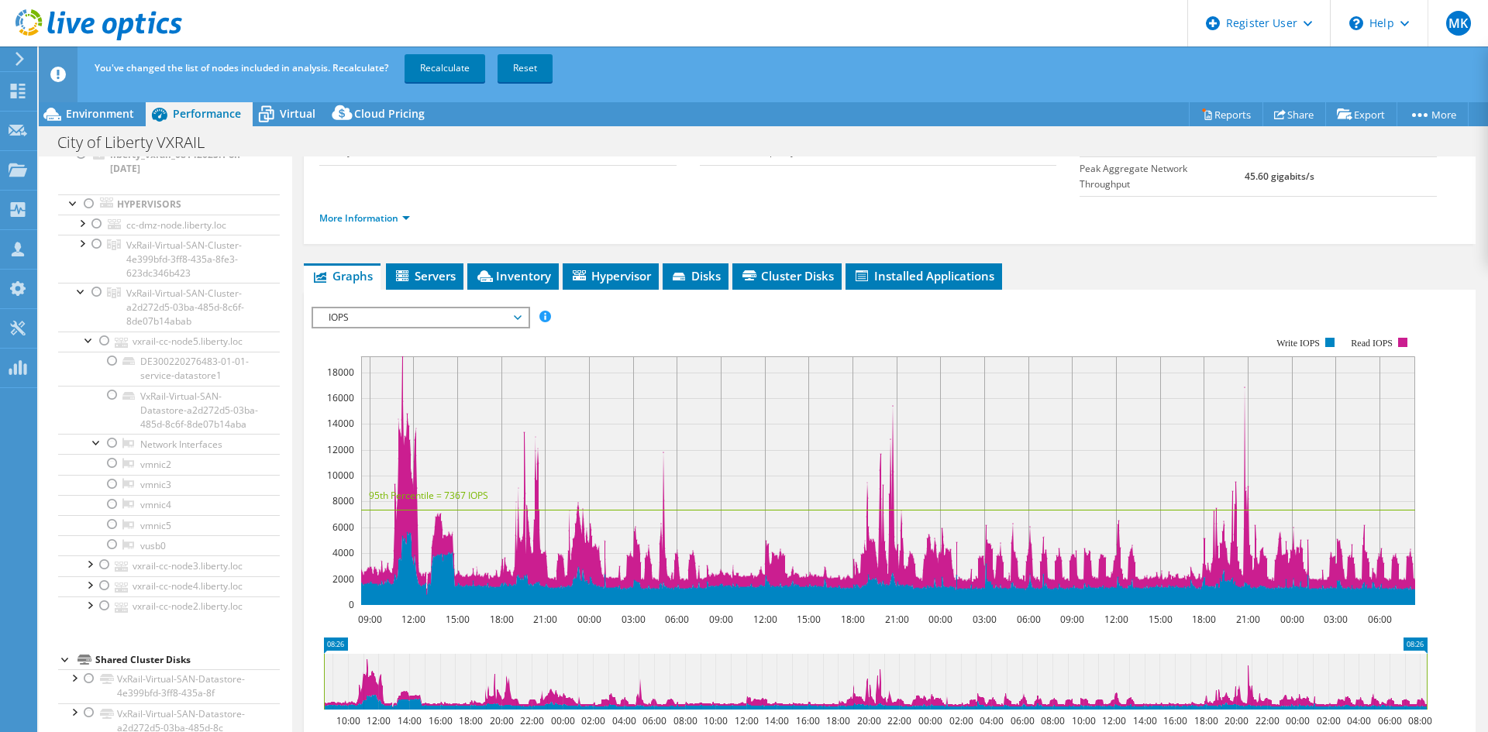
click at [600, 268] on span "Hypervisor" at bounding box center [610, 275] width 81 height 15
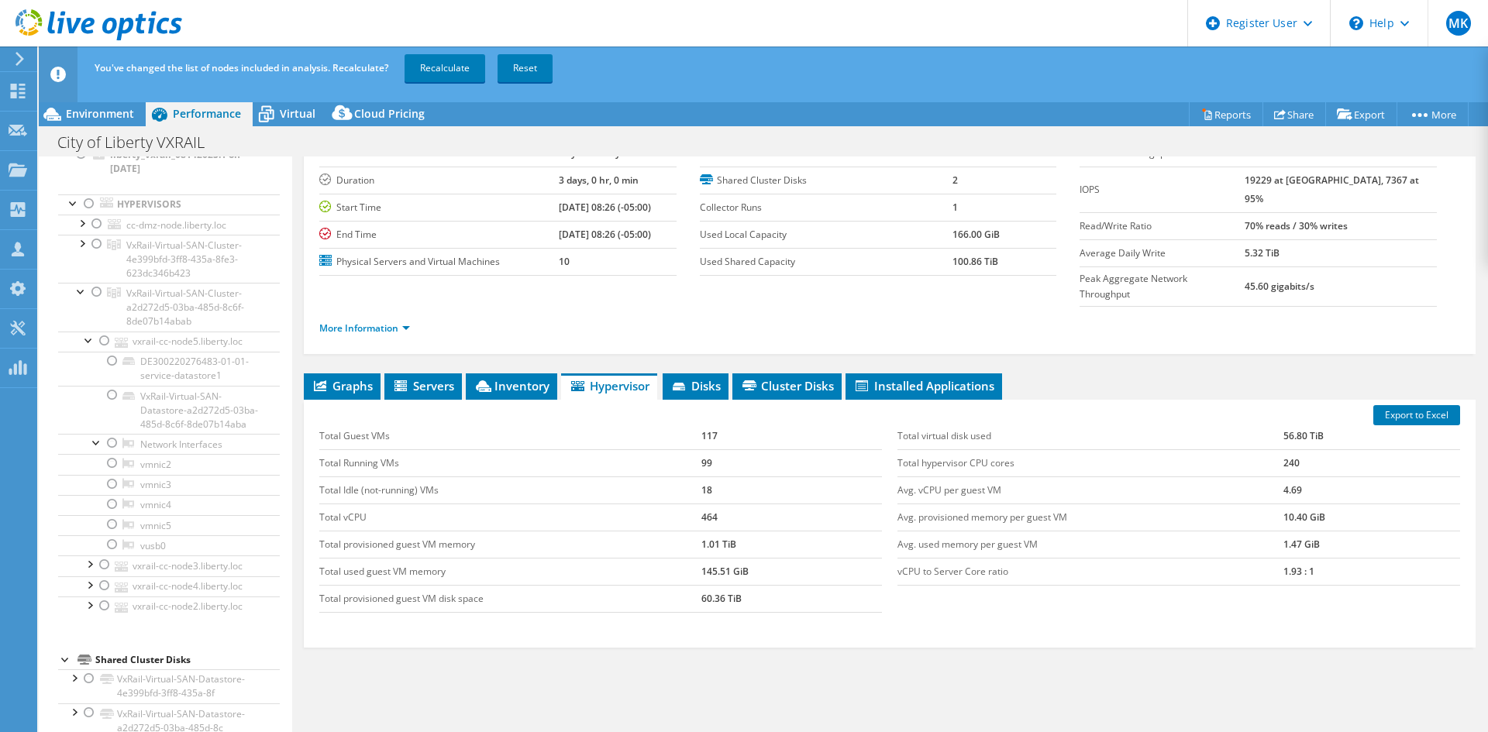
scroll to position [0, 0]
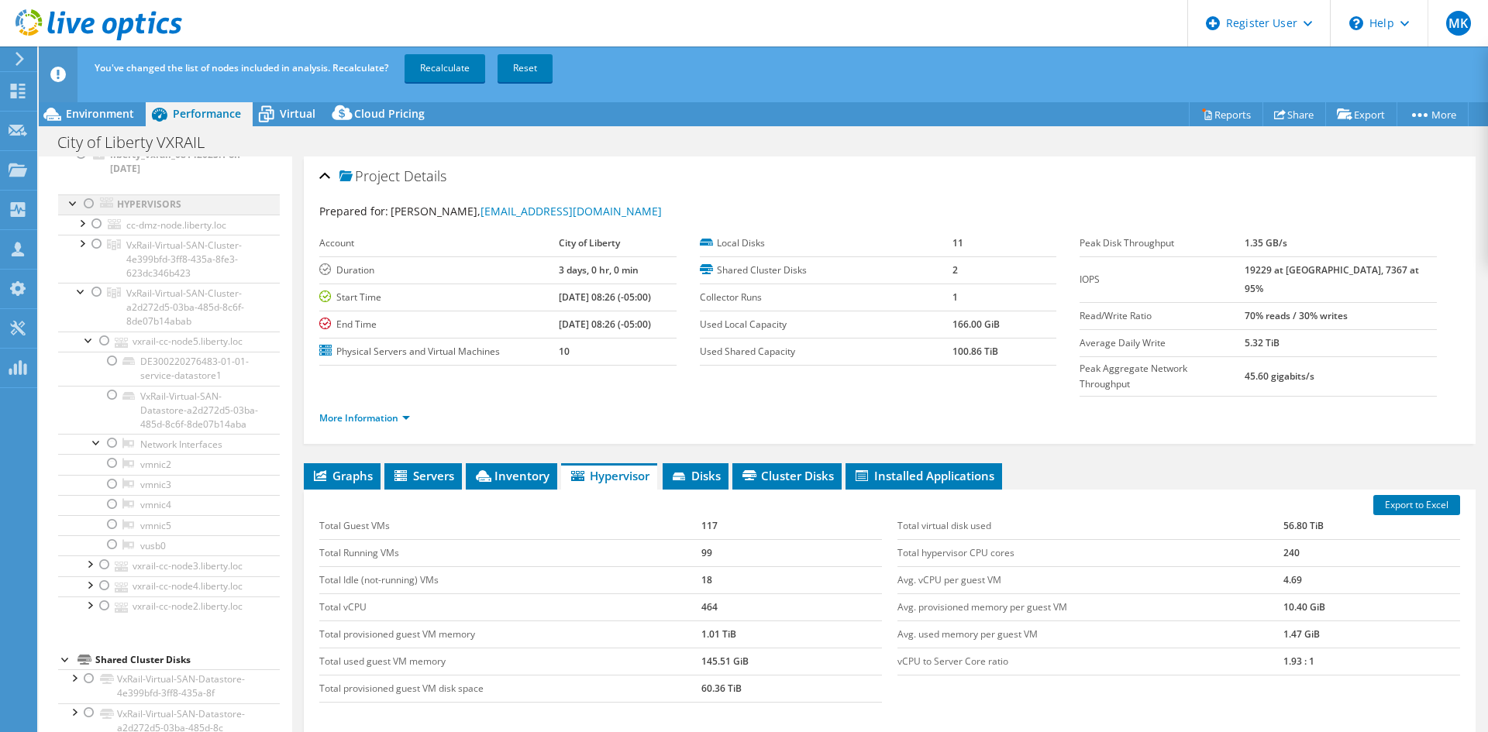
click at [89, 194] on div at bounding box center [88, 203] width 15 height 19
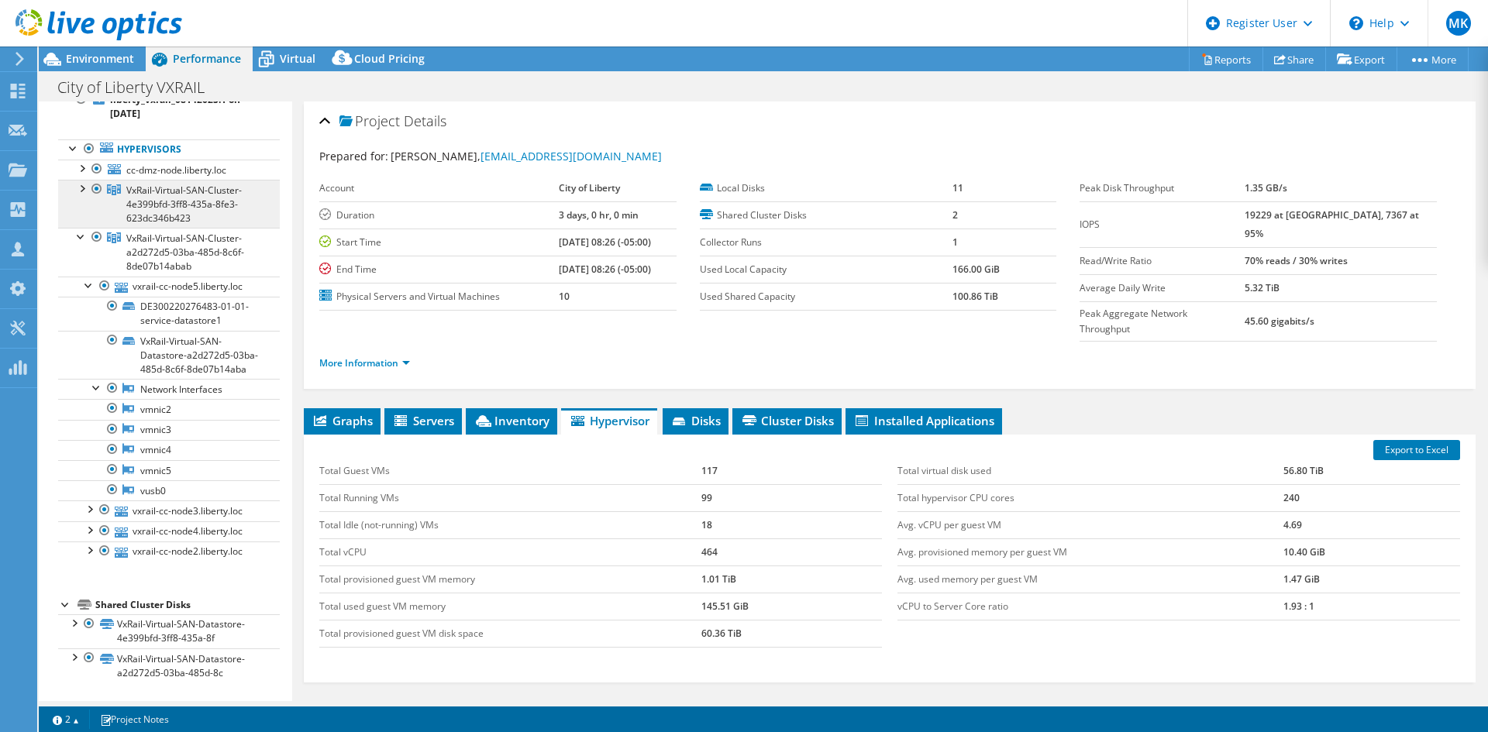
scroll to position [5, 0]
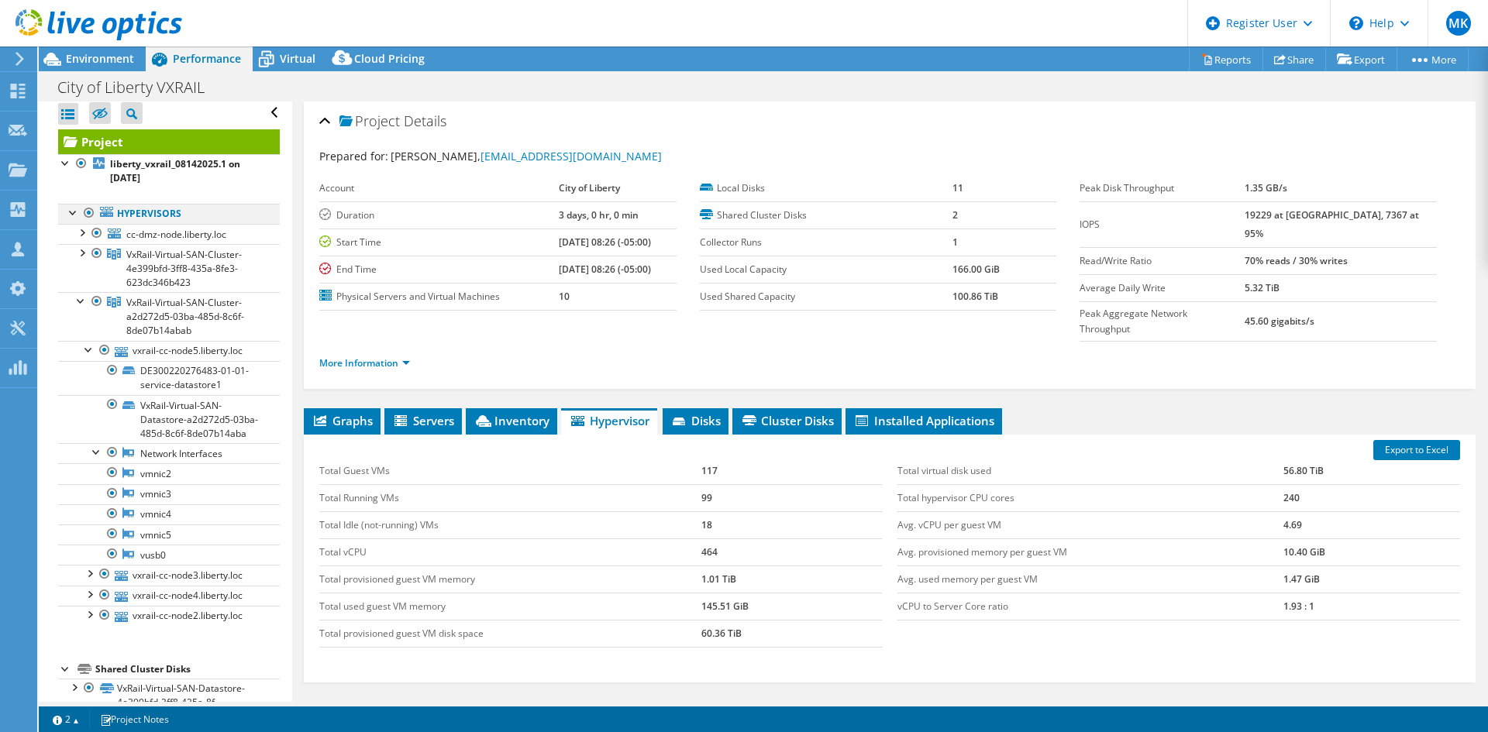
click at [87, 215] on div at bounding box center [88, 213] width 15 height 19
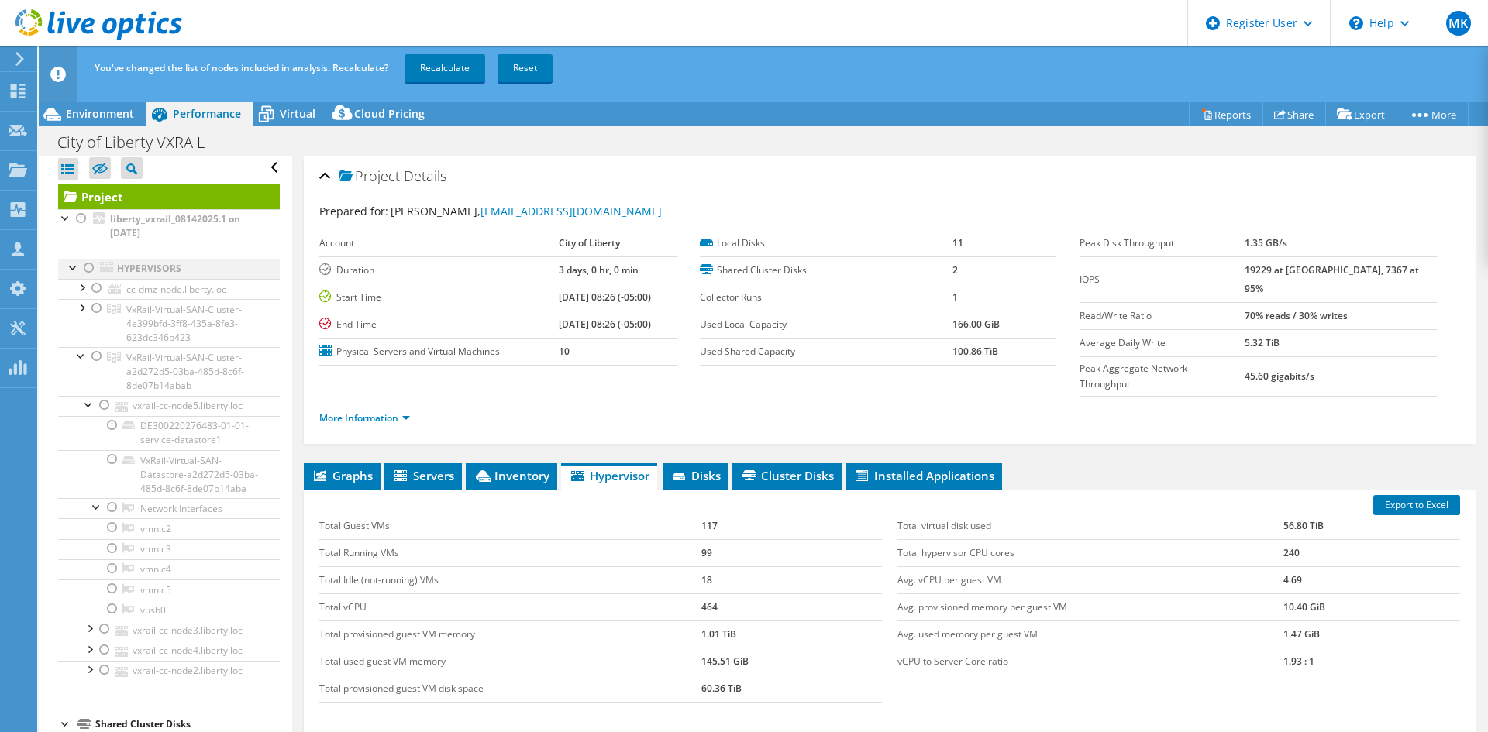
click at [88, 267] on div at bounding box center [88, 268] width 15 height 19
